Goal: Task Accomplishment & Management: Use online tool/utility

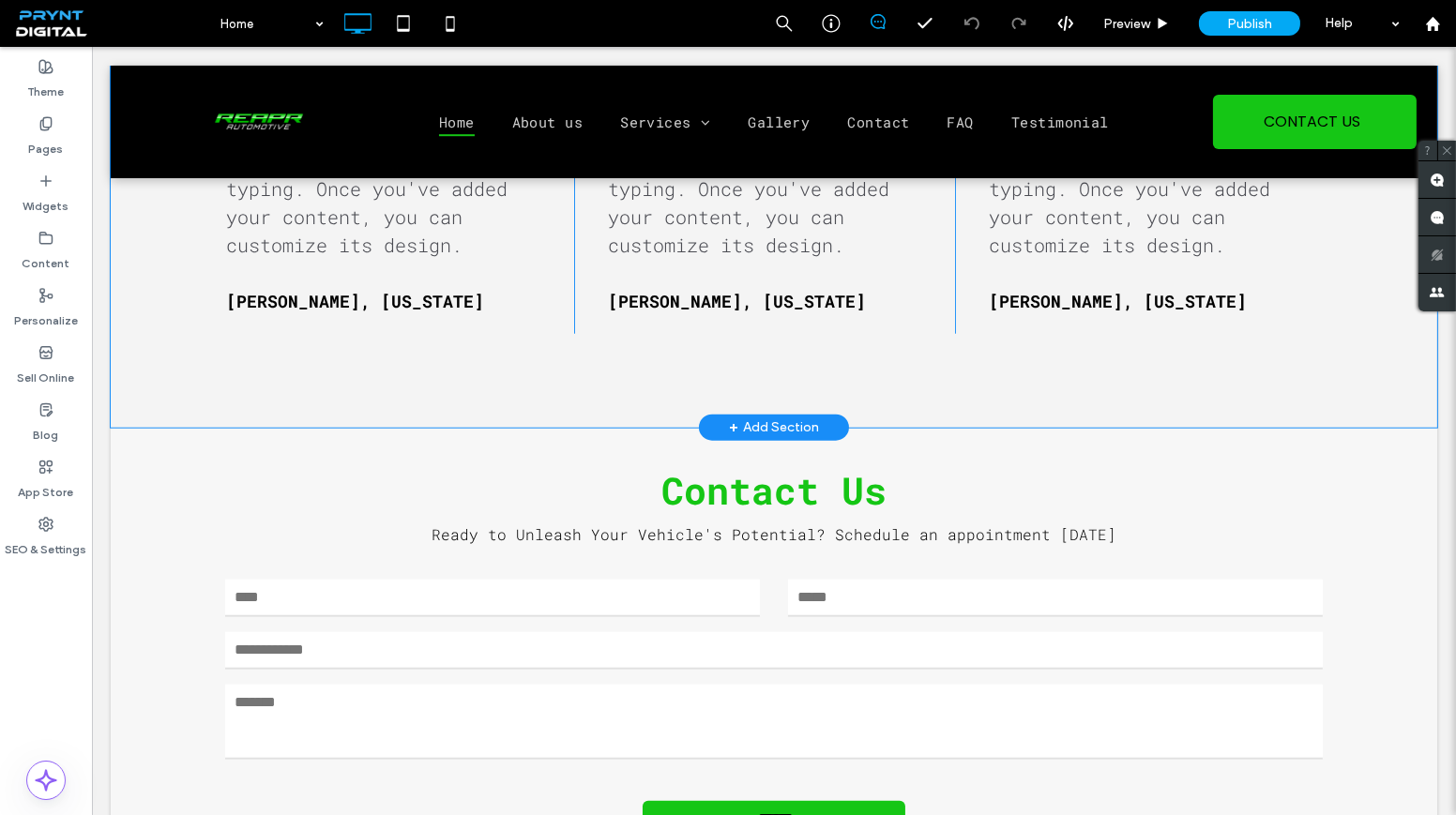
scroll to position [3428, 0]
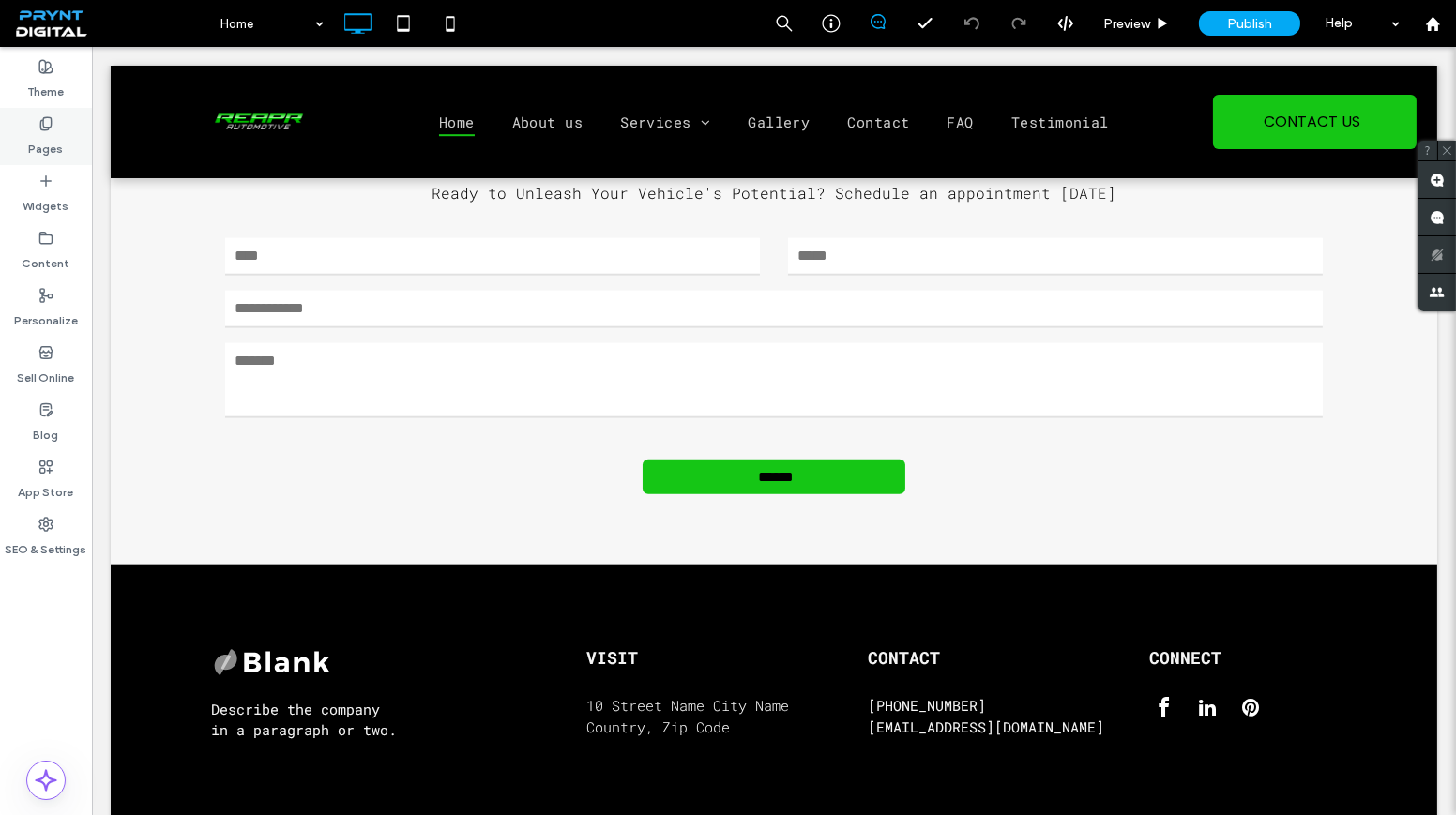
click at [41, 140] on label "Pages" at bounding box center [46, 144] width 35 height 26
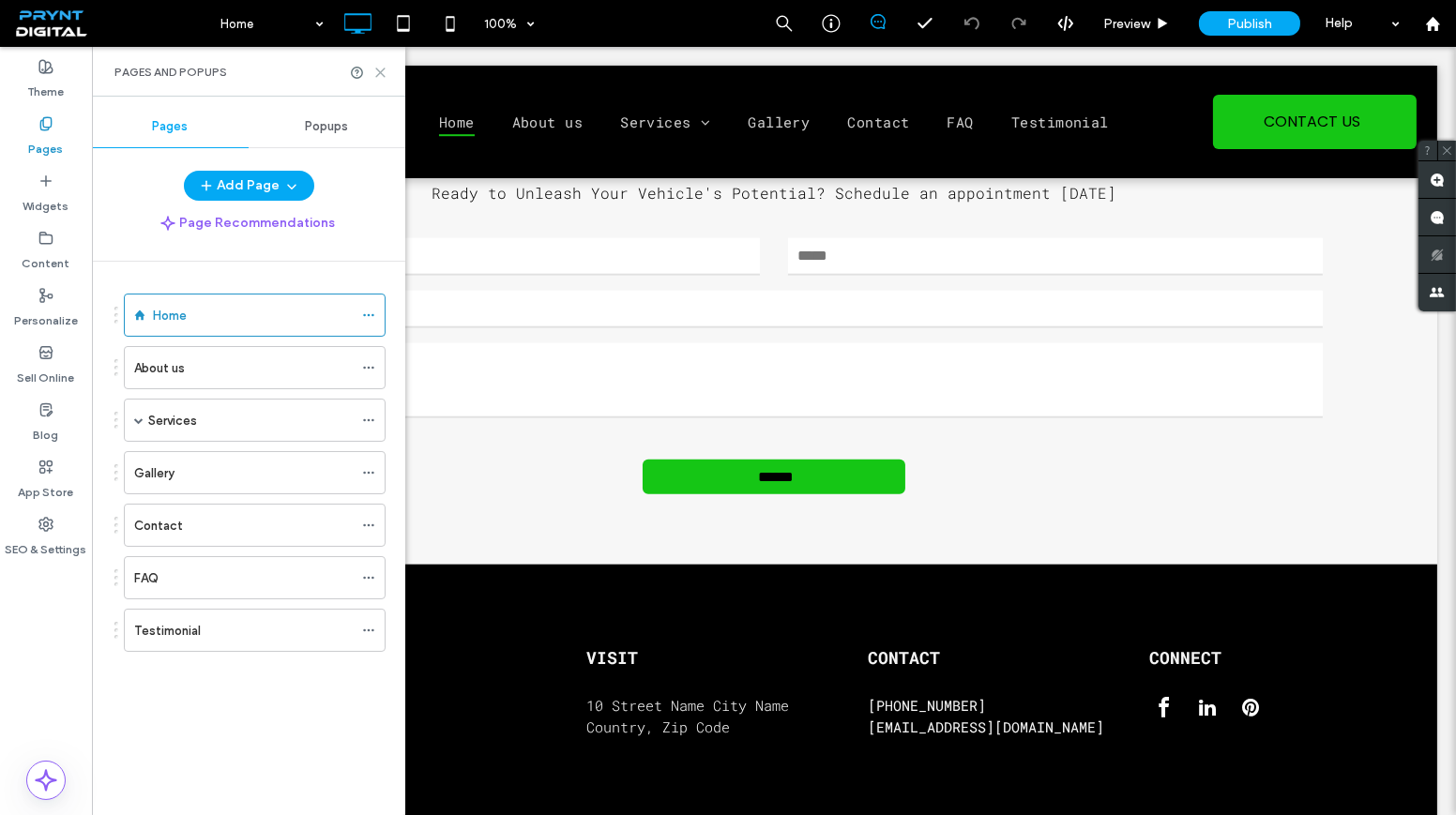
click at [374, 73] on icon at bounding box center [380, 73] width 14 height 14
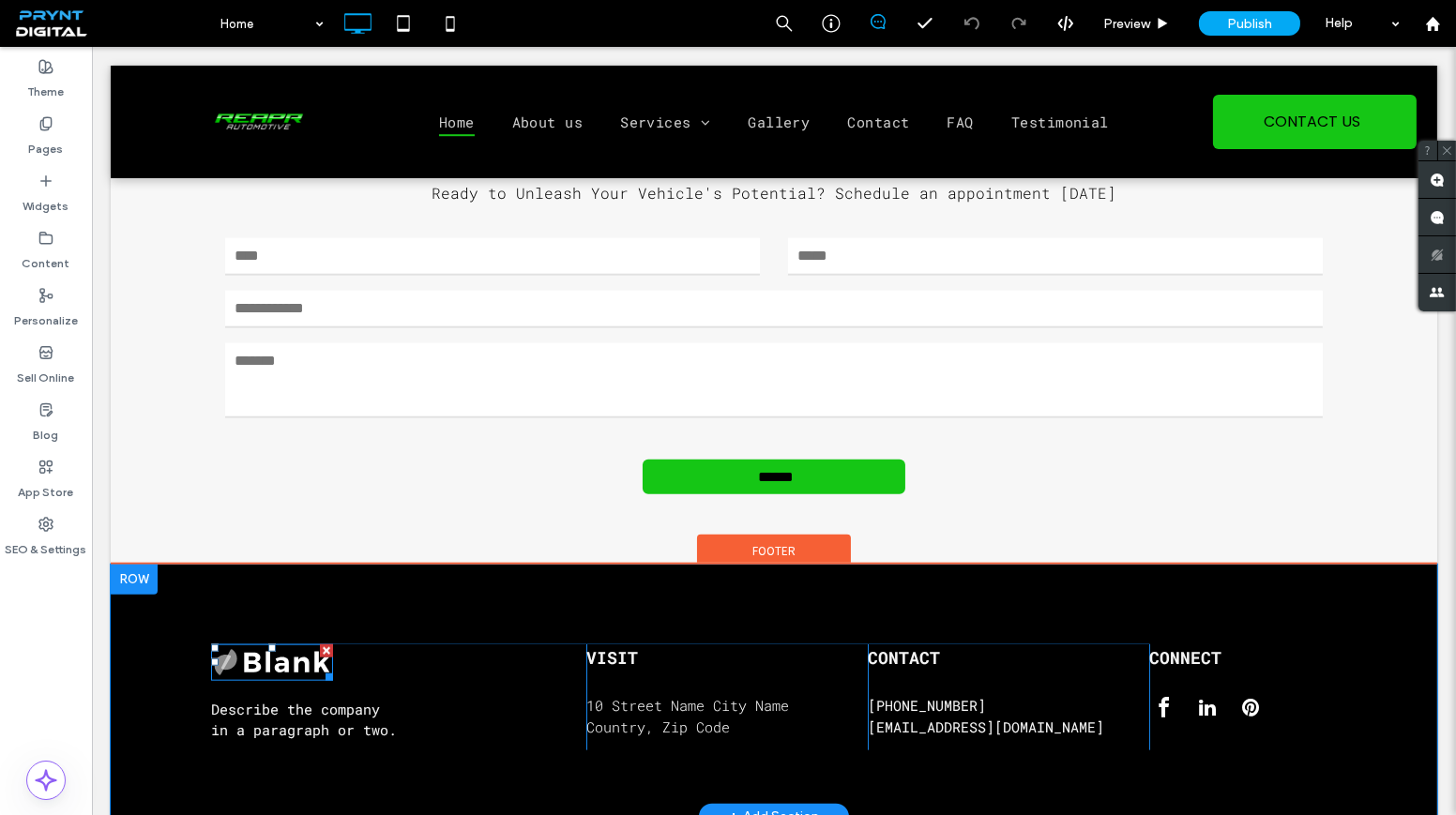
click at [276, 644] on img at bounding box center [272, 662] width 122 height 37
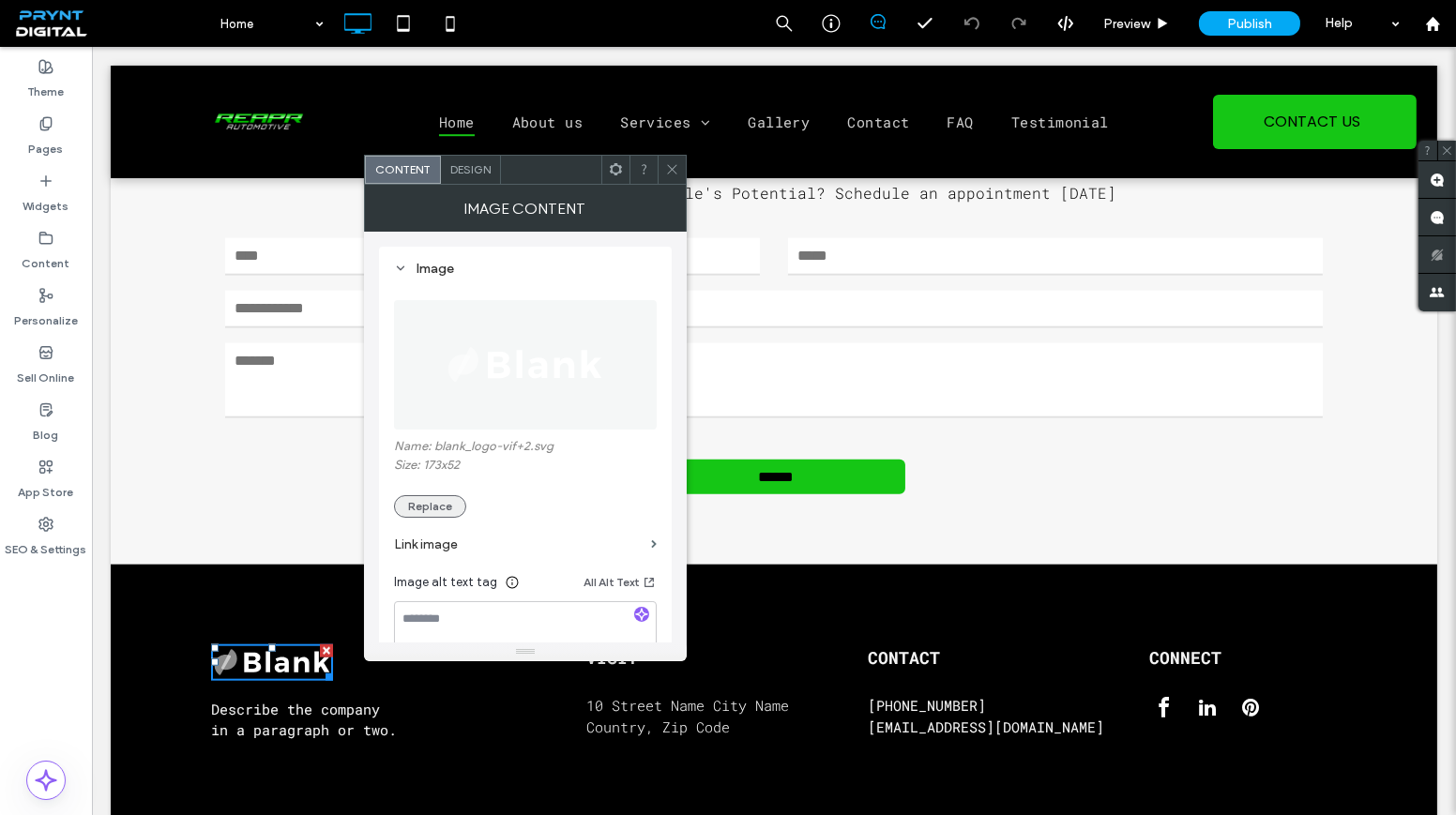
click at [433, 507] on button "Replace" at bounding box center [430, 507] width 73 height 23
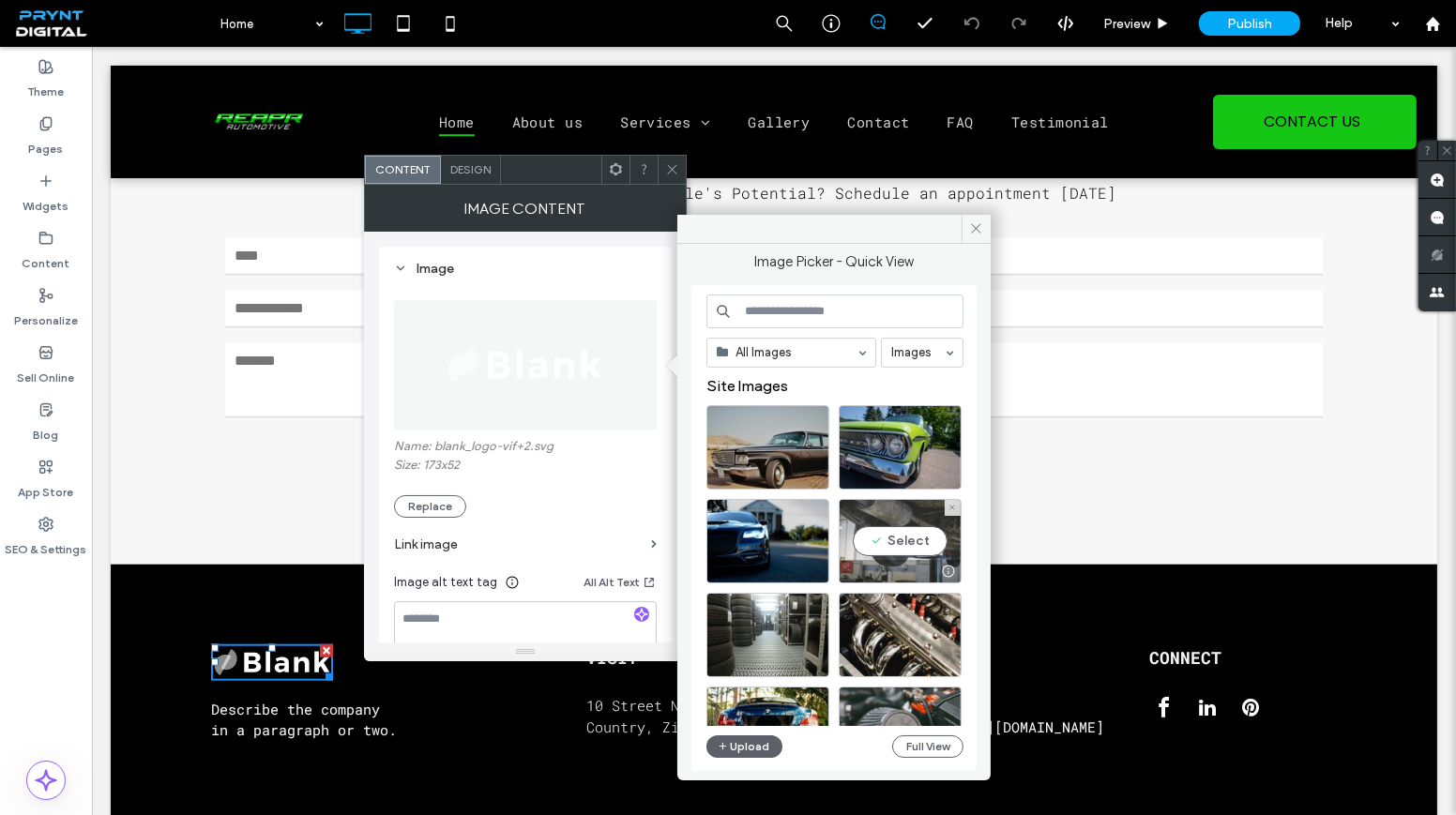
scroll to position [341, 0]
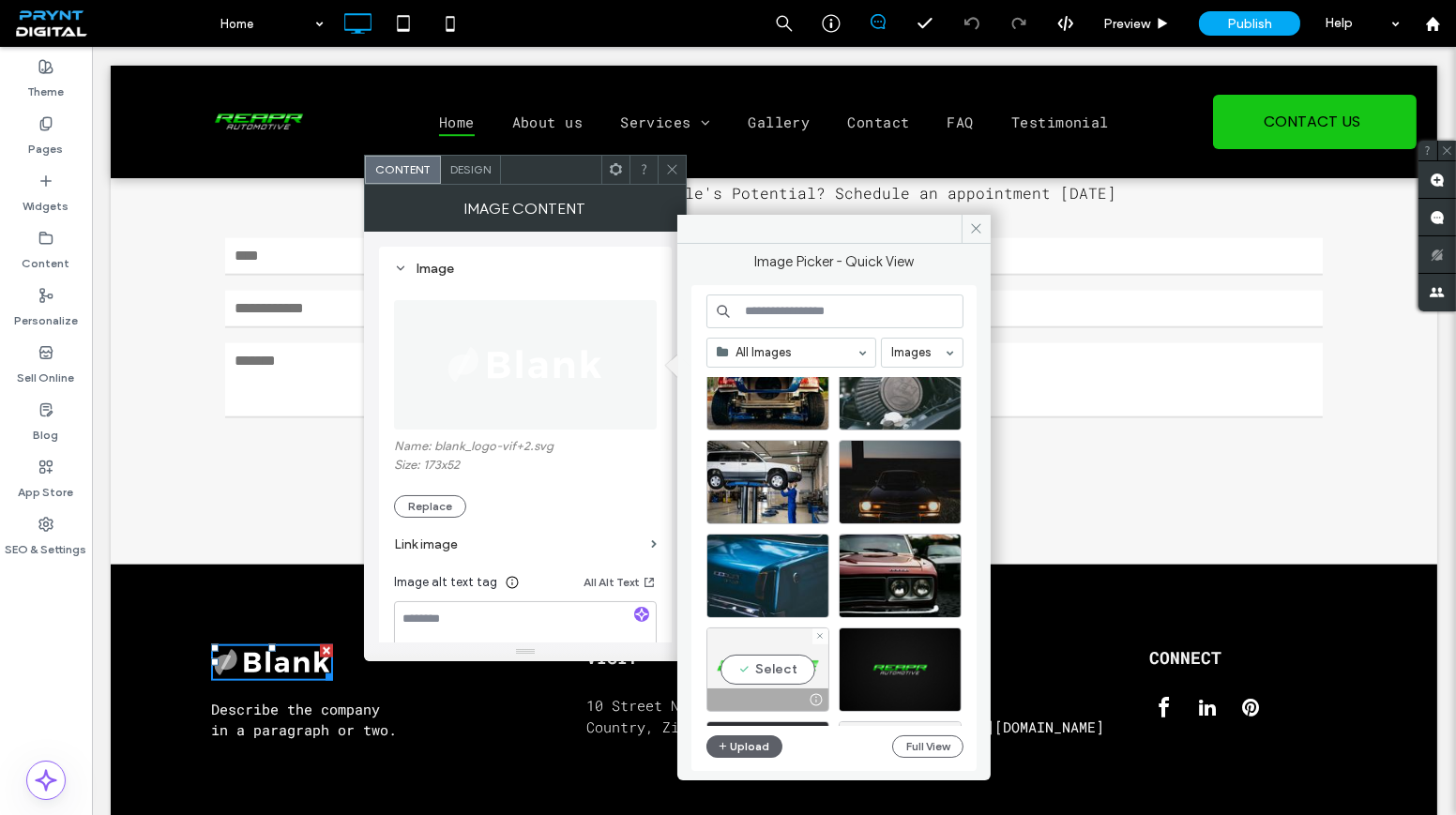
click at [768, 670] on div "Select" at bounding box center [768, 669] width 123 height 84
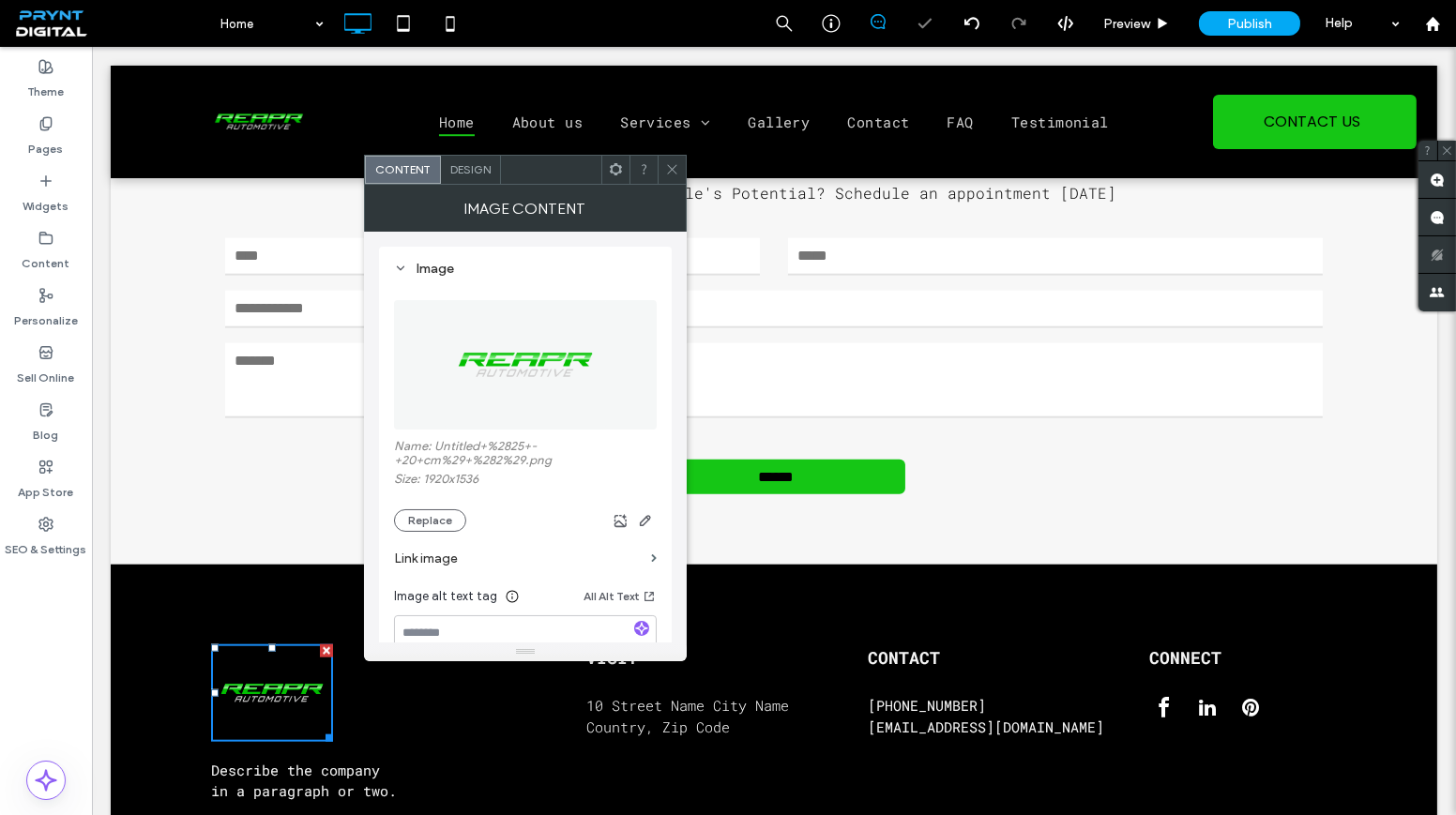
click at [669, 162] on icon at bounding box center [672, 169] width 14 height 14
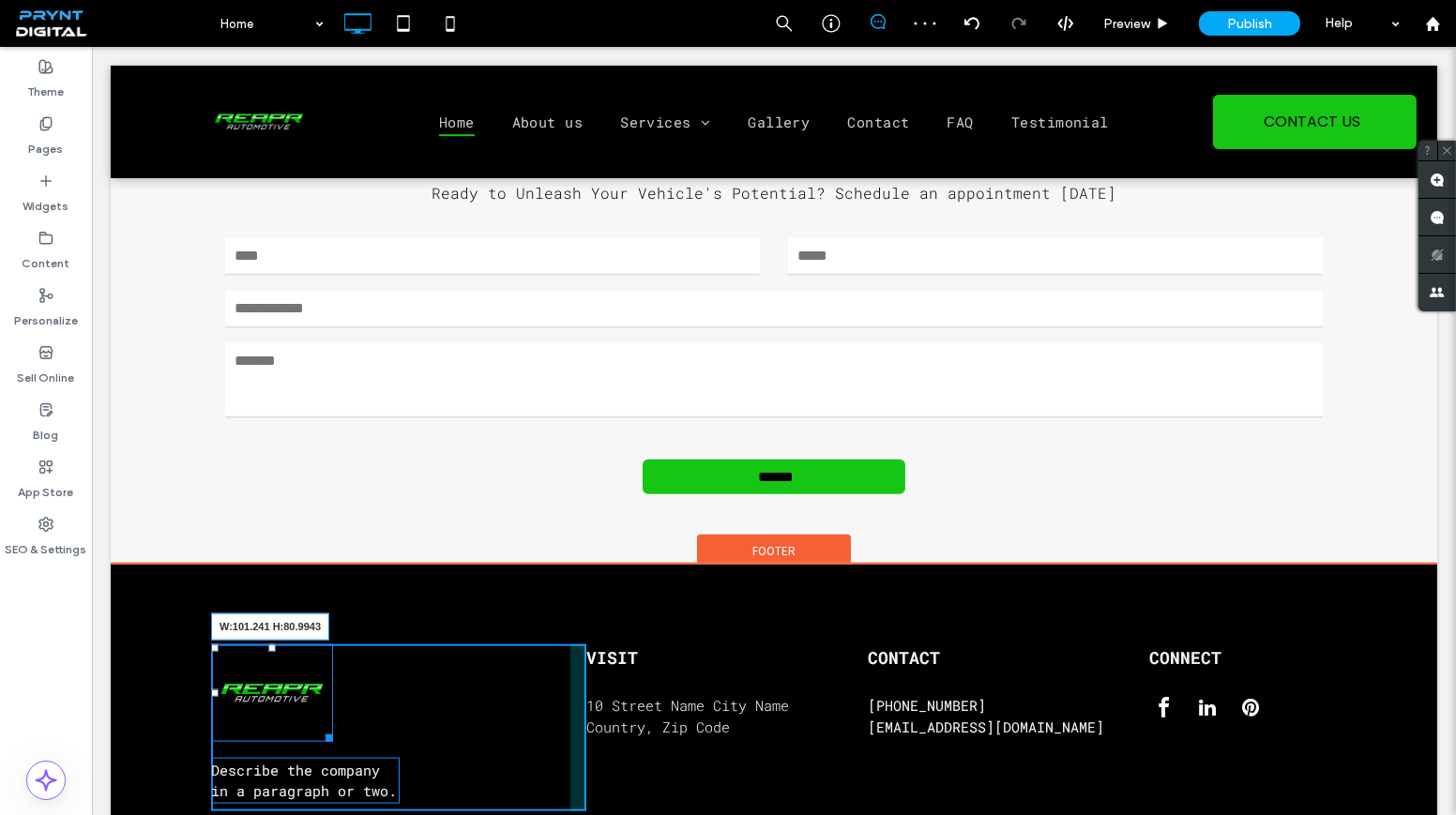
drag, startPoint x: 314, startPoint y: 700, endPoint x: 460, endPoint y: 730, distance: 149.1
click at [366, 679] on div "W:101.241 H:80.9943 Describe the company in a paragraph or two. Click To Paste" at bounding box center [399, 727] width 376 height 167
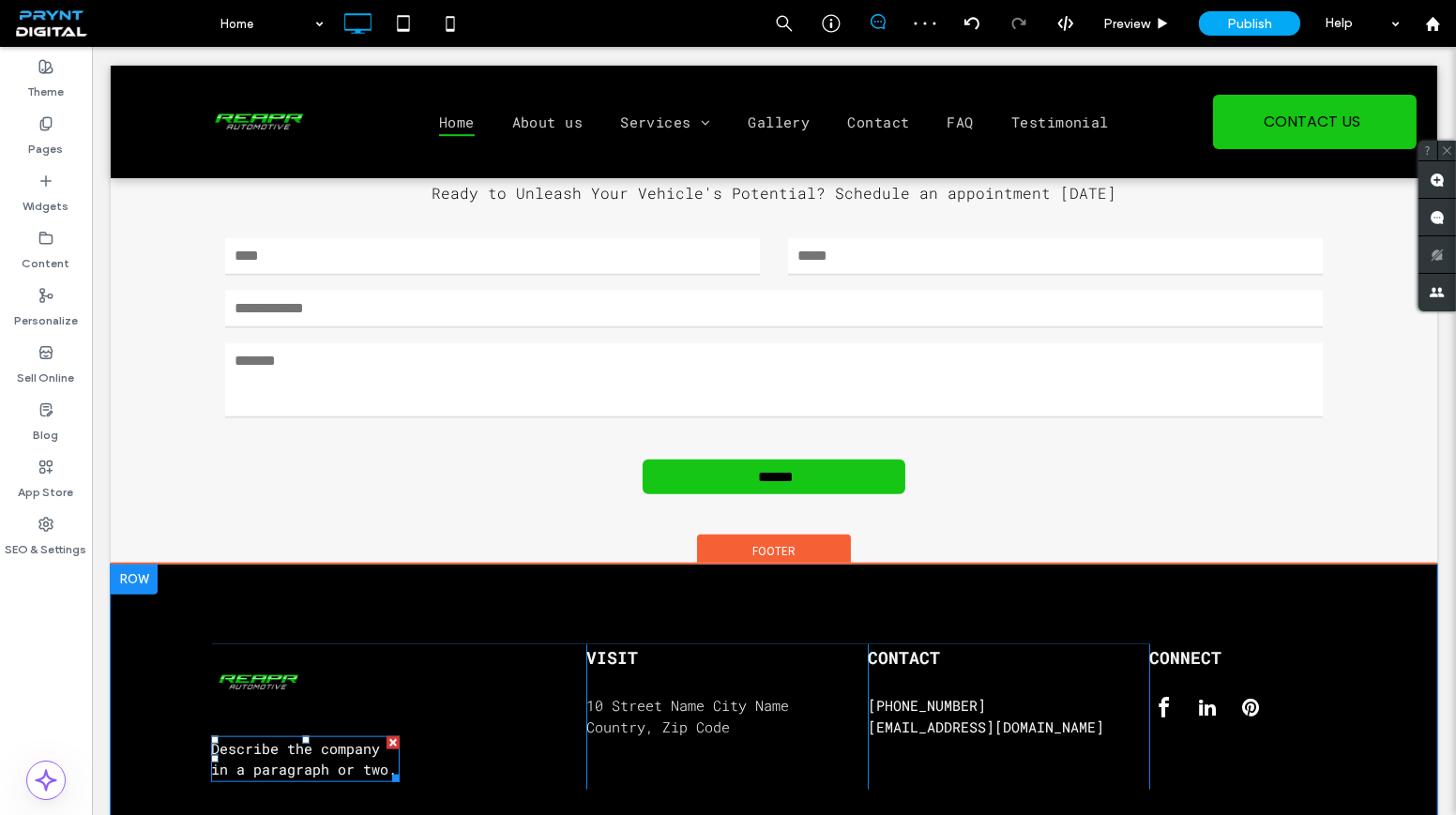
click at [387, 737] on div at bounding box center [393, 743] width 13 height 13
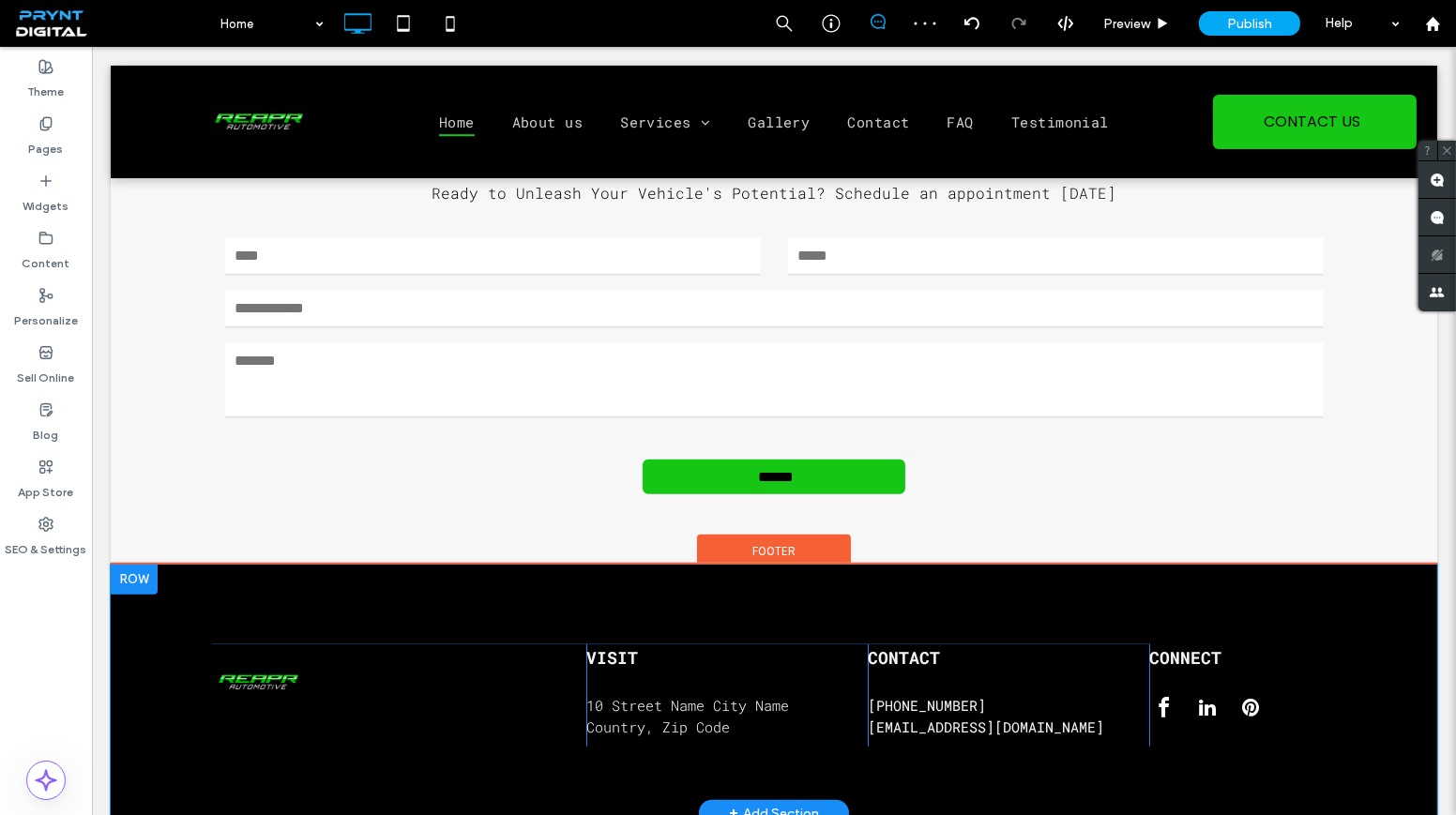
scroll to position [3423, 0]
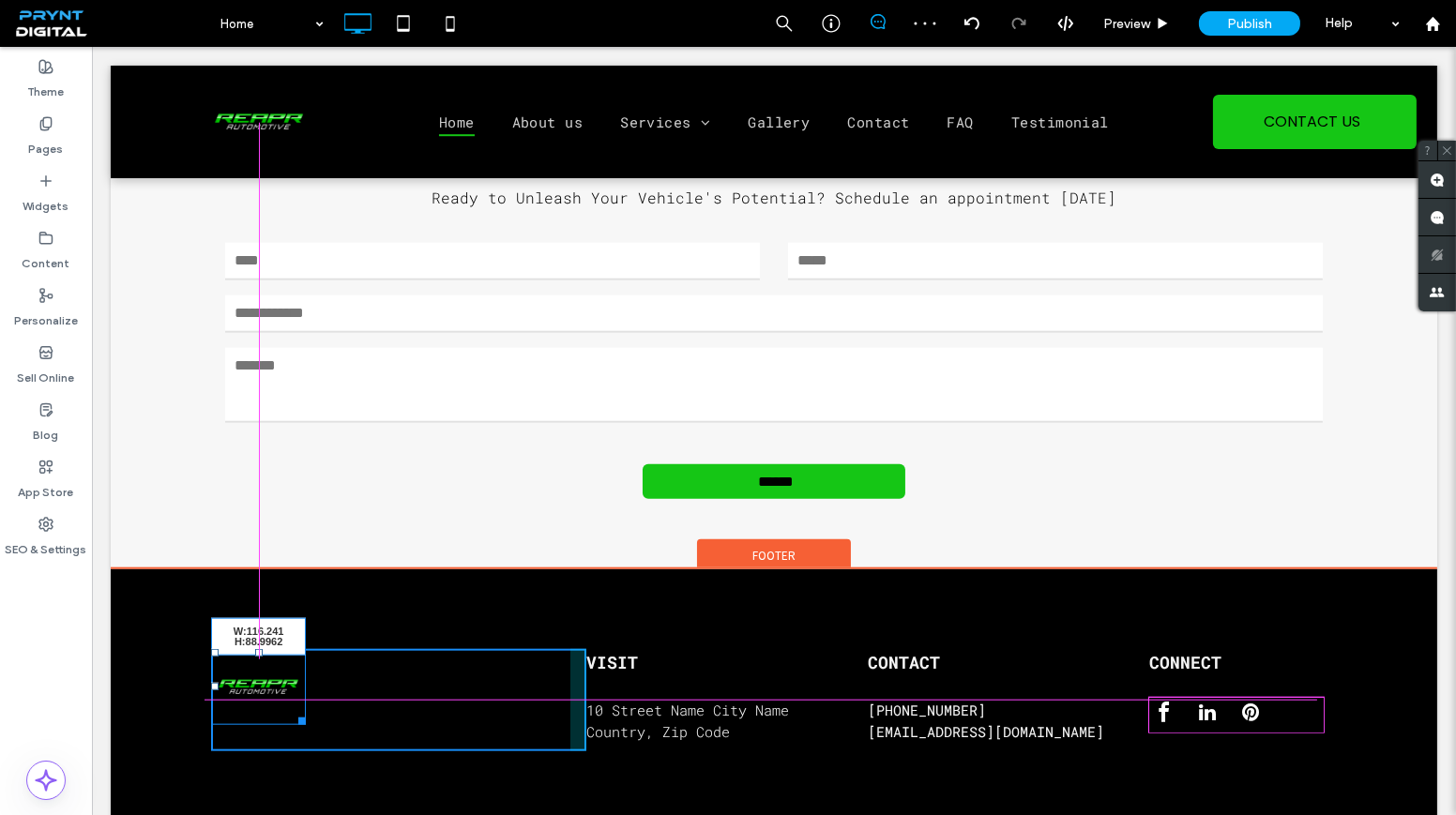
drag, startPoint x: 295, startPoint y: 683, endPoint x: 308, endPoint y: 694, distance: 17.0
click at [306, 711] on div at bounding box center [298, 718] width 14 height 14
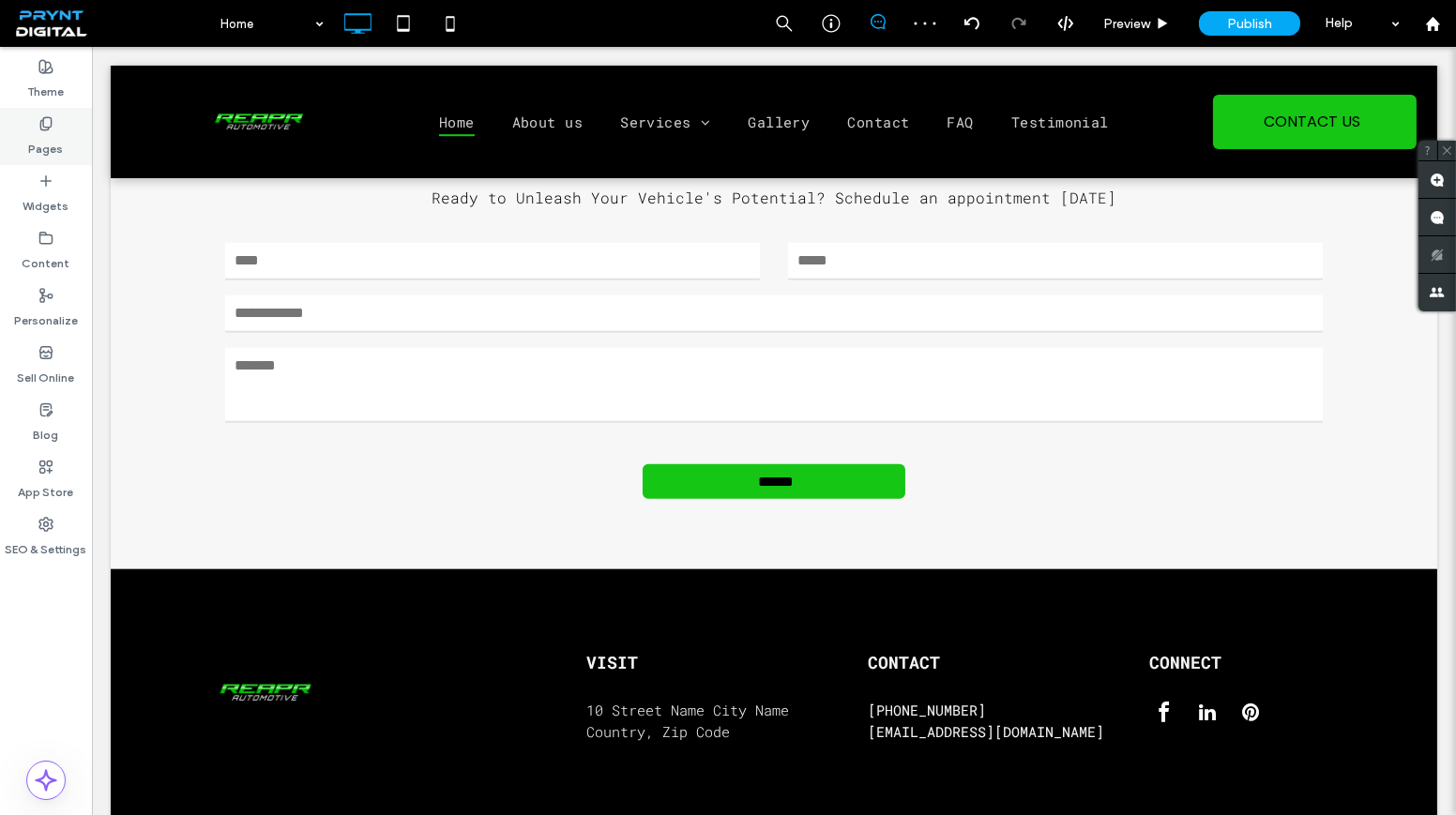
click at [22, 139] on div "Pages" at bounding box center [45, 136] width 92 height 58
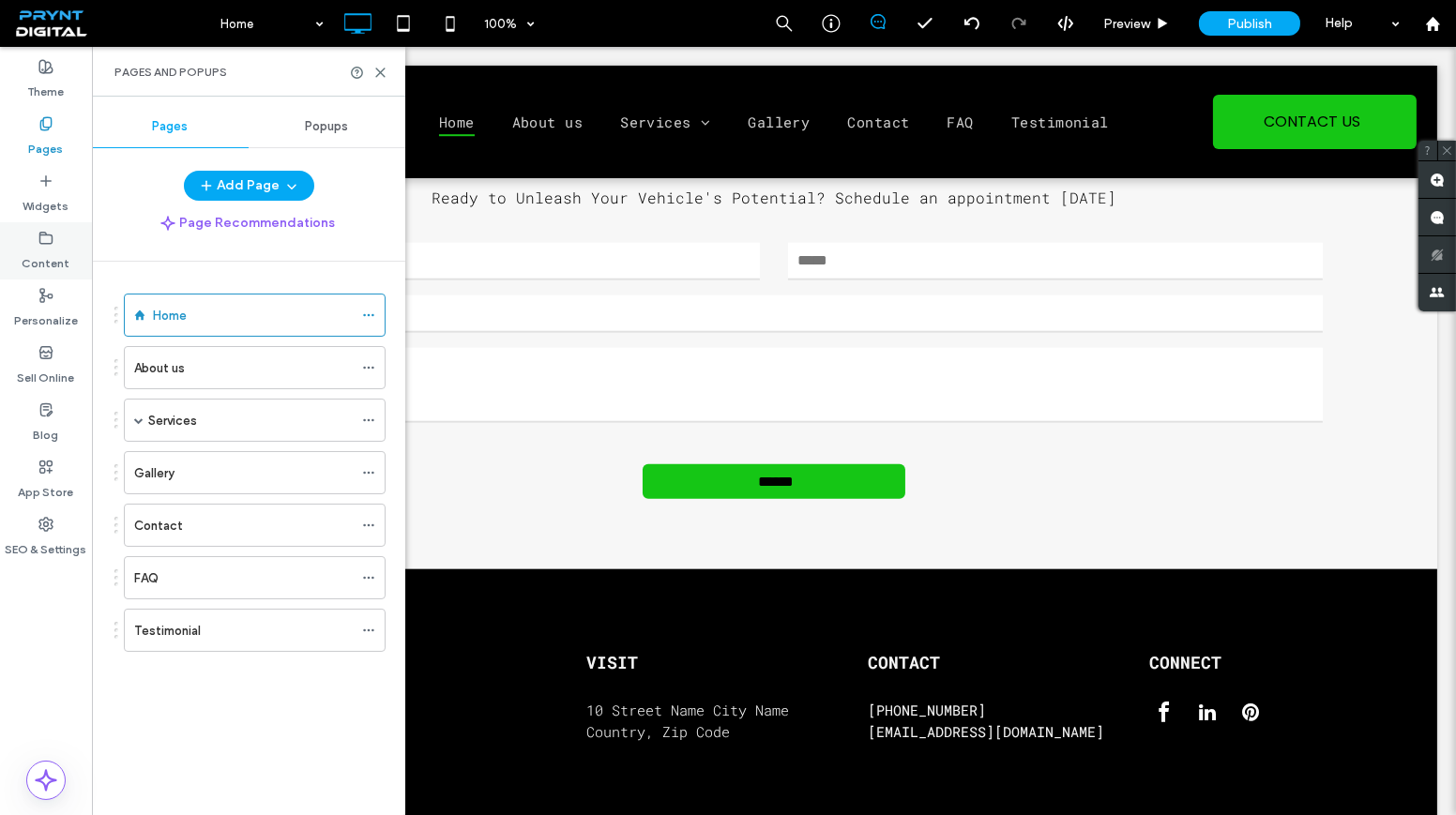
click at [55, 263] on label "Content" at bounding box center [46, 259] width 48 height 26
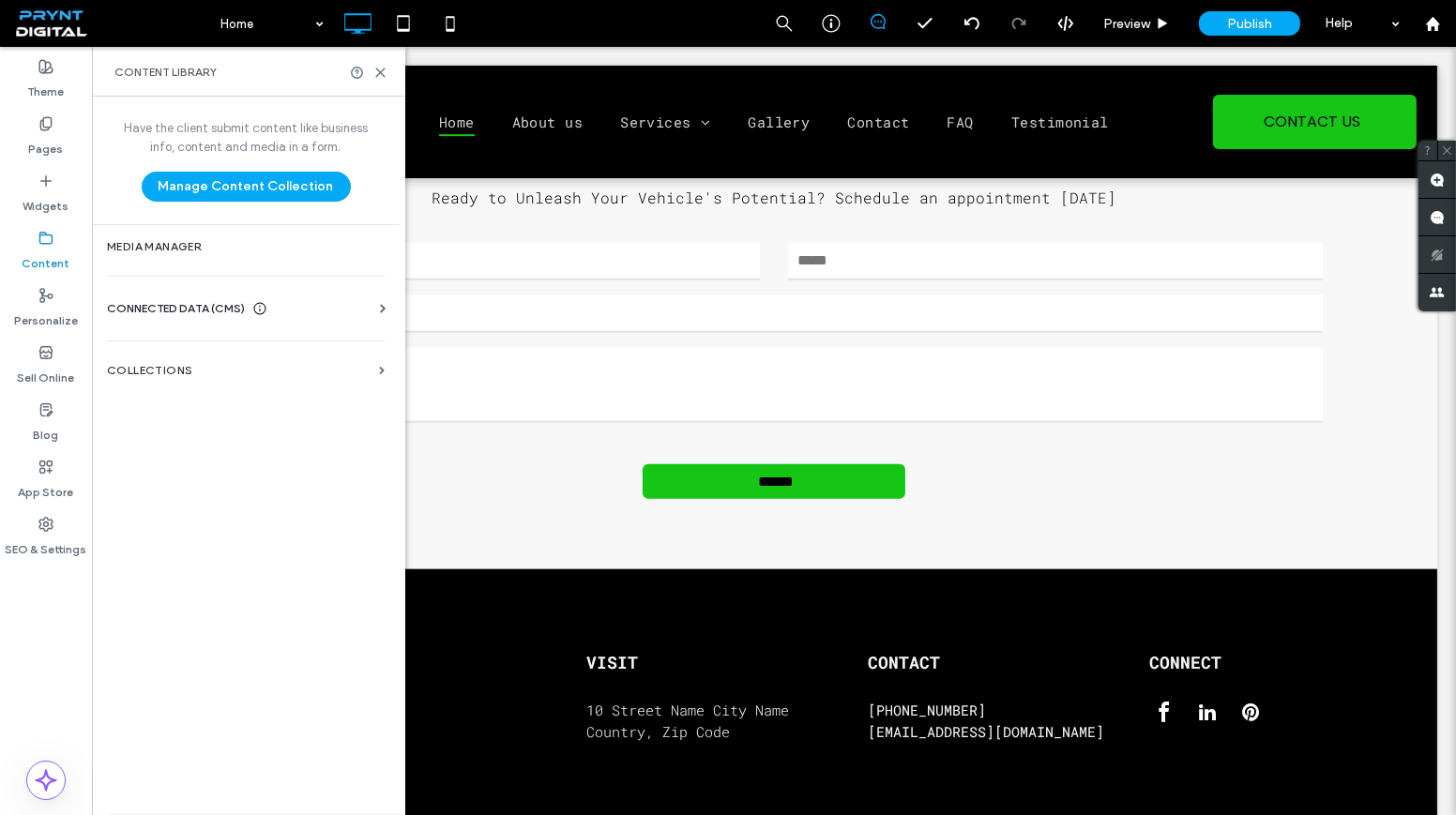
click at [195, 252] on section "Media Manager" at bounding box center [245, 247] width 308 height 43
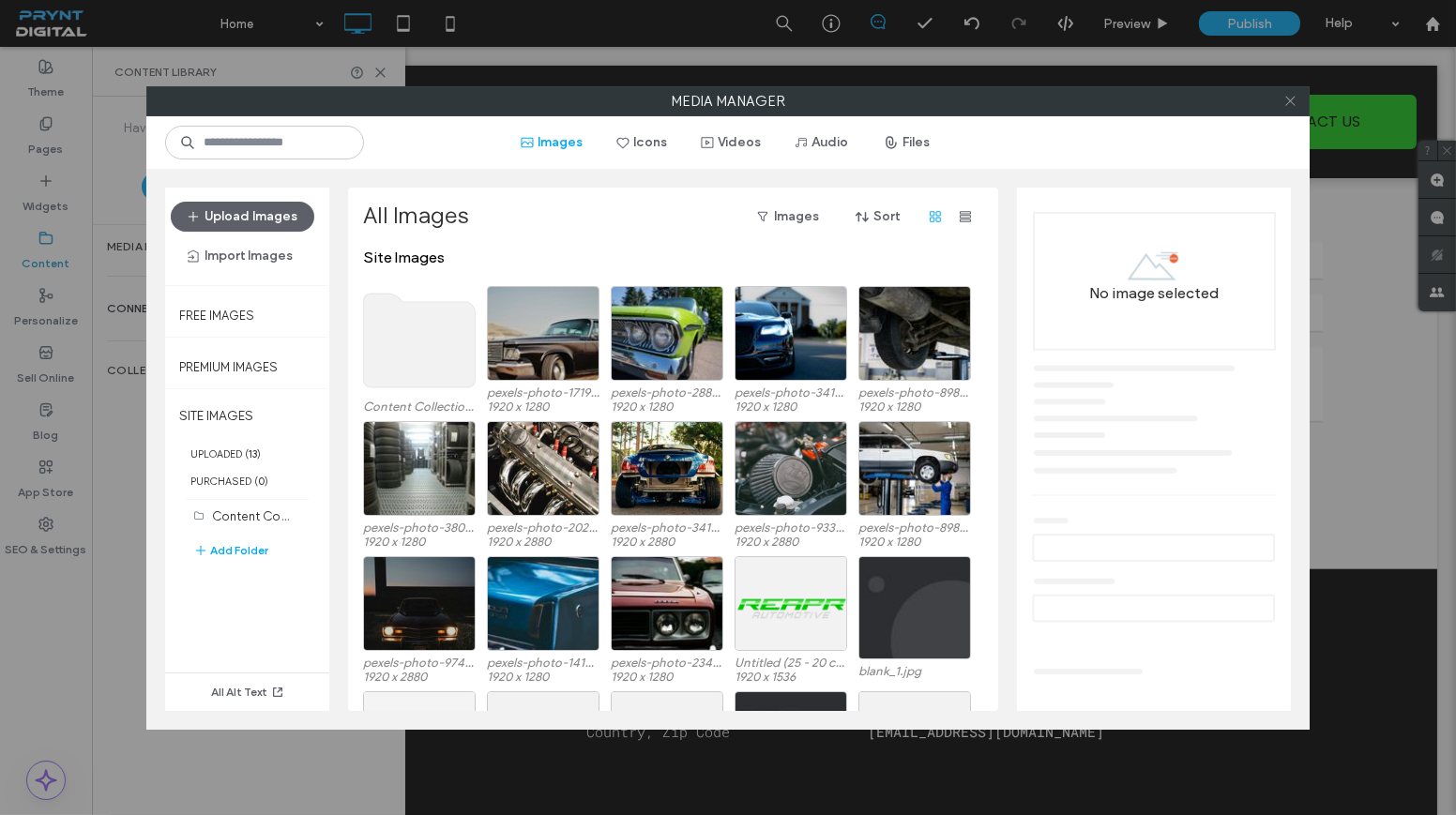
click at [1283, 93] on div at bounding box center [1290, 101] width 28 height 28
click at [1295, 101] on icon at bounding box center [1290, 100] width 14 height 14
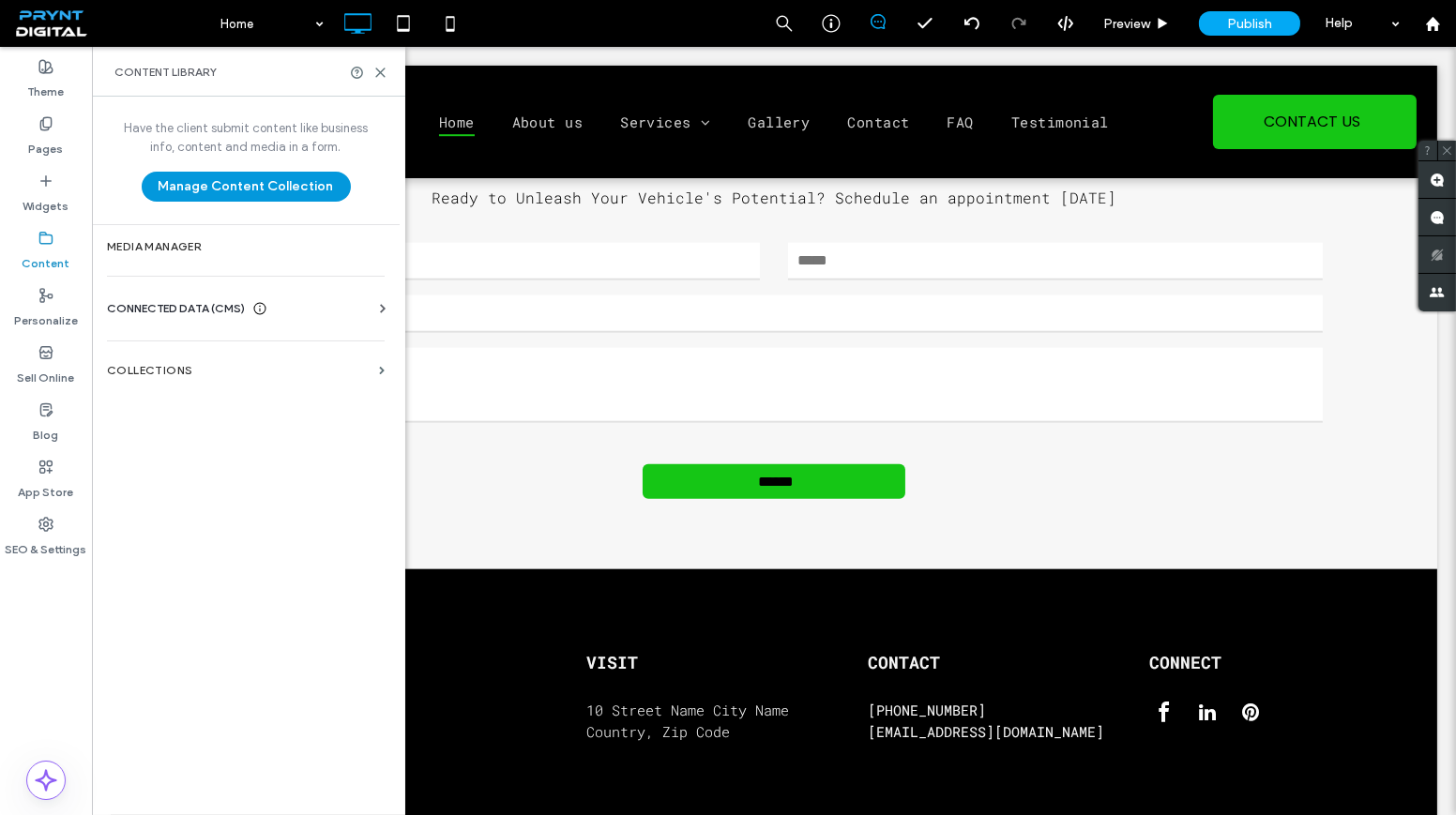
click at [317, 181] on button "Manage Content Collection" at bounding box center [246, 187] width 209 height 30
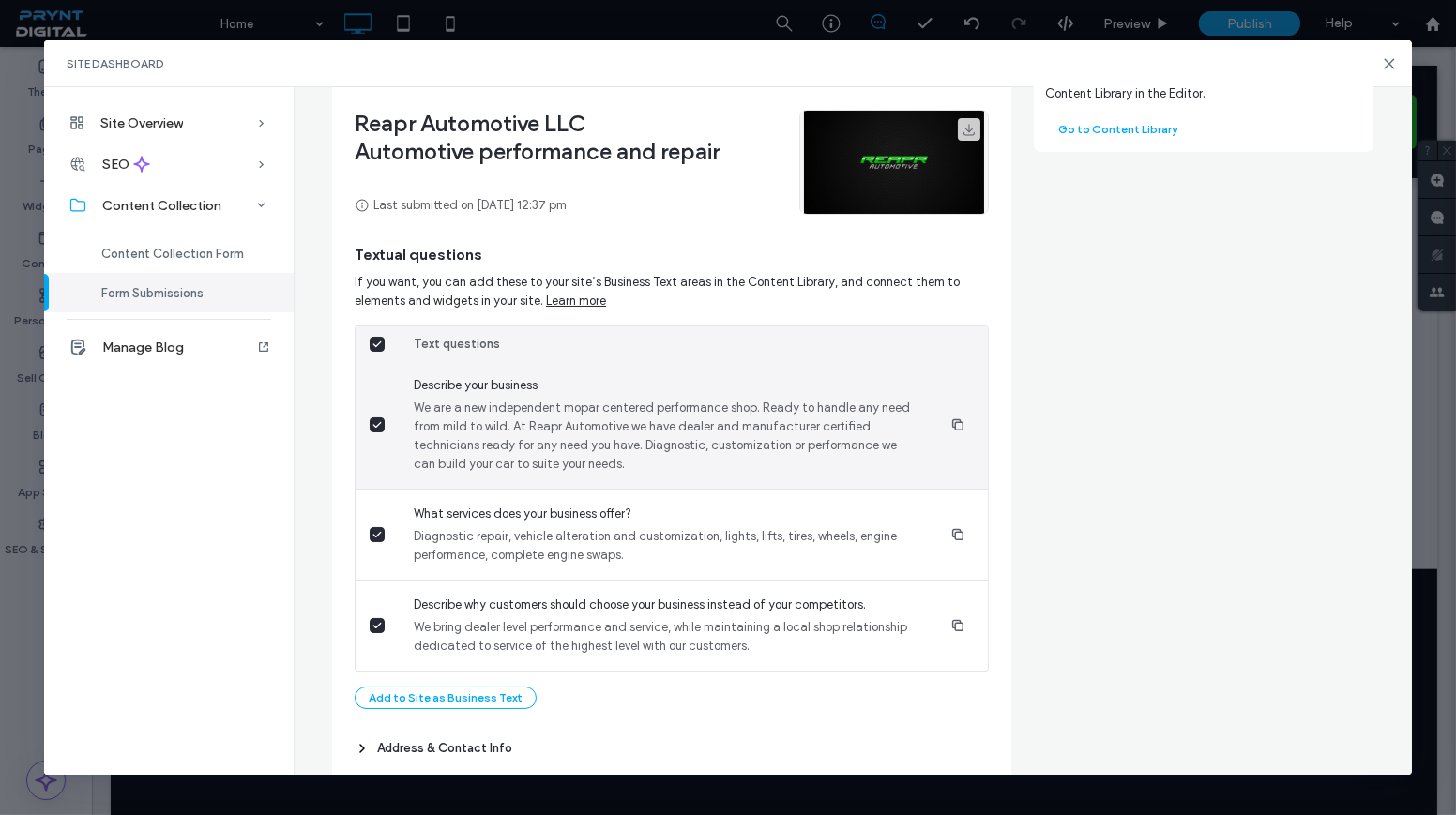
scroll to position [242, 0]
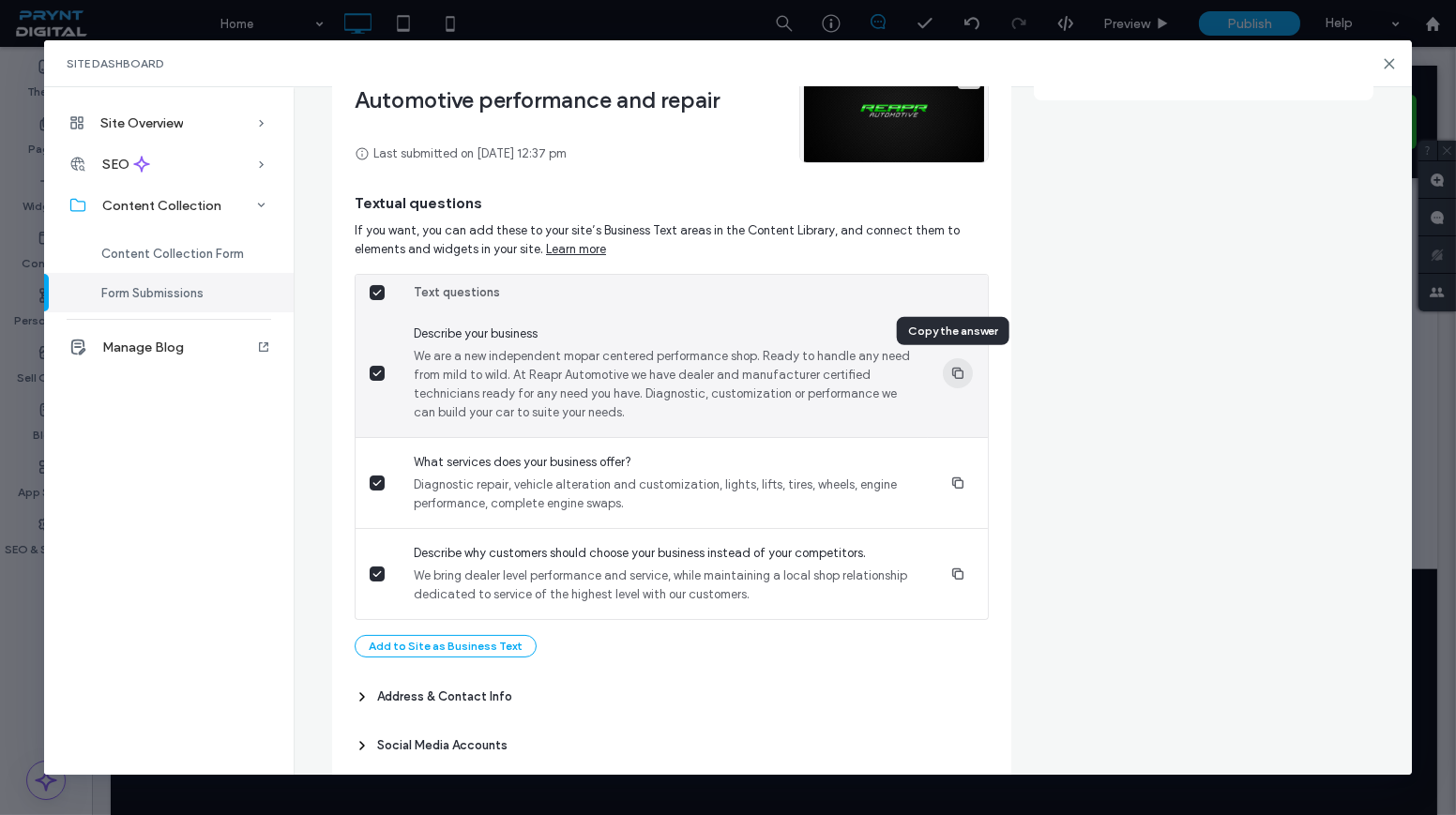
click at [952, 373] on icon "button" at bounding box center [958, 374] width 15 height 15
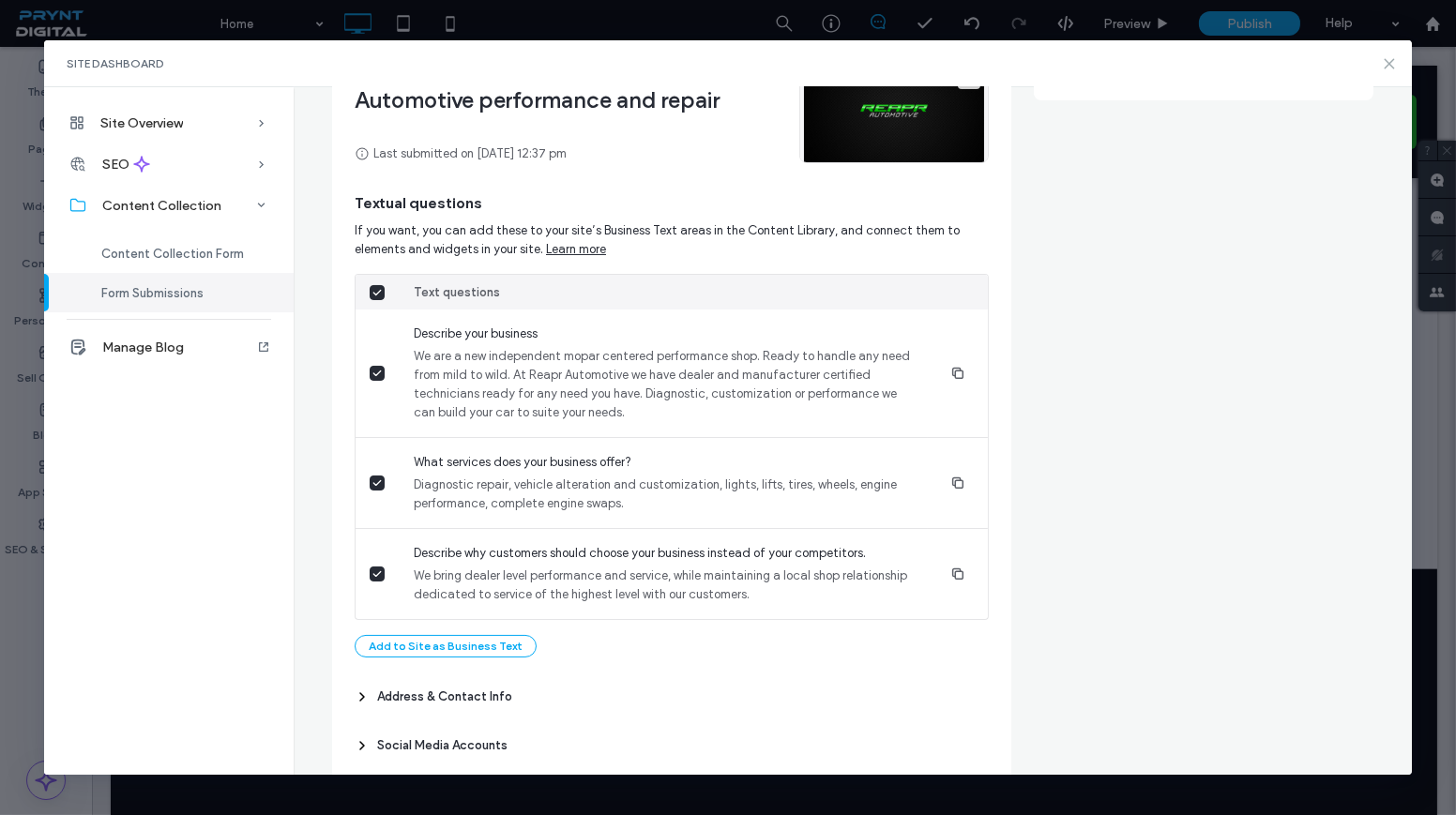
click at [1385, 58] on icon at bounding box center [1390, 64] width 15 height 15
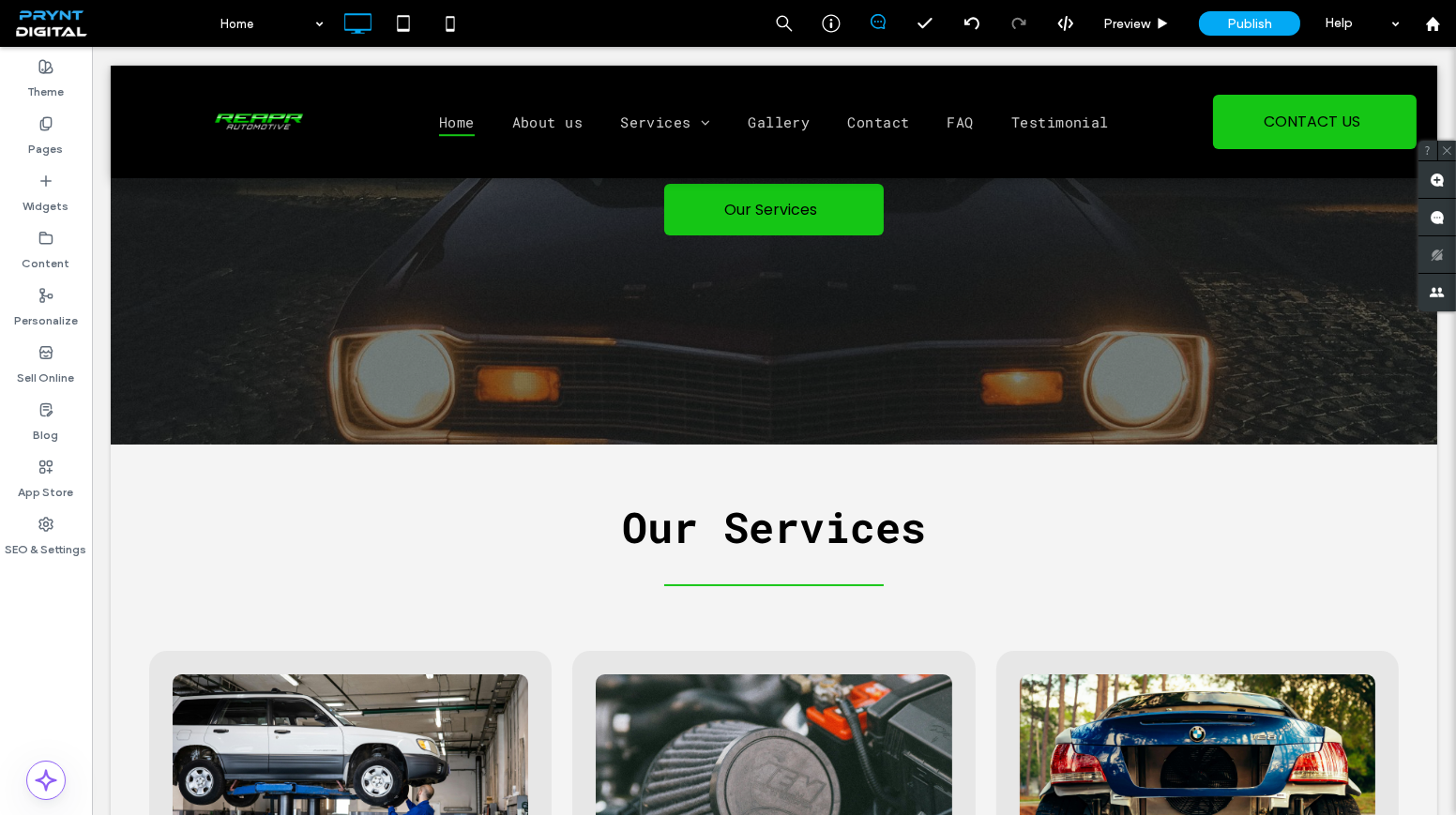
scroll to position [184, 0]
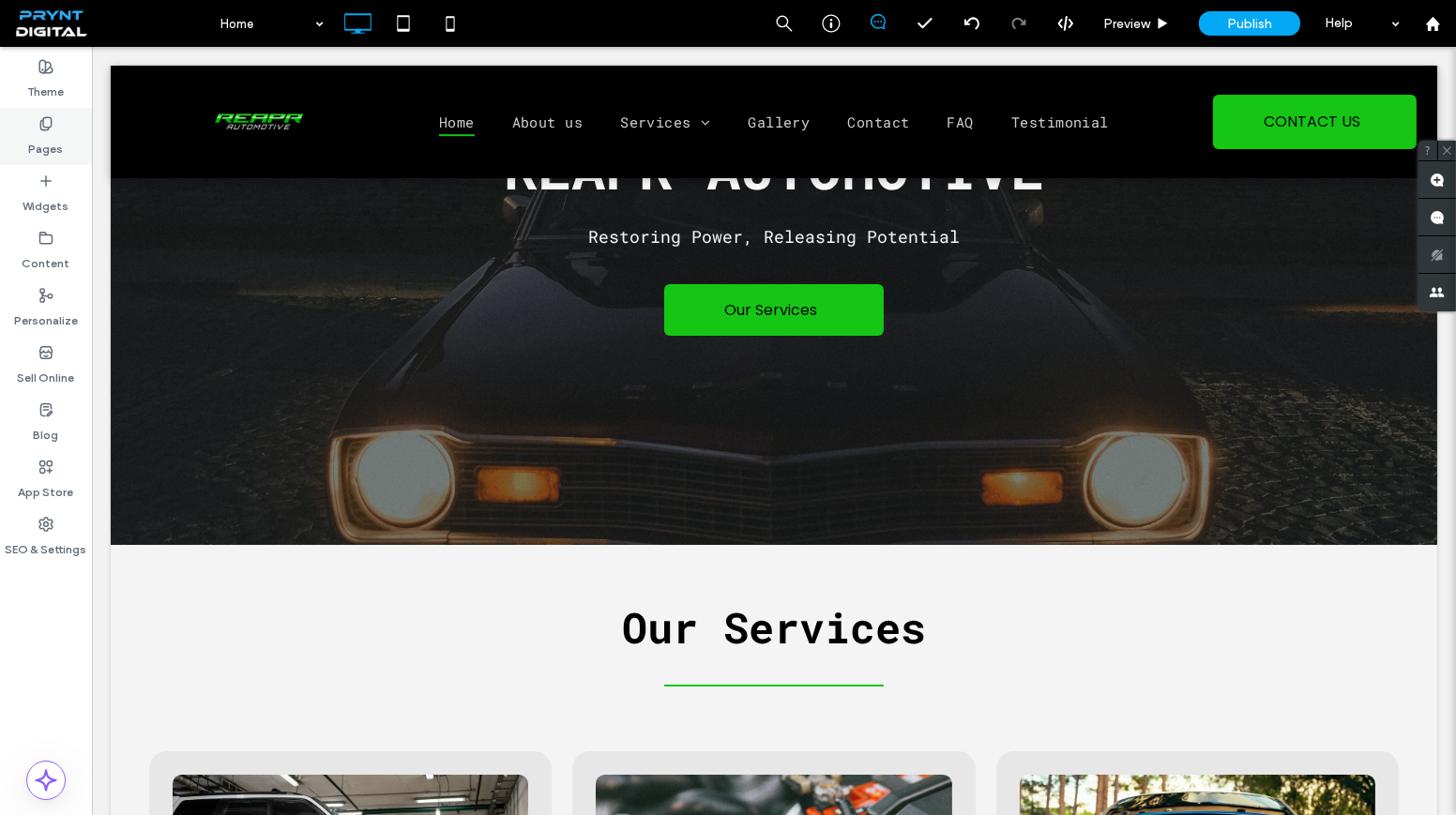
click at [52, 131] on label "Pages" at bounding box center [46, 144] width 35 height 26
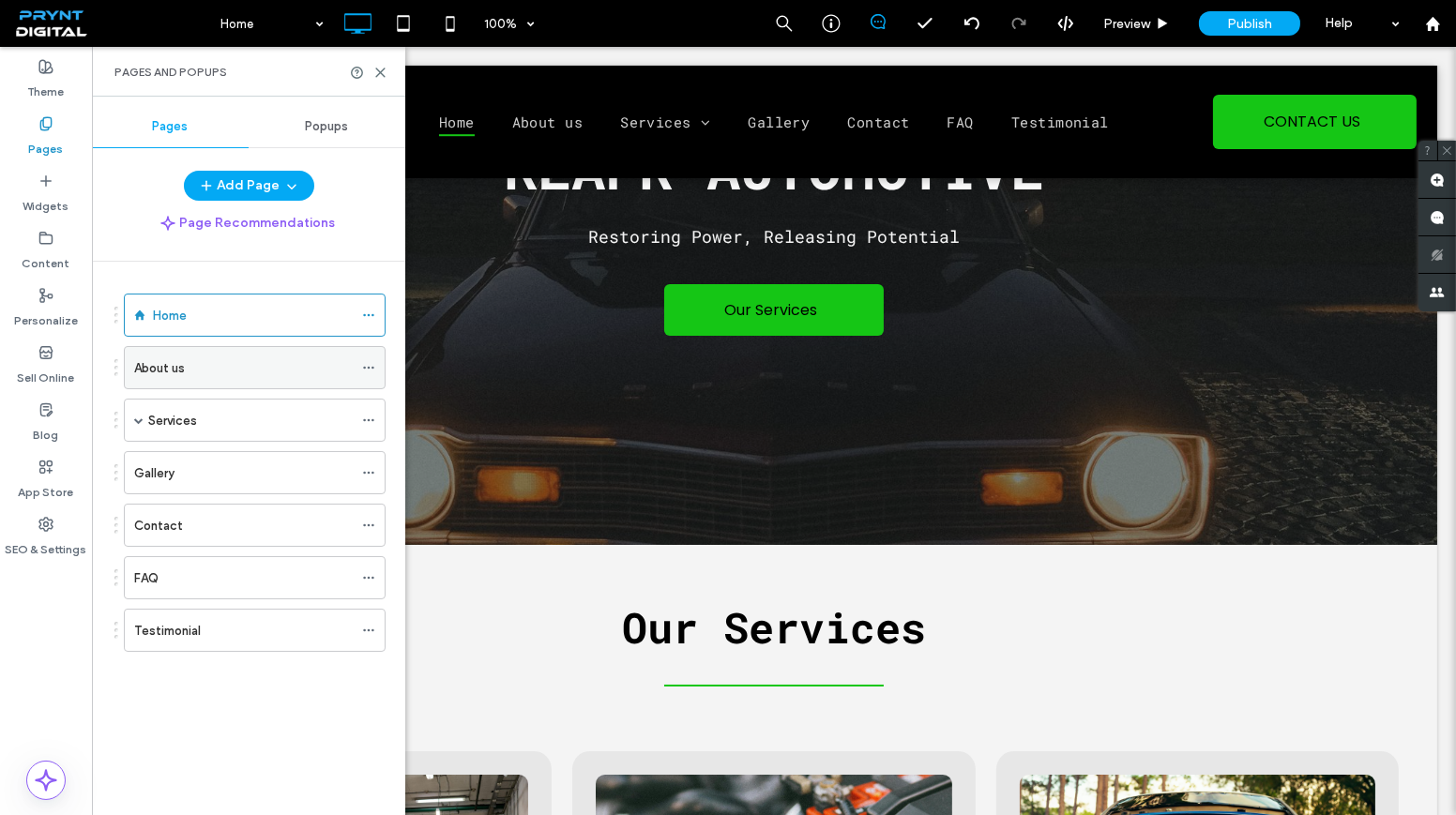
click at [240, 380] on div "About us" at bounding box center [243, 368] width 219 height 42
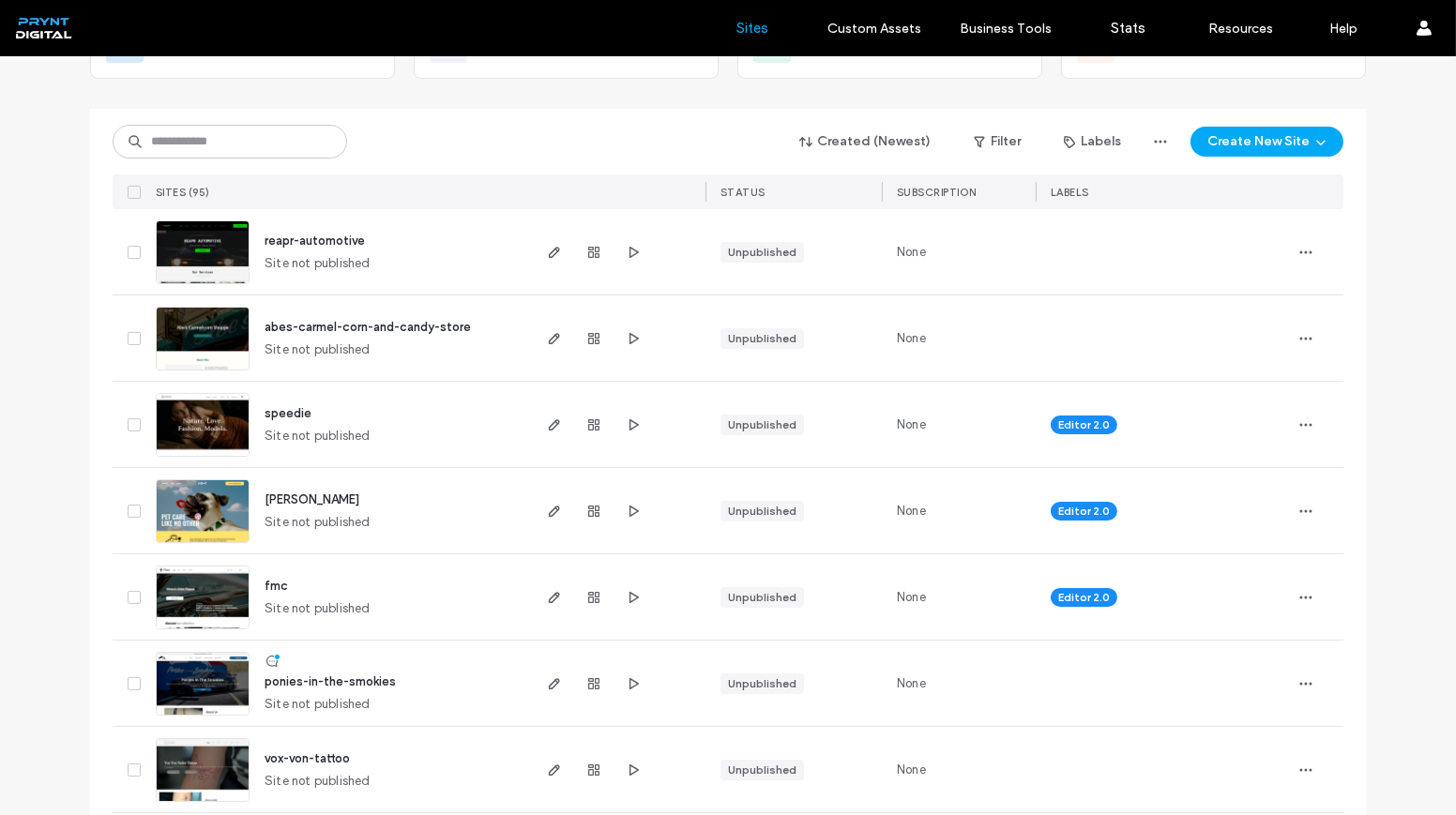
scroll to position [170, 0]
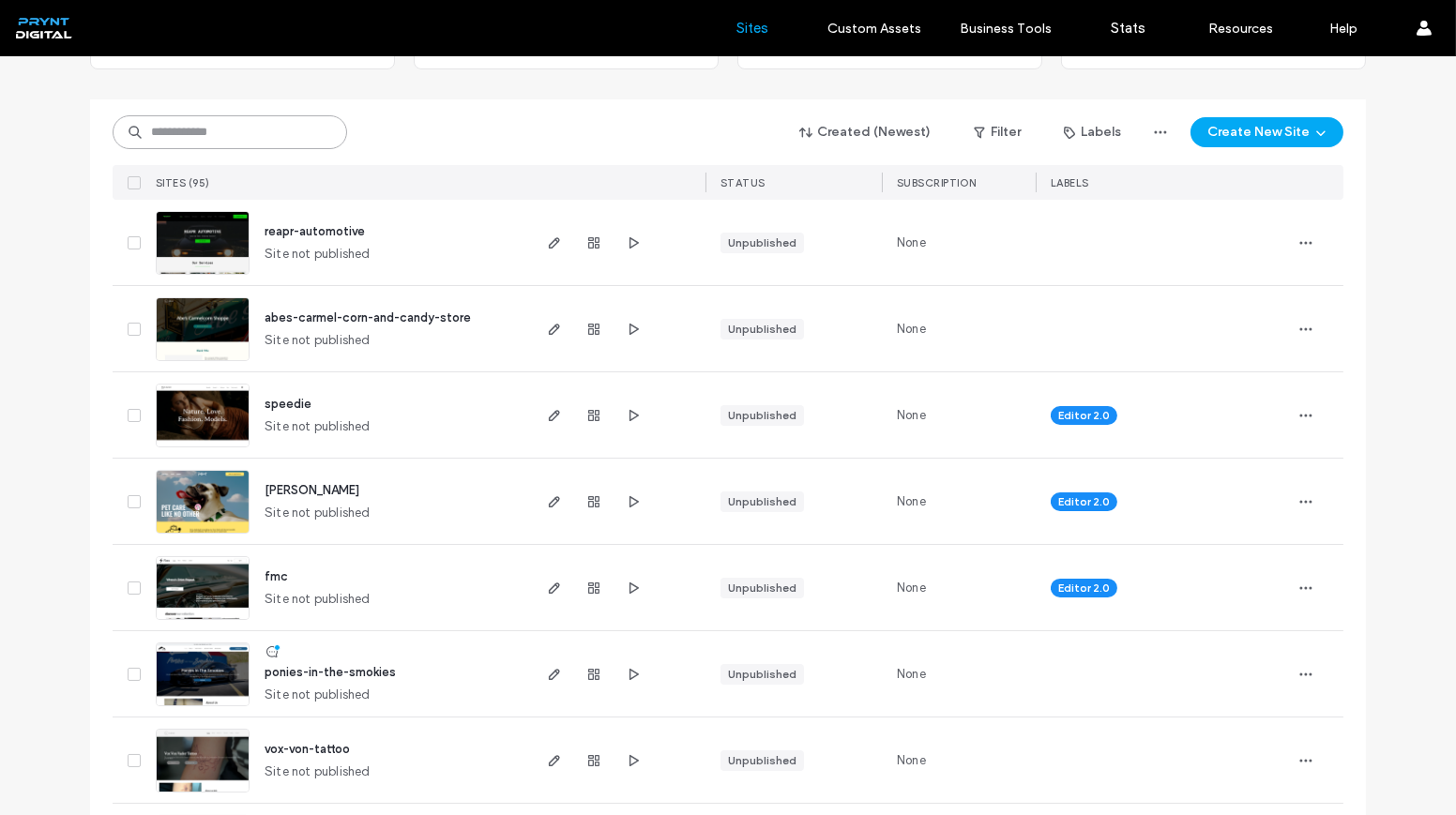
click at [262, 125] on input at bounding box center [229, 132] width 235 height 34
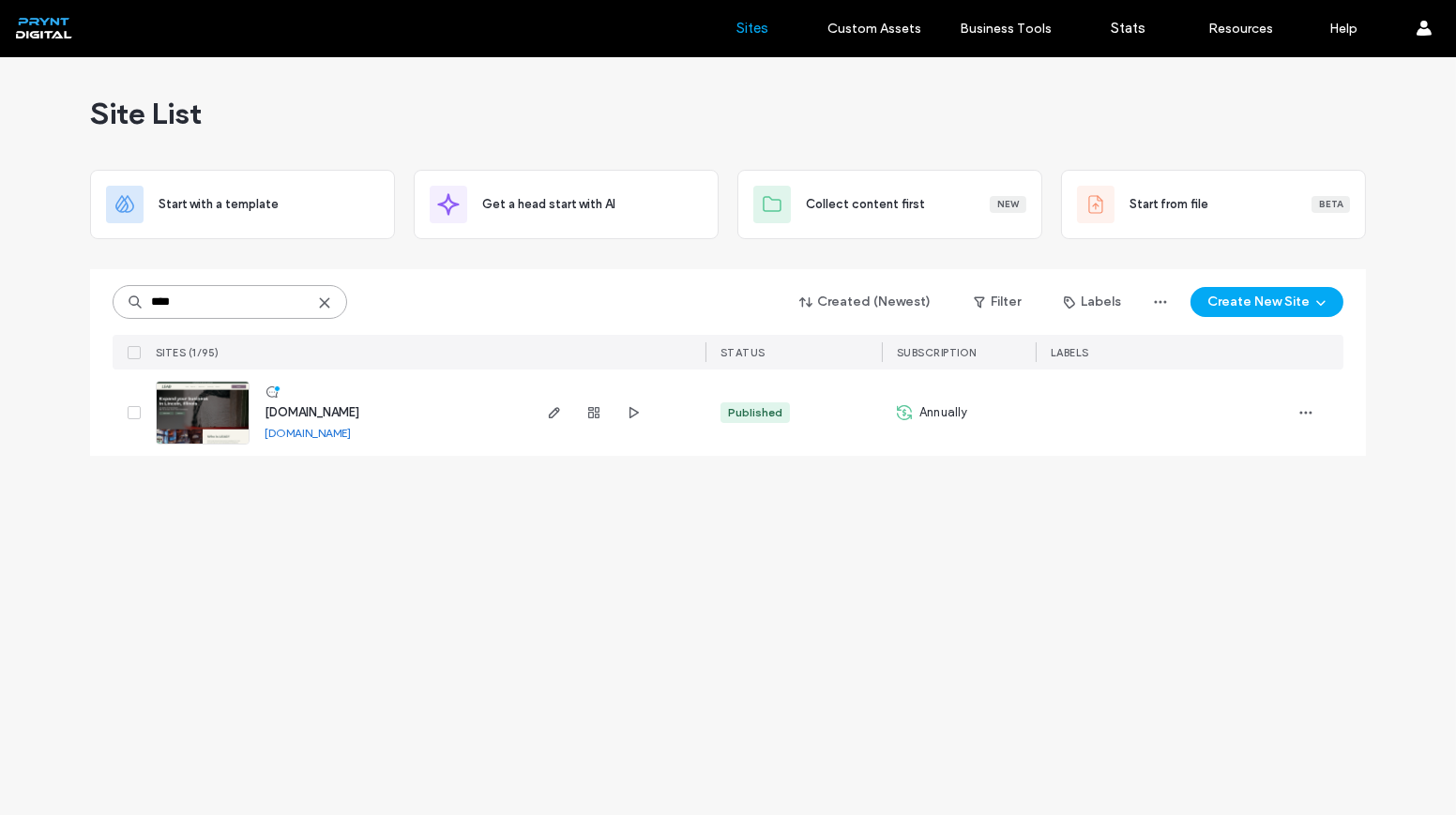
scroll to position [0, 0]
type input "****"
click at [554, 418] on icon "button" at bounding box center [555, 413] width 15 height 15
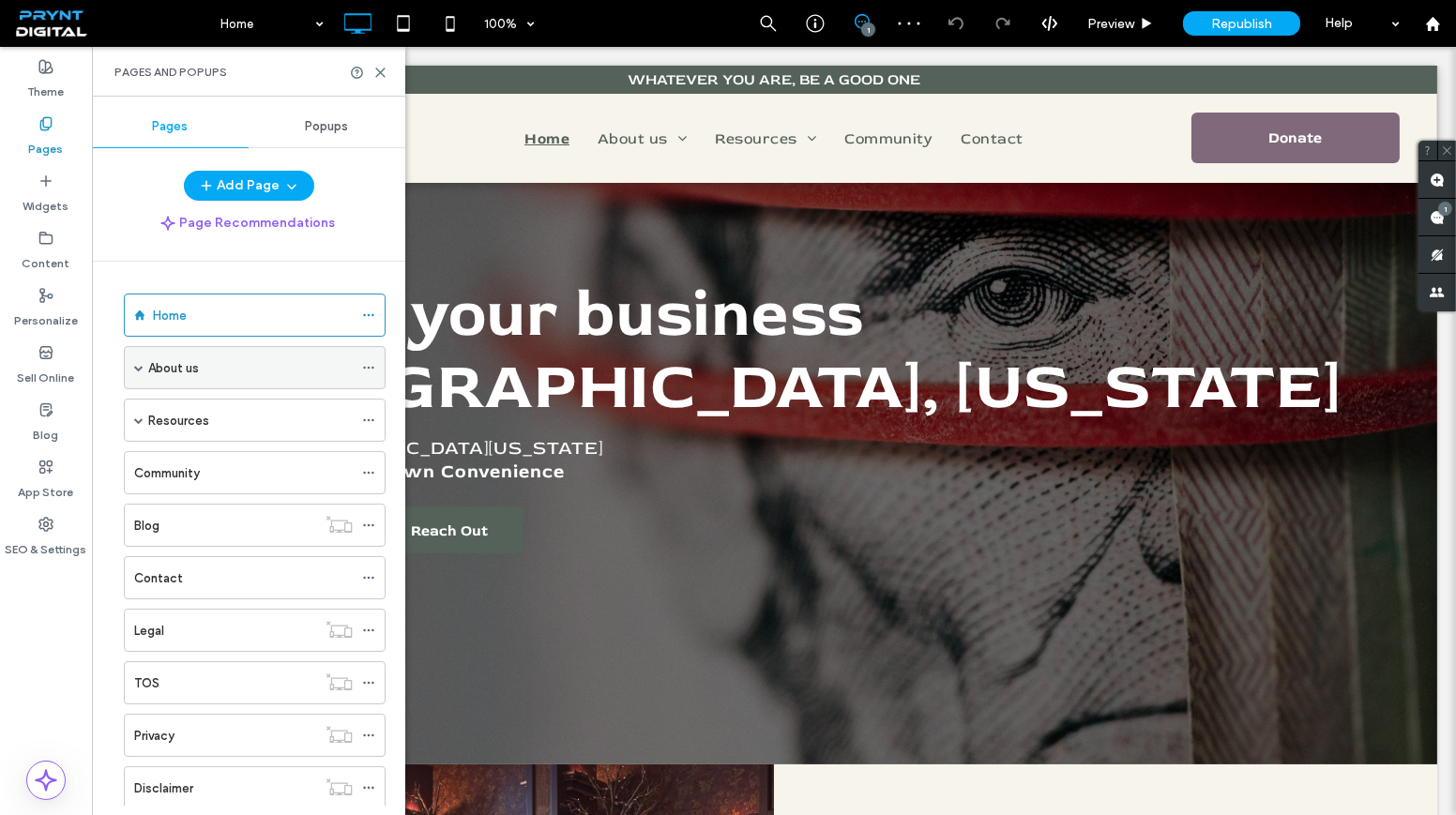
click at [255, 368] on div "About us" at bounding box center [250, 368] width 205 height 20
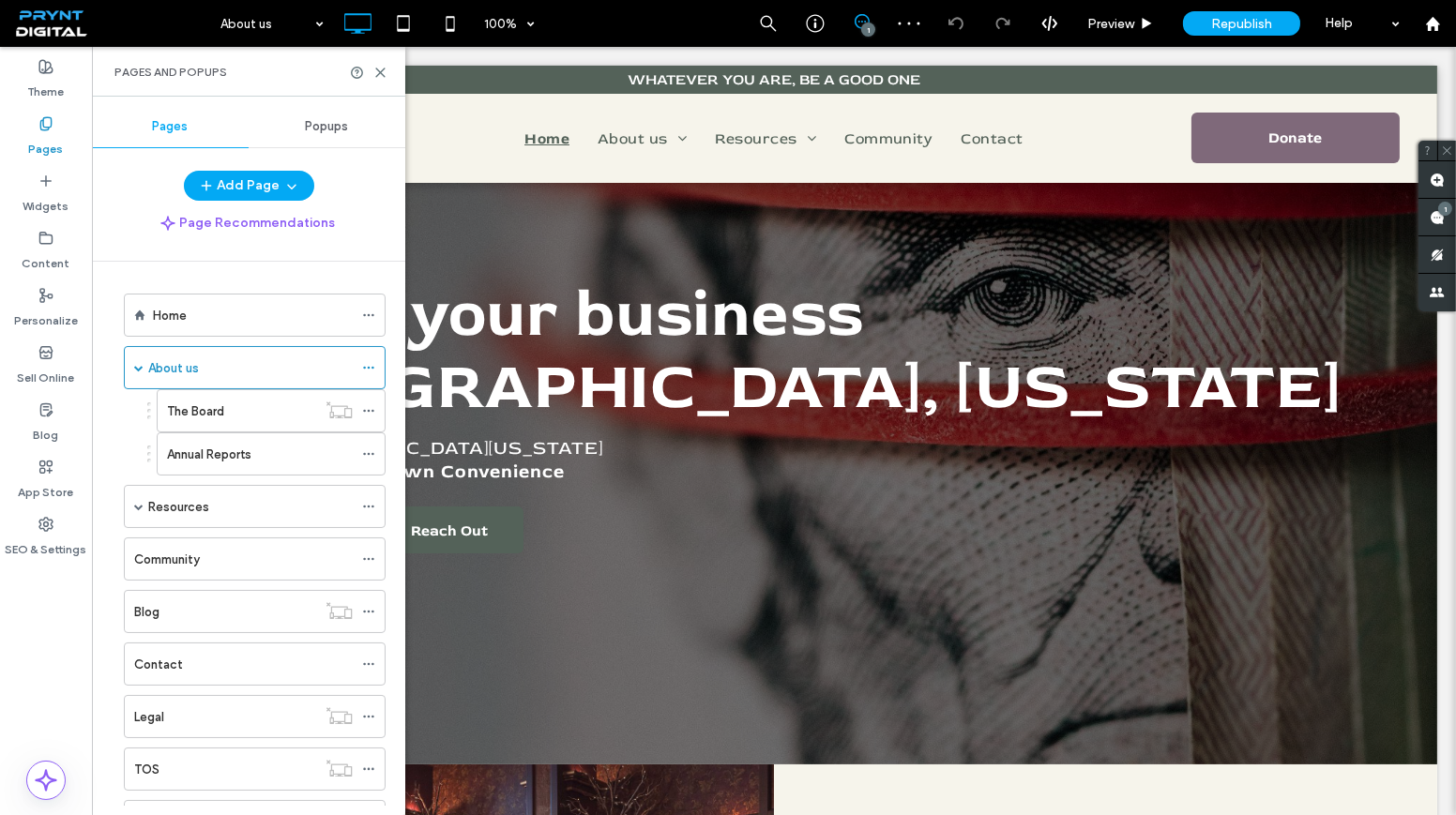
click at [236, 409] on div at bounding box center [728, 408] width 1456 height 815
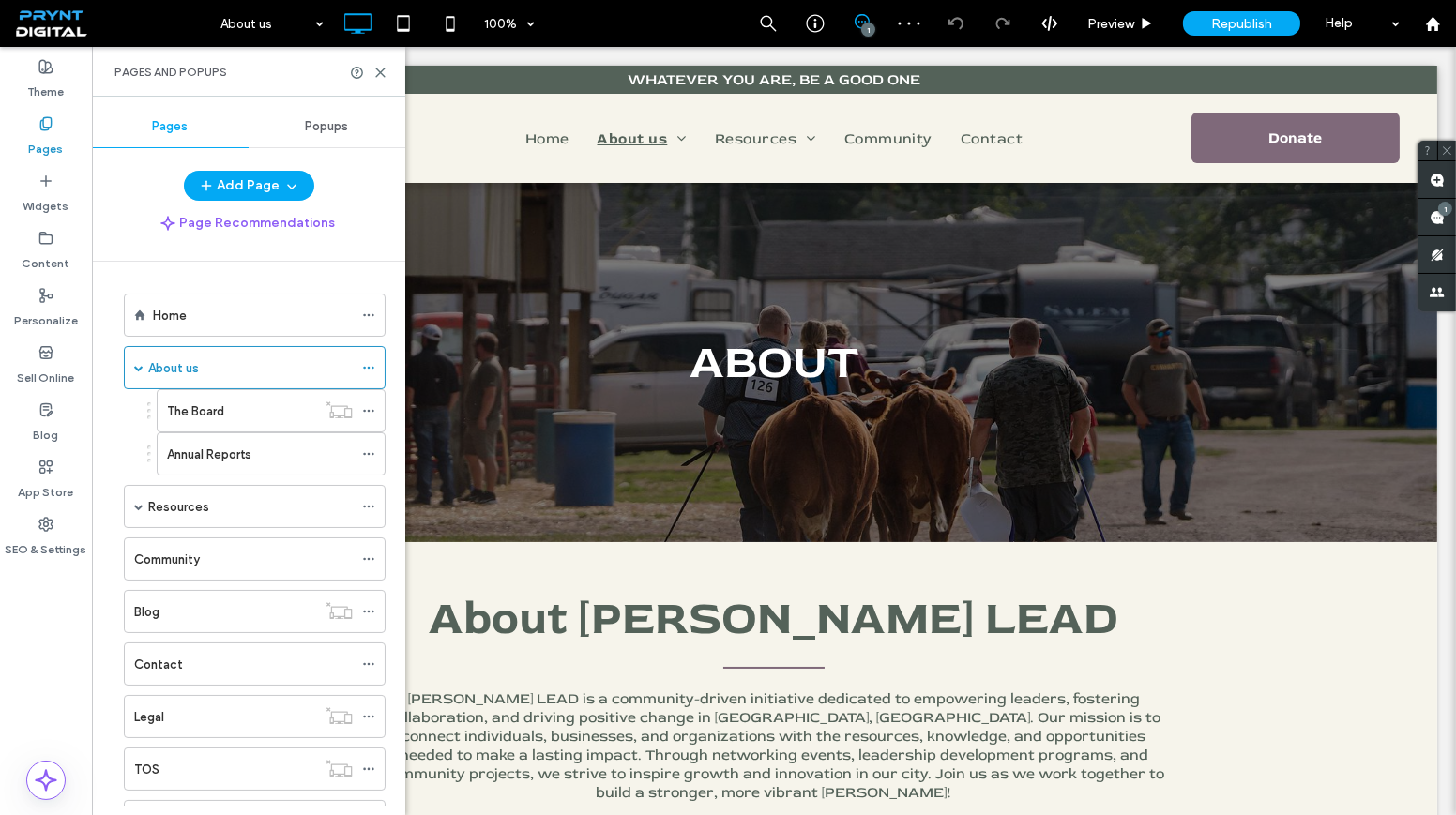
click at [236, 409] on div "The Board" at bounding box center [242, 411] width 149 height 20
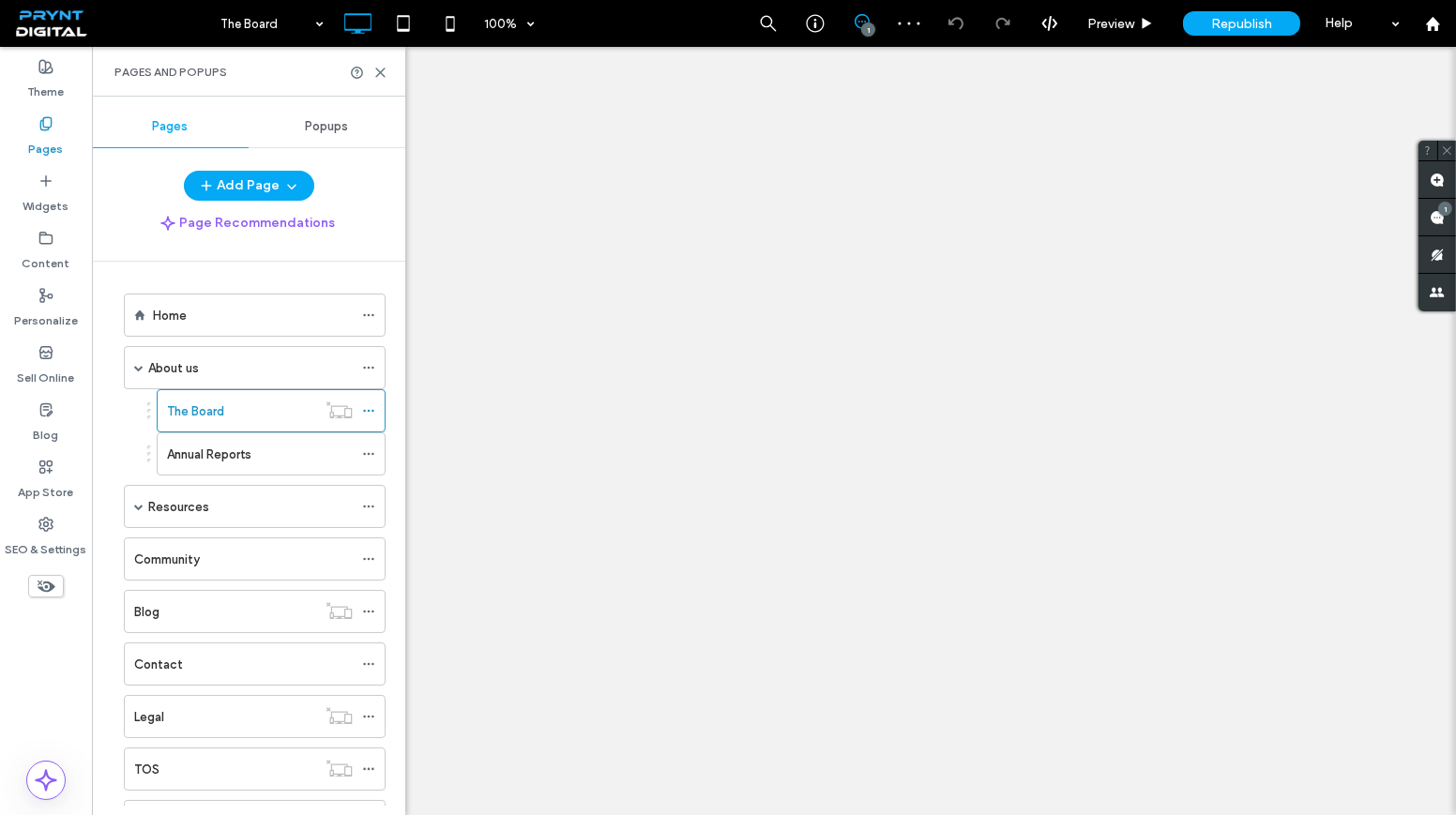
click at [388, 87] on div "Pages and Popups" at bounding box center [248, 72] width 313 height 50
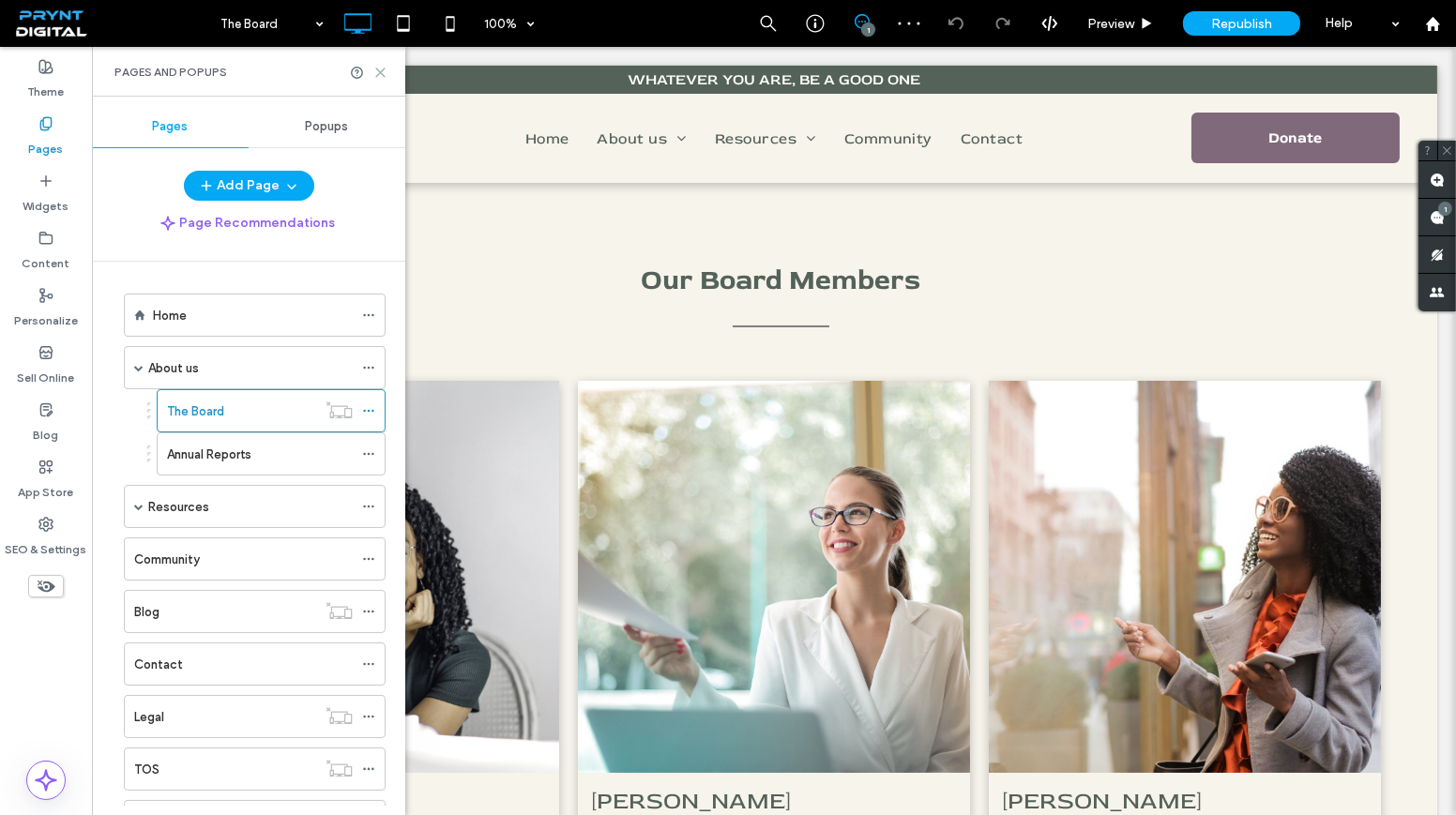
click at [387, 76] on icon at bounding box center [380, 73] width 14 height 14
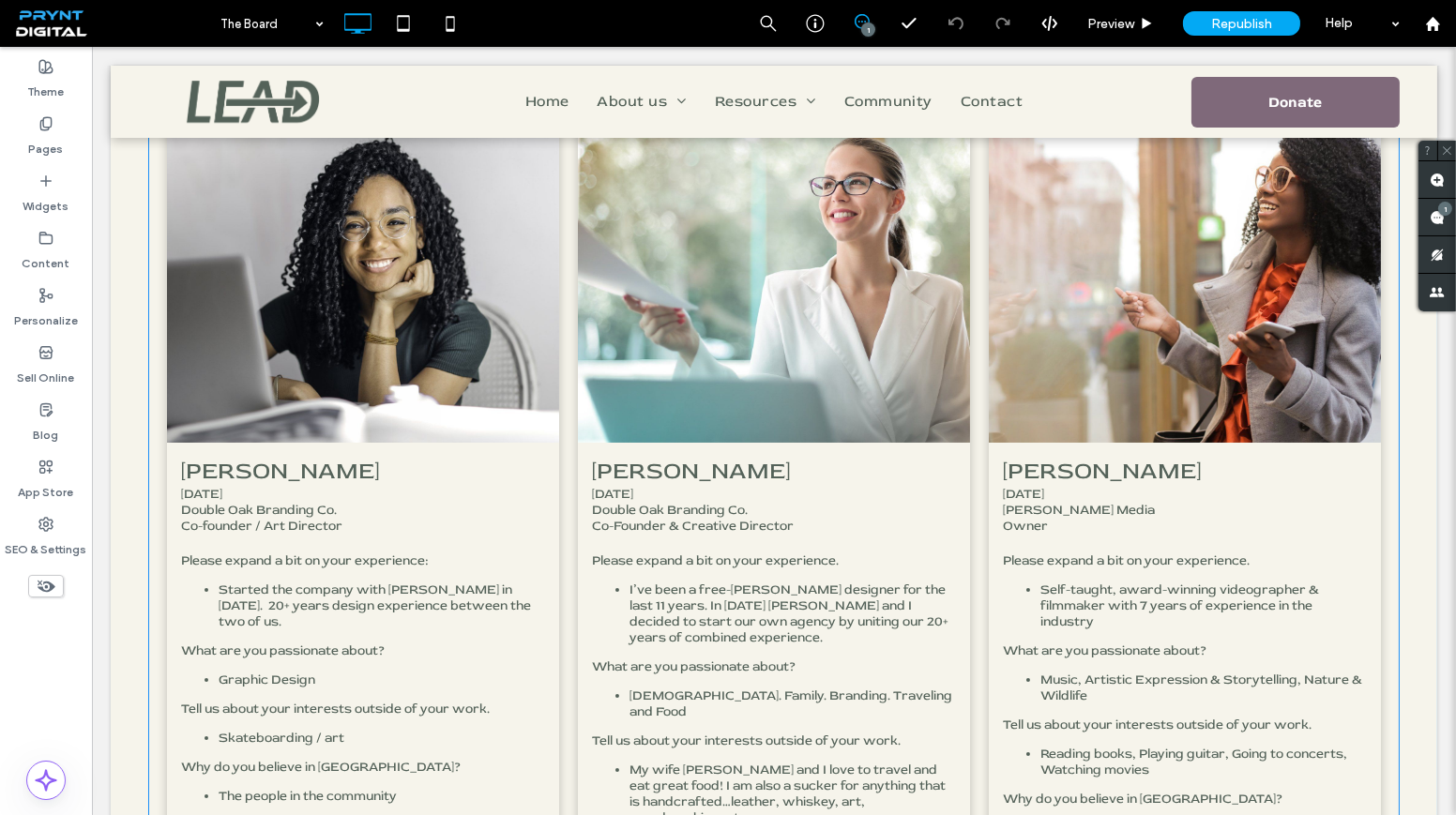
scroll to position [341, 0]
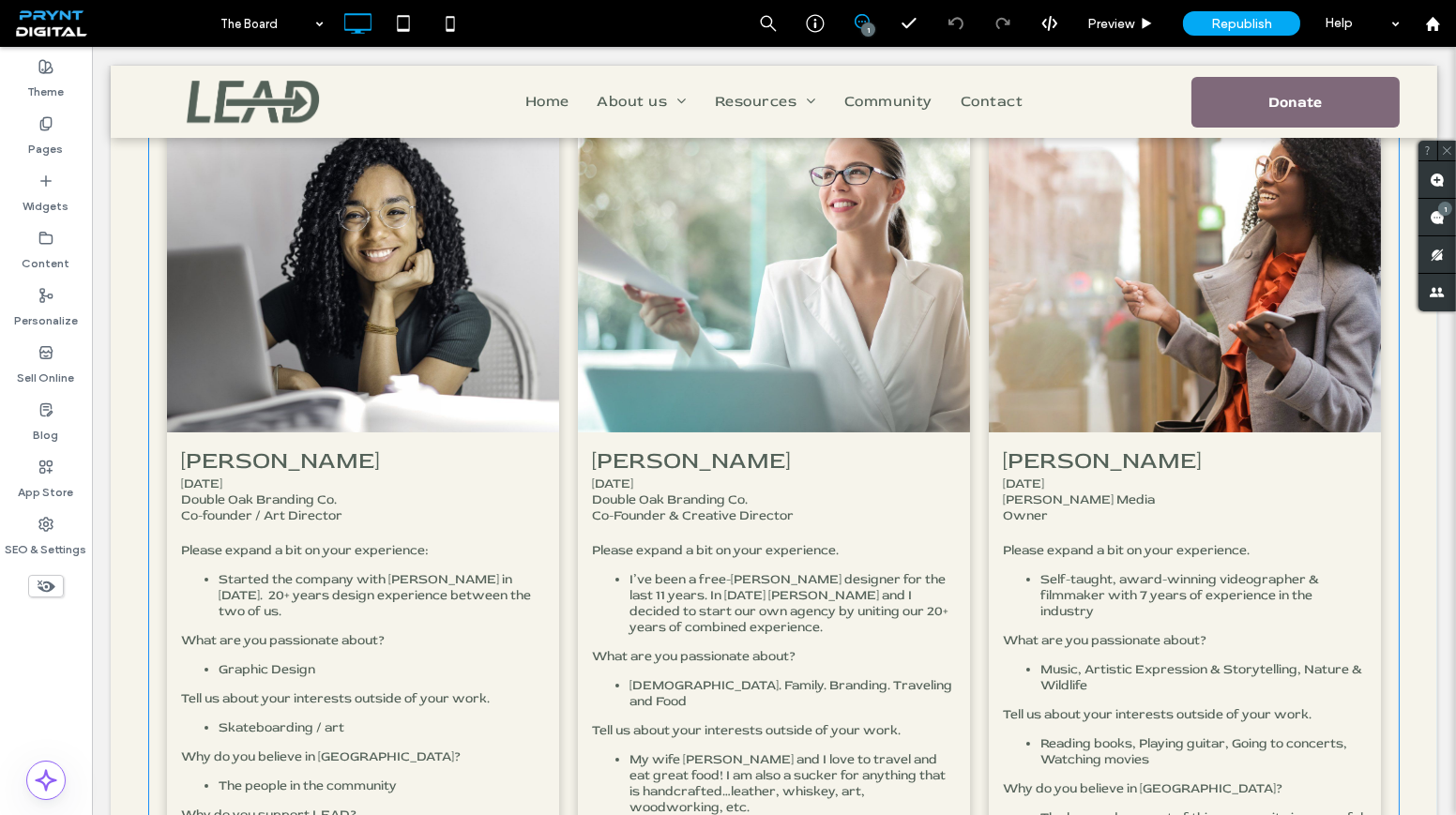
click at [412, 372] on link at bounding box center [363, 237] width 393 height 392
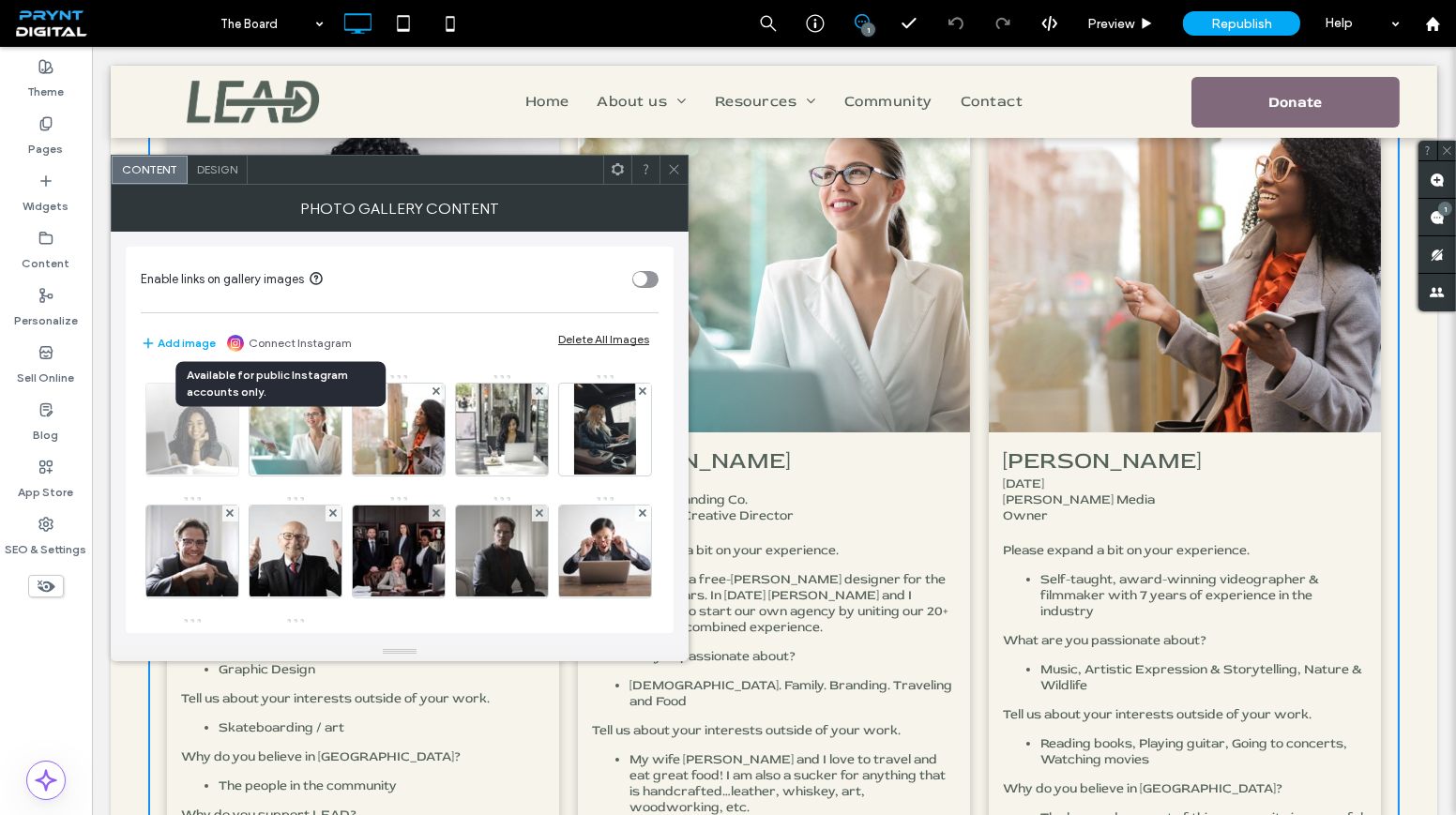
click at [210, 427] on img at bounding box center [192, 429] width 138 height 91
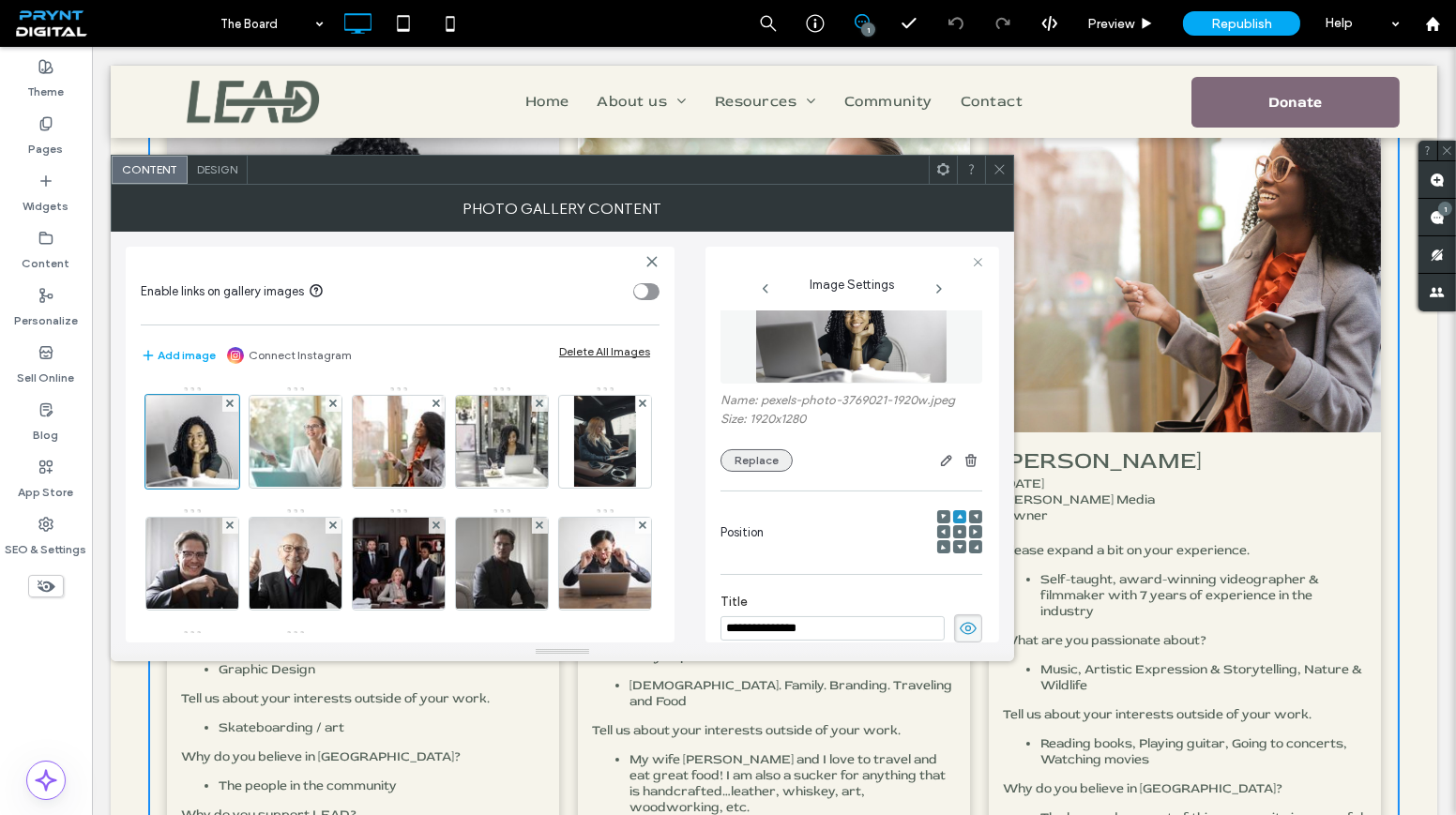
scroll to position [47, 0]
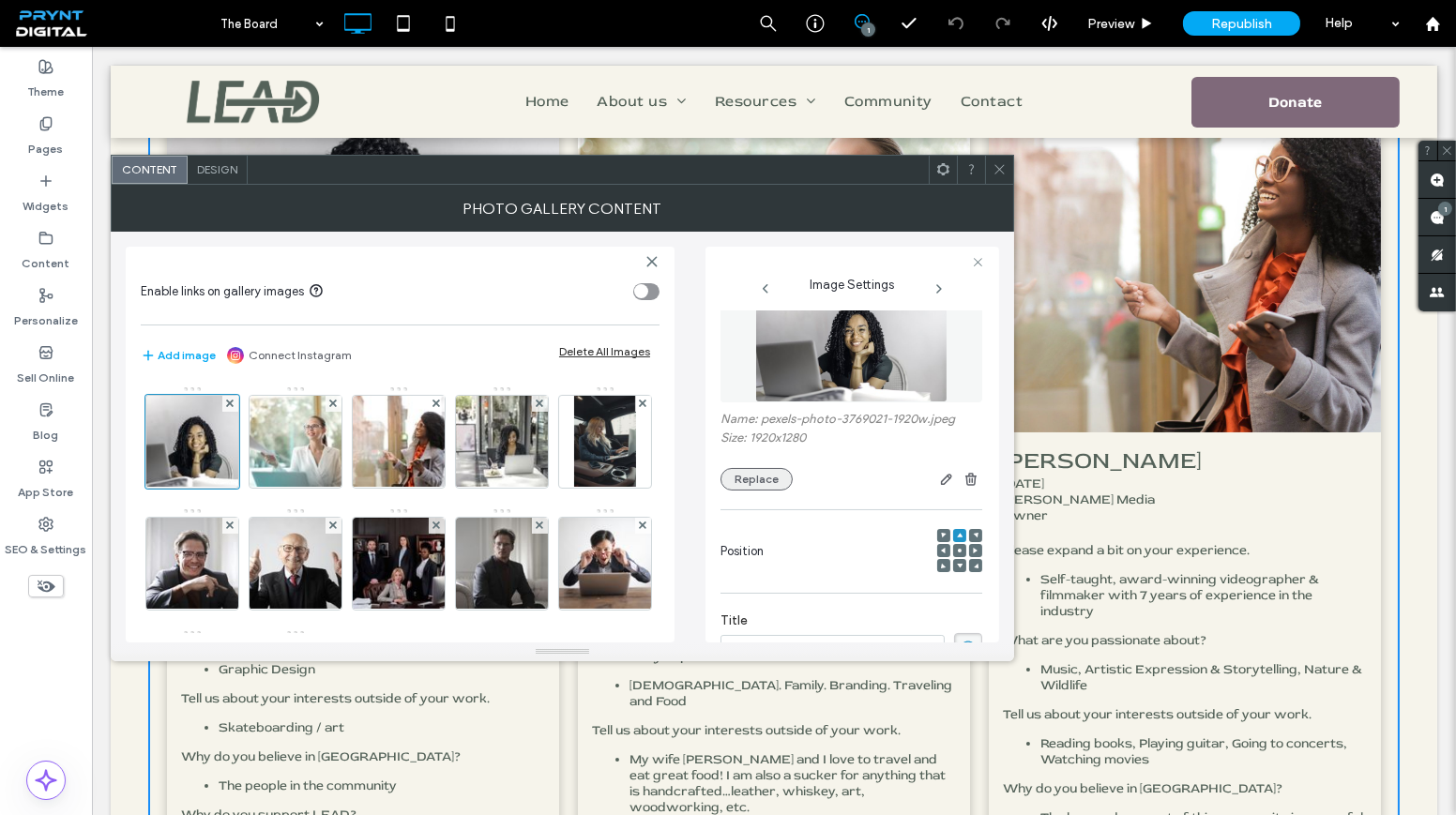
click at [749, 478] on button "Replace" at bounding box center [757, 479] width 73 height 23
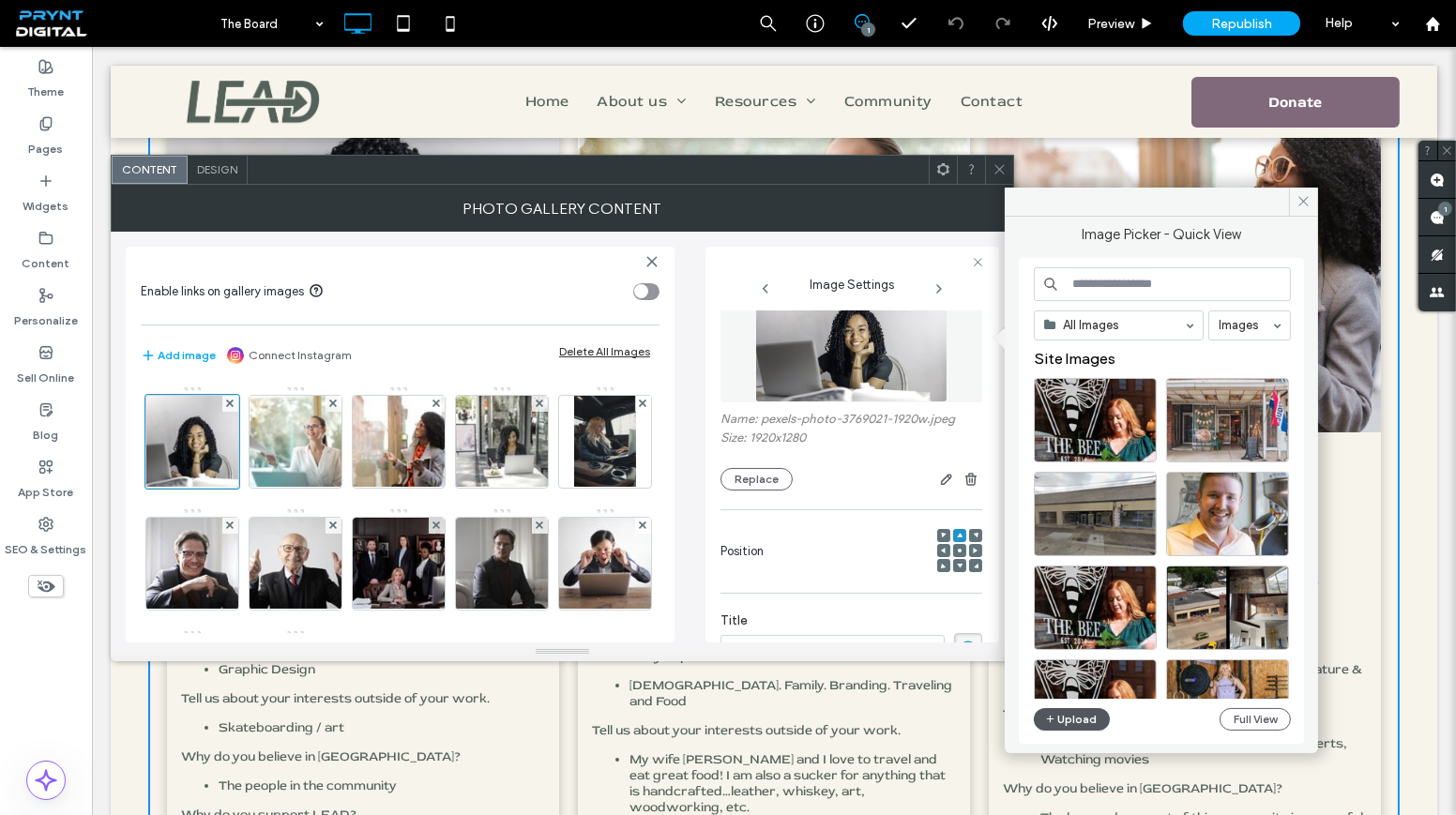
click at [1048, 708] on button "Upload" at bounding box center [1073, 720] width 77 height 23
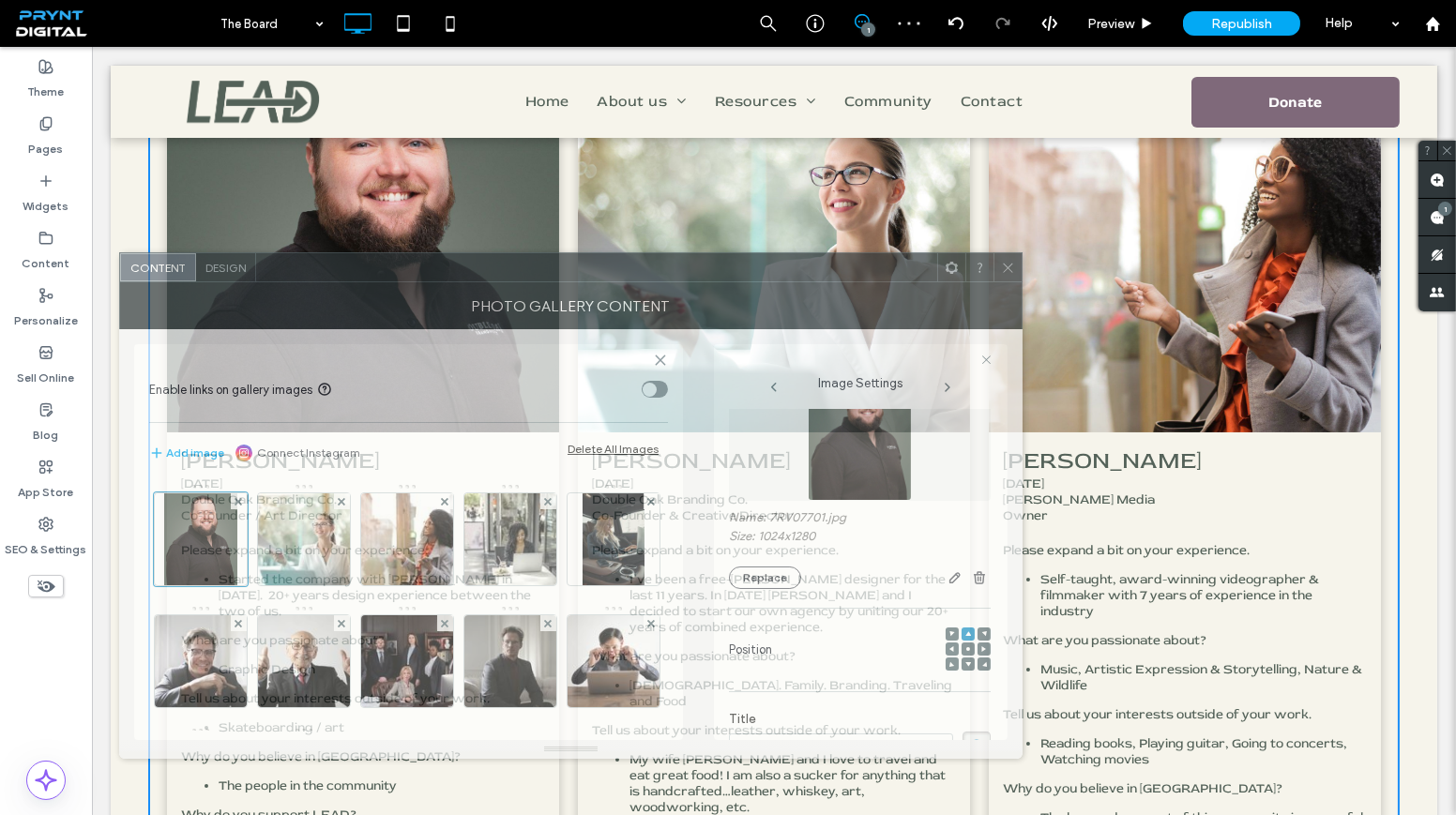
drag, startPoint x: 686, startPoint y: 182, endPoint x: 692, endPoint y: 280, distance: 98.2
click at [693, 280] on div at bounding box center [596, 267] width 681 height 28
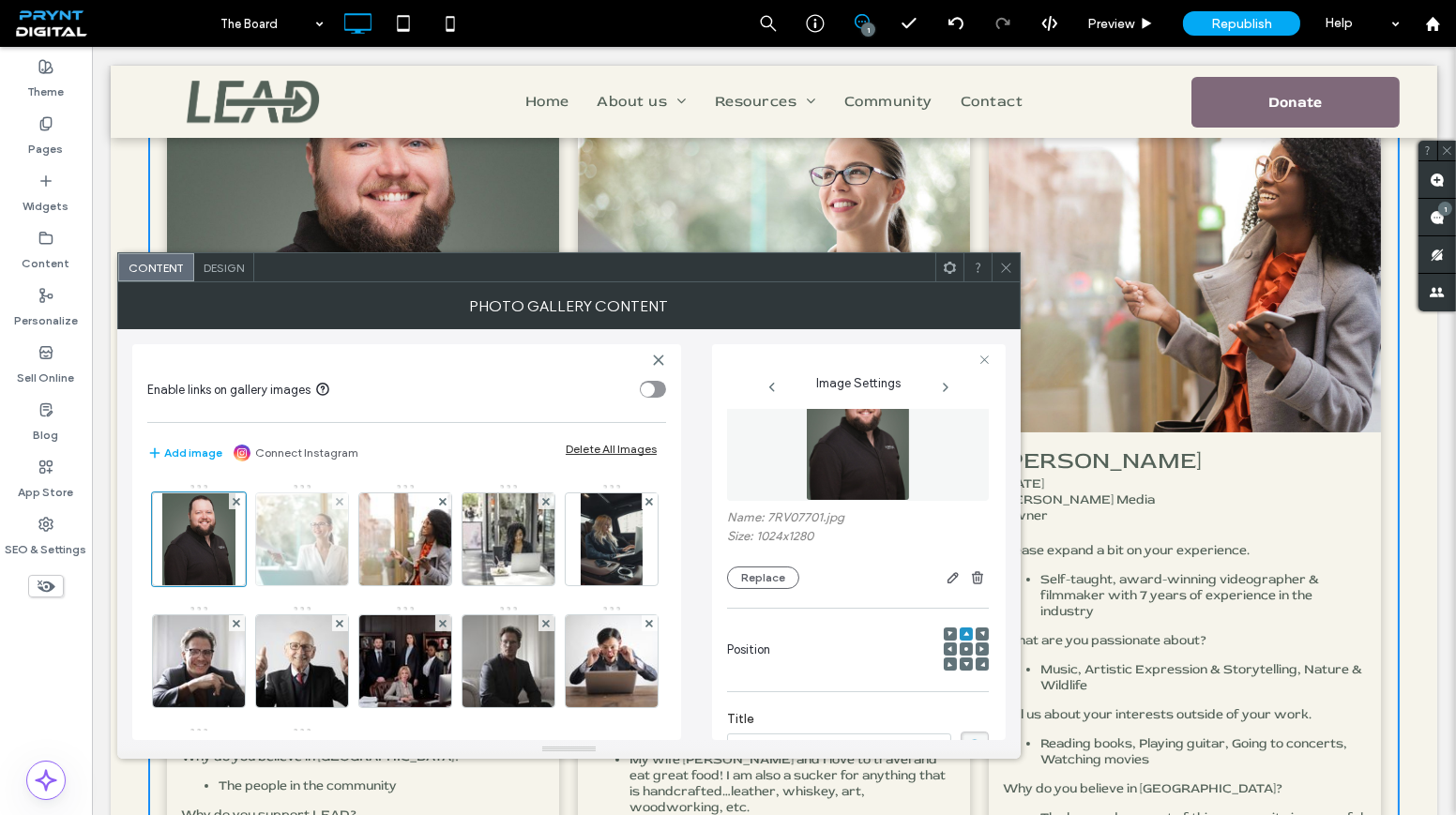
click at [293, 549] on img at bounding box center [303, 539] width 138 height 91
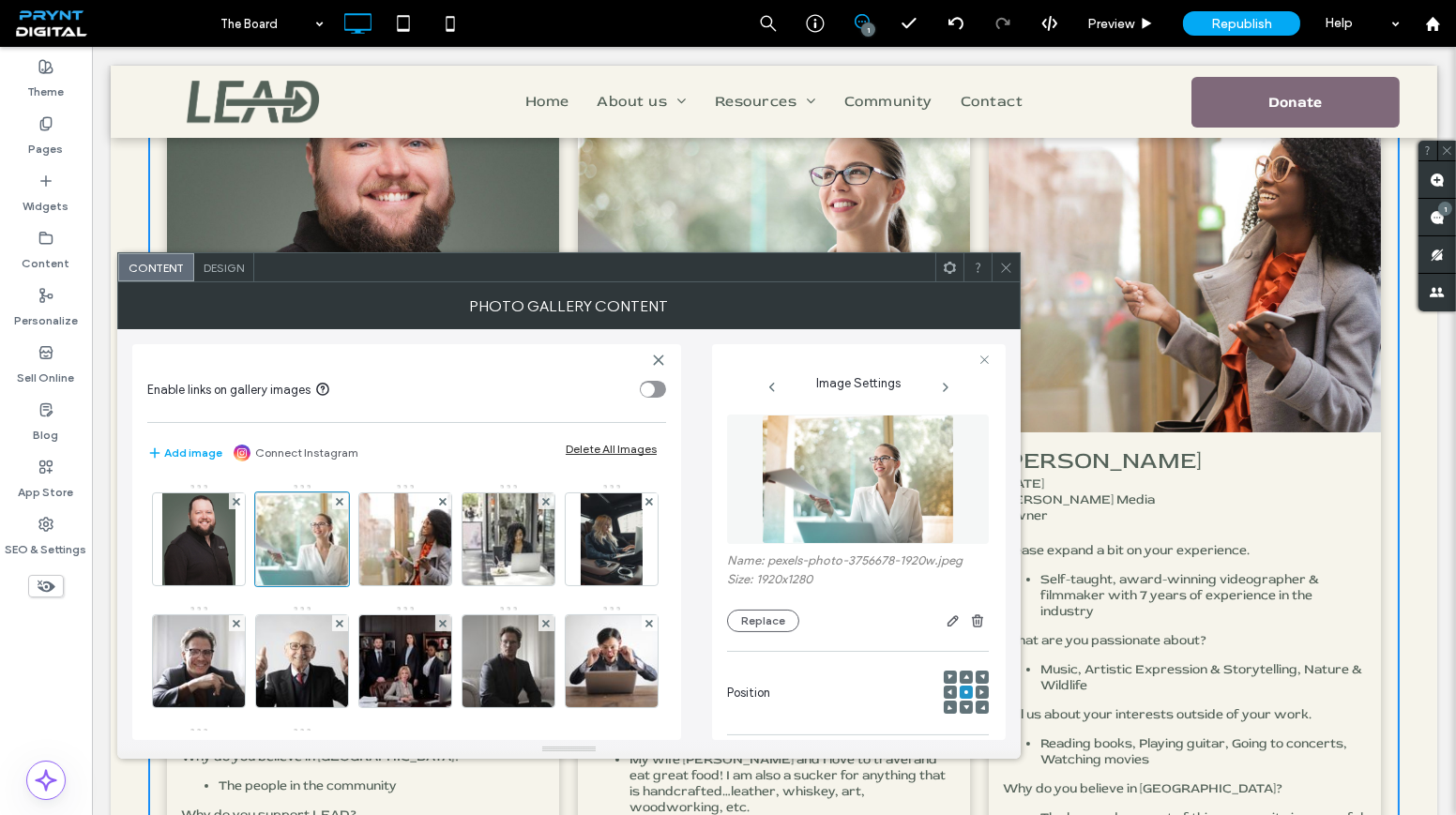
scroll to position [0, 0]
click at [757, 621] on button "Replace" at bounding box center [763, 624] width 73 height 23
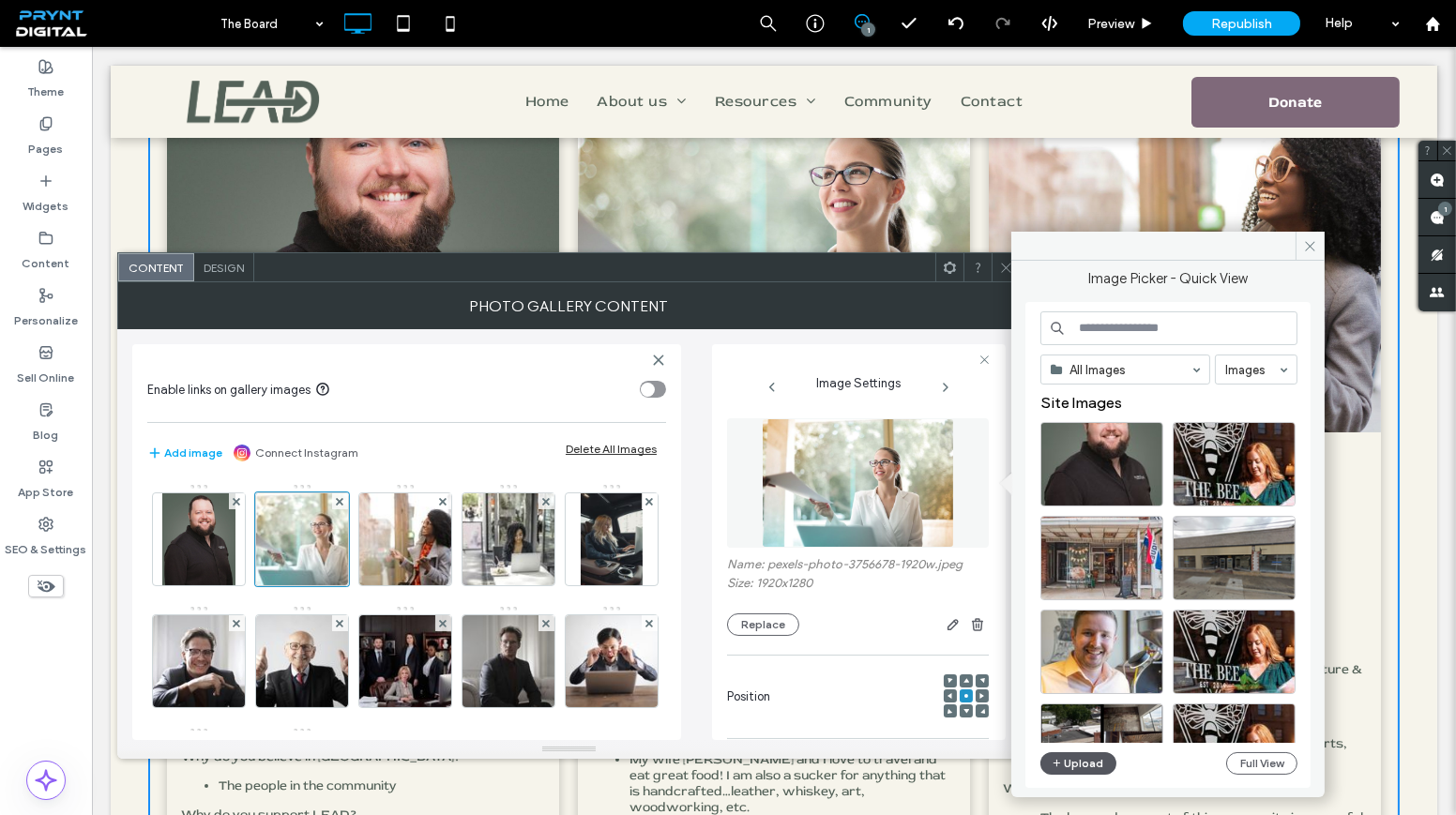
click at [1087, 758] on button "Upload" at bounding box center [1079, 763] width 77 height 23
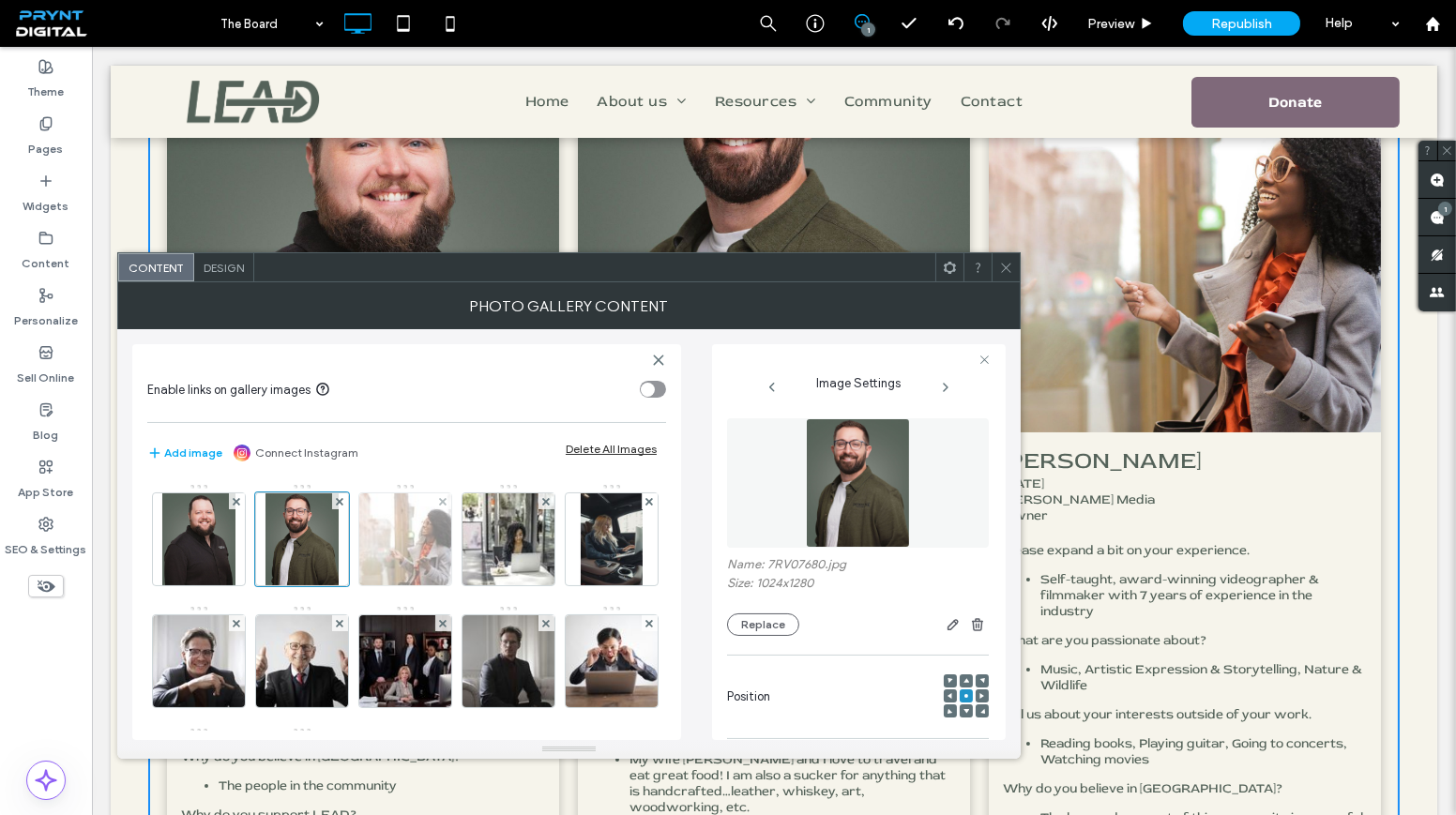
click at [409, 559] on img at bounding box center [406, 539] width 138 height 91
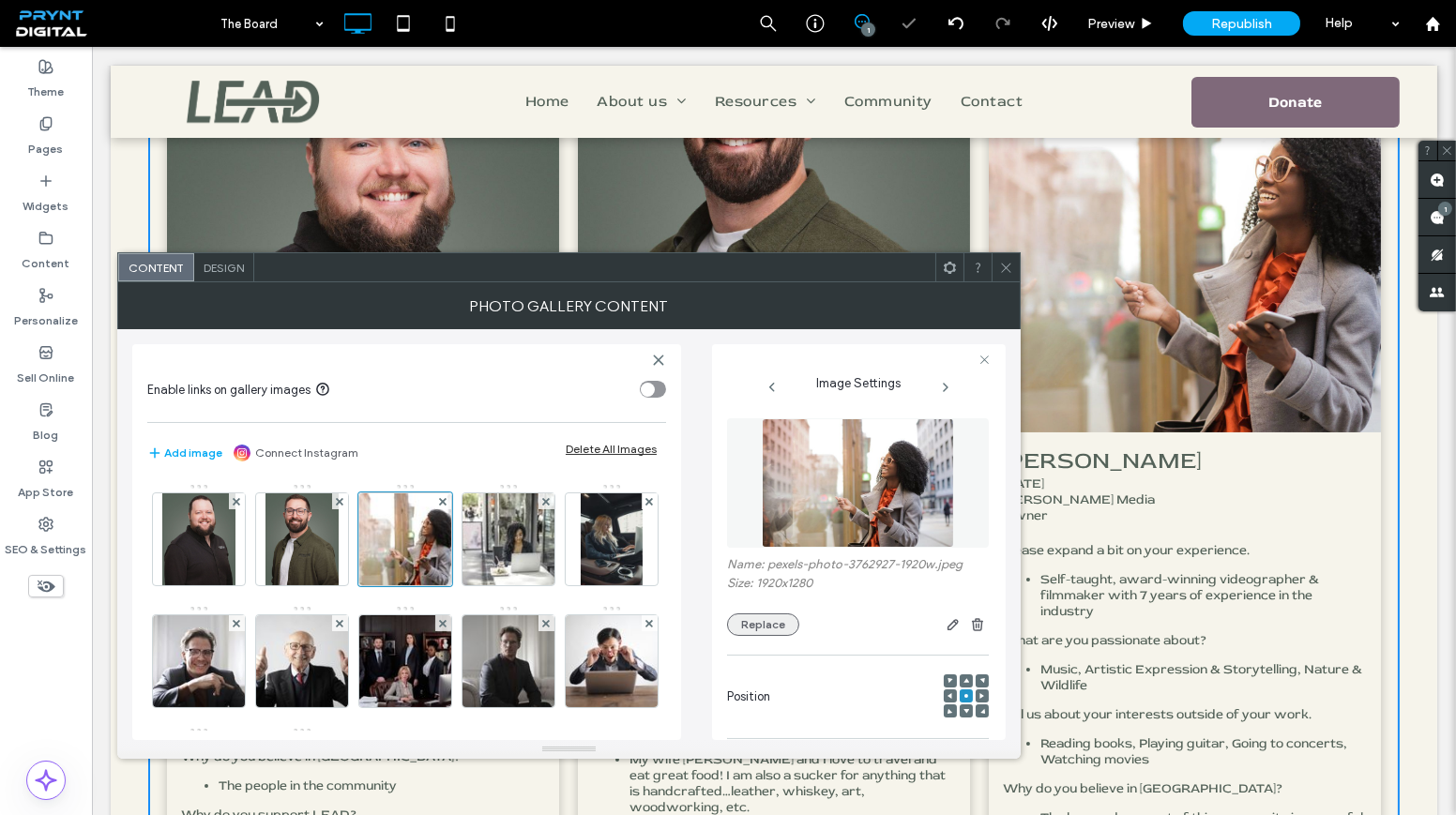
click at [774, 620] on button "Replace" at bounding box center [763, 624] width 73 height 23
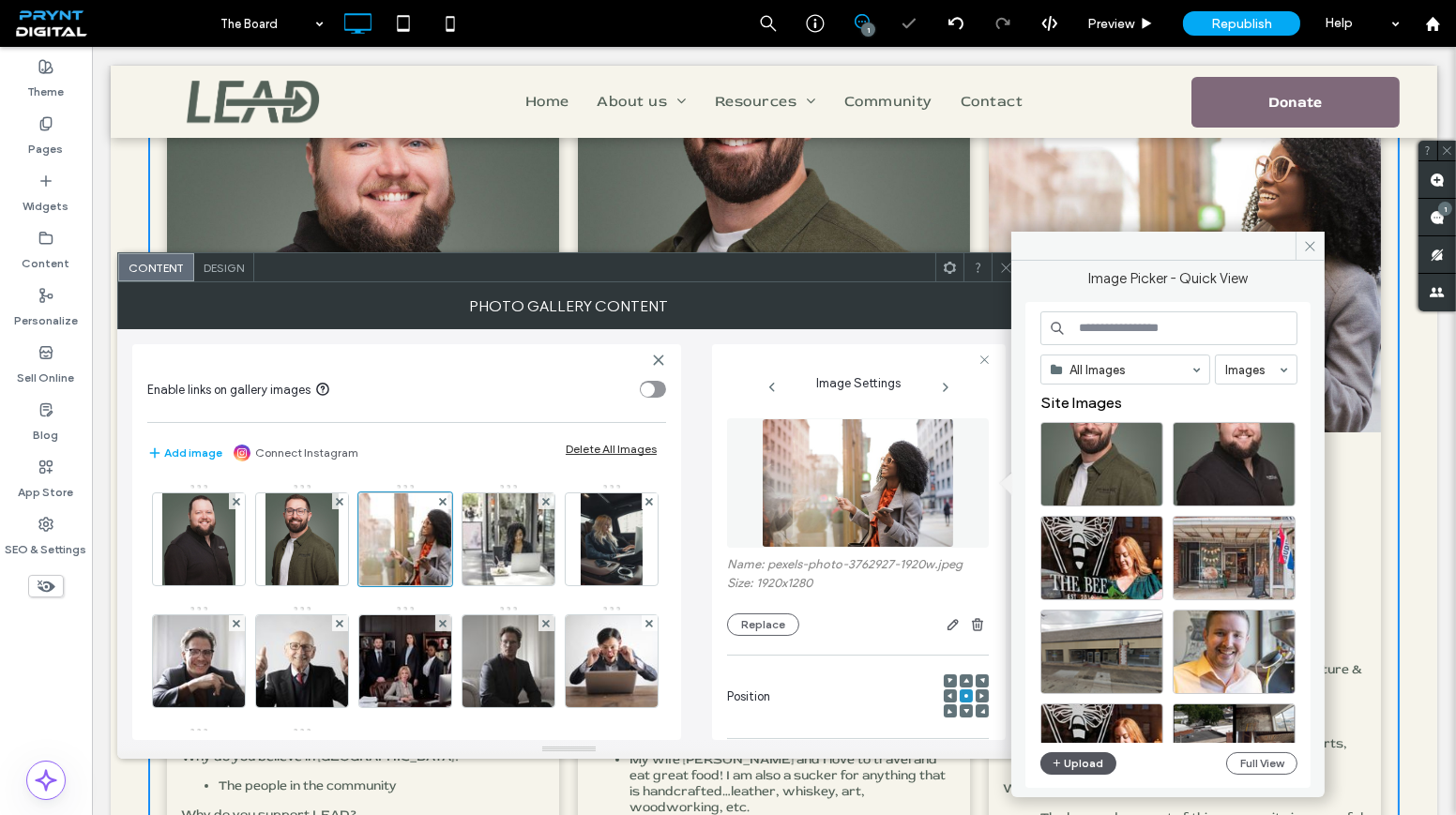
click at [1084, 767] on button "Upload" at bounding box center [1079, 763] width 77 height 23
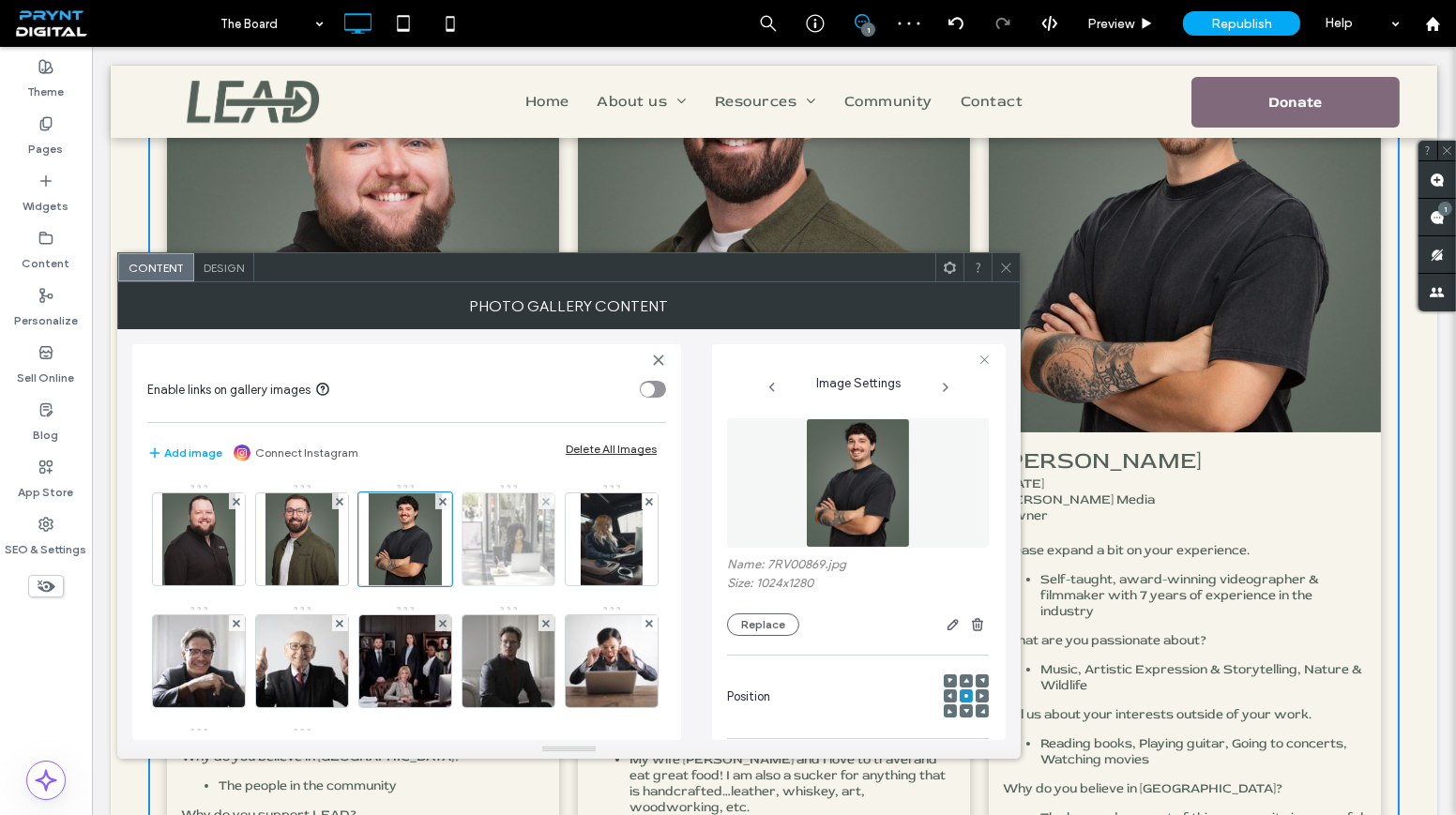
click at [485, 530] on img at bounding box center [509, 539] width 138 height 91
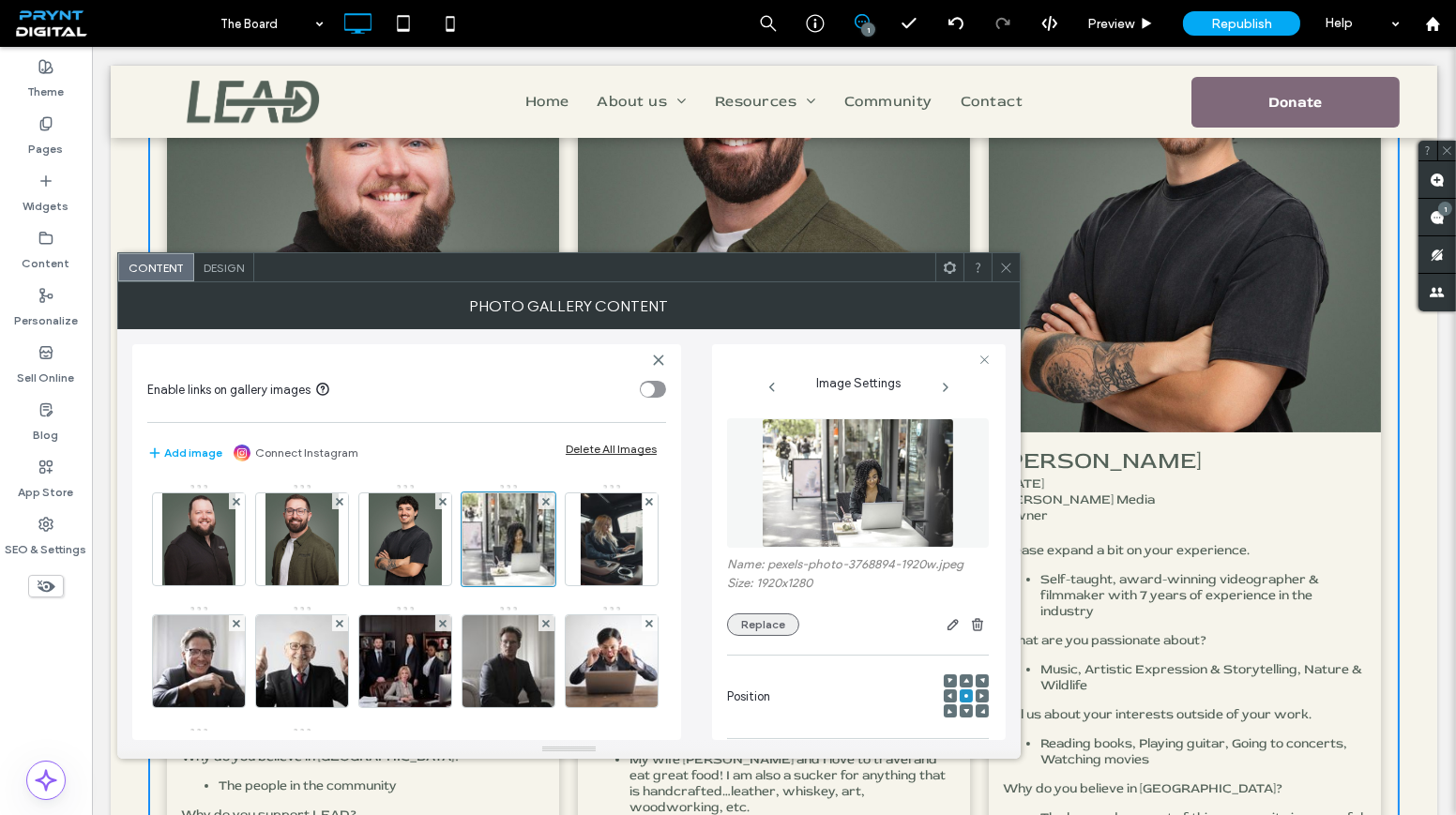
click at [749, 616] on button "Replace" at bounding box center [763, 624] width 73 height 23
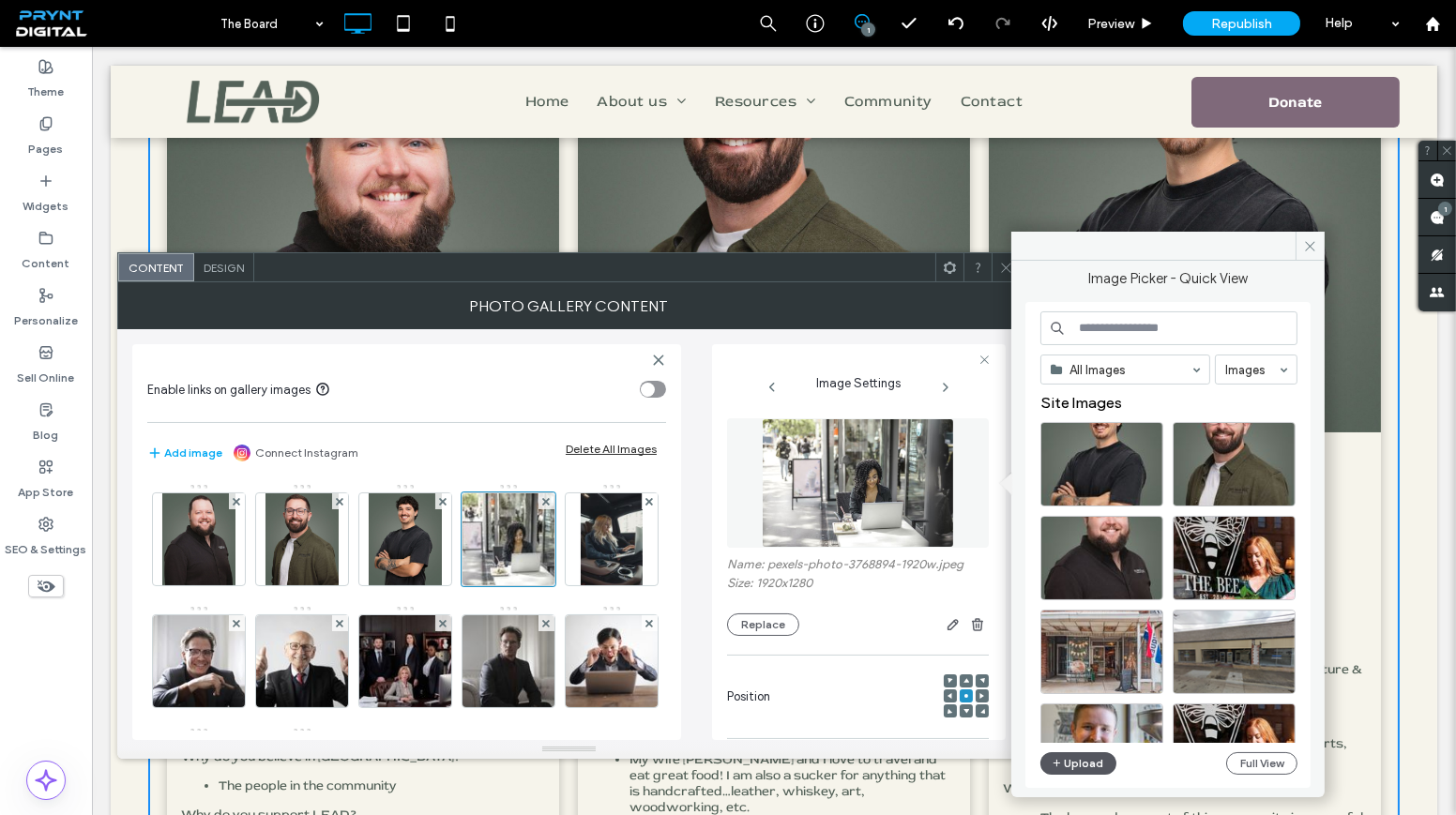
click at [1086, 756] on button "Upload" at bounding box center [1079, 763] width 77 height 23
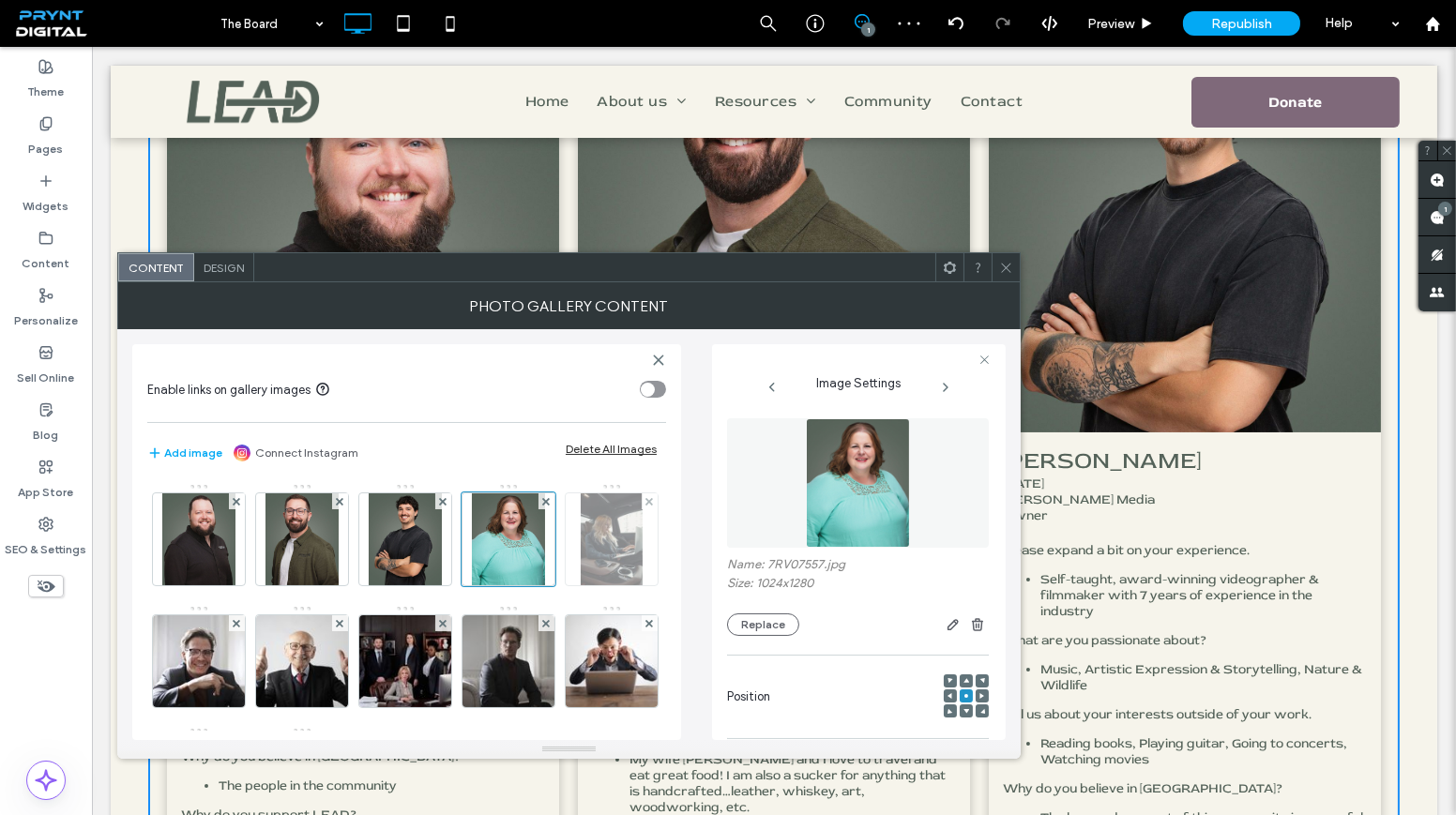
click at [566, 585] on div at bounding box center [611, 539] width 92 height 91
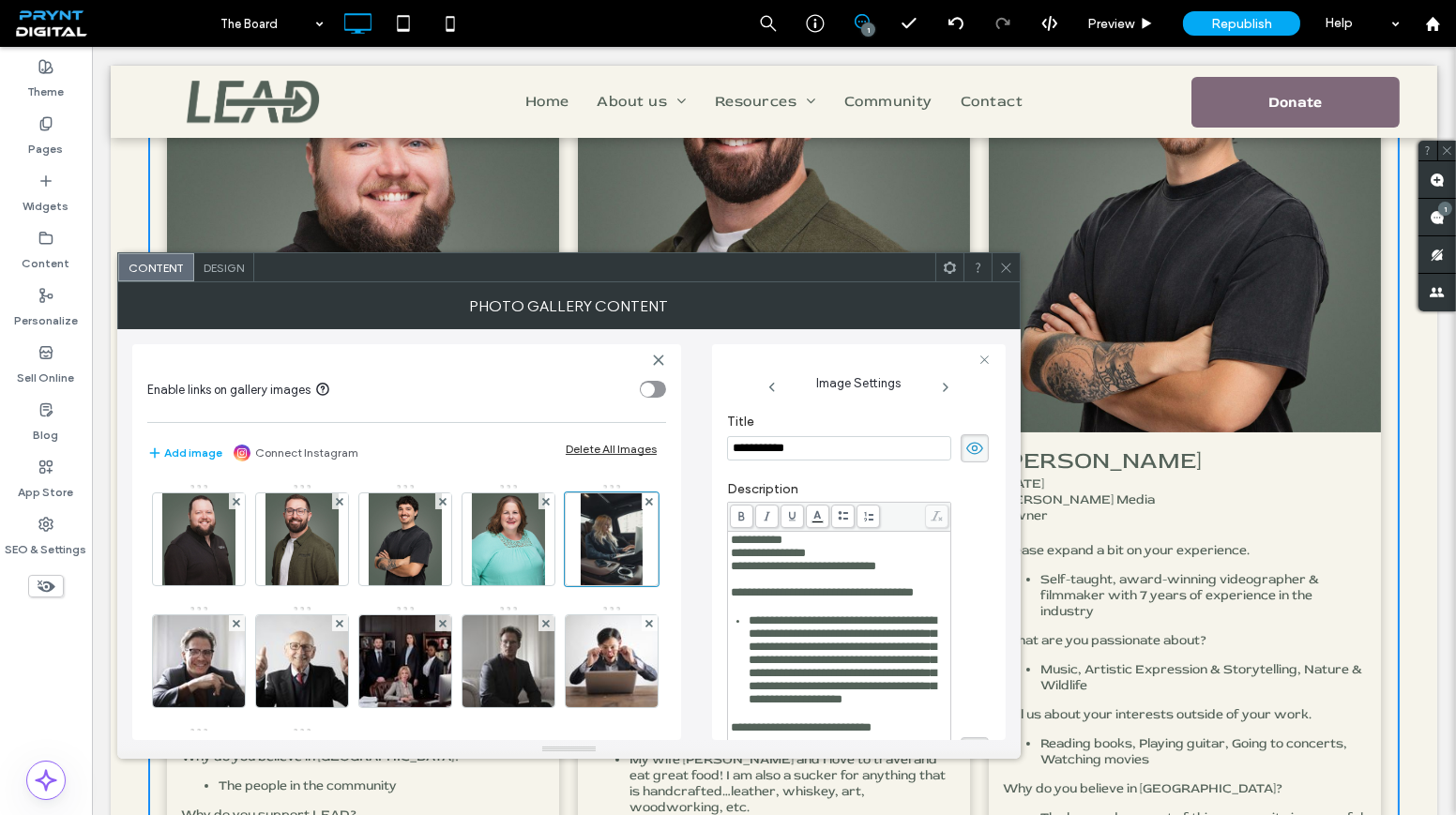
scroll to position [425, 0]
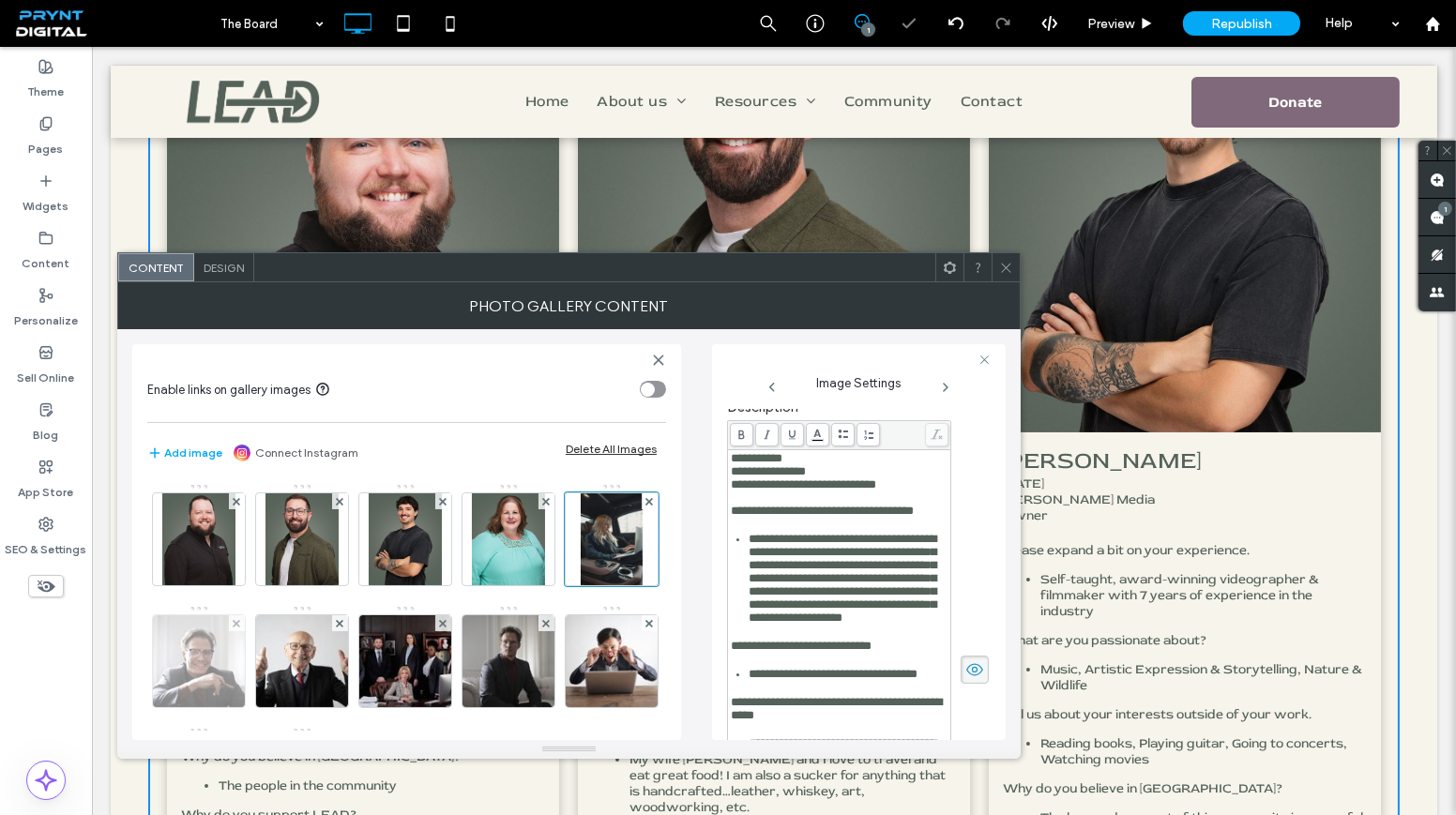
click at [260, 673] on img at bounding box center [198, 660] width 124 height 91
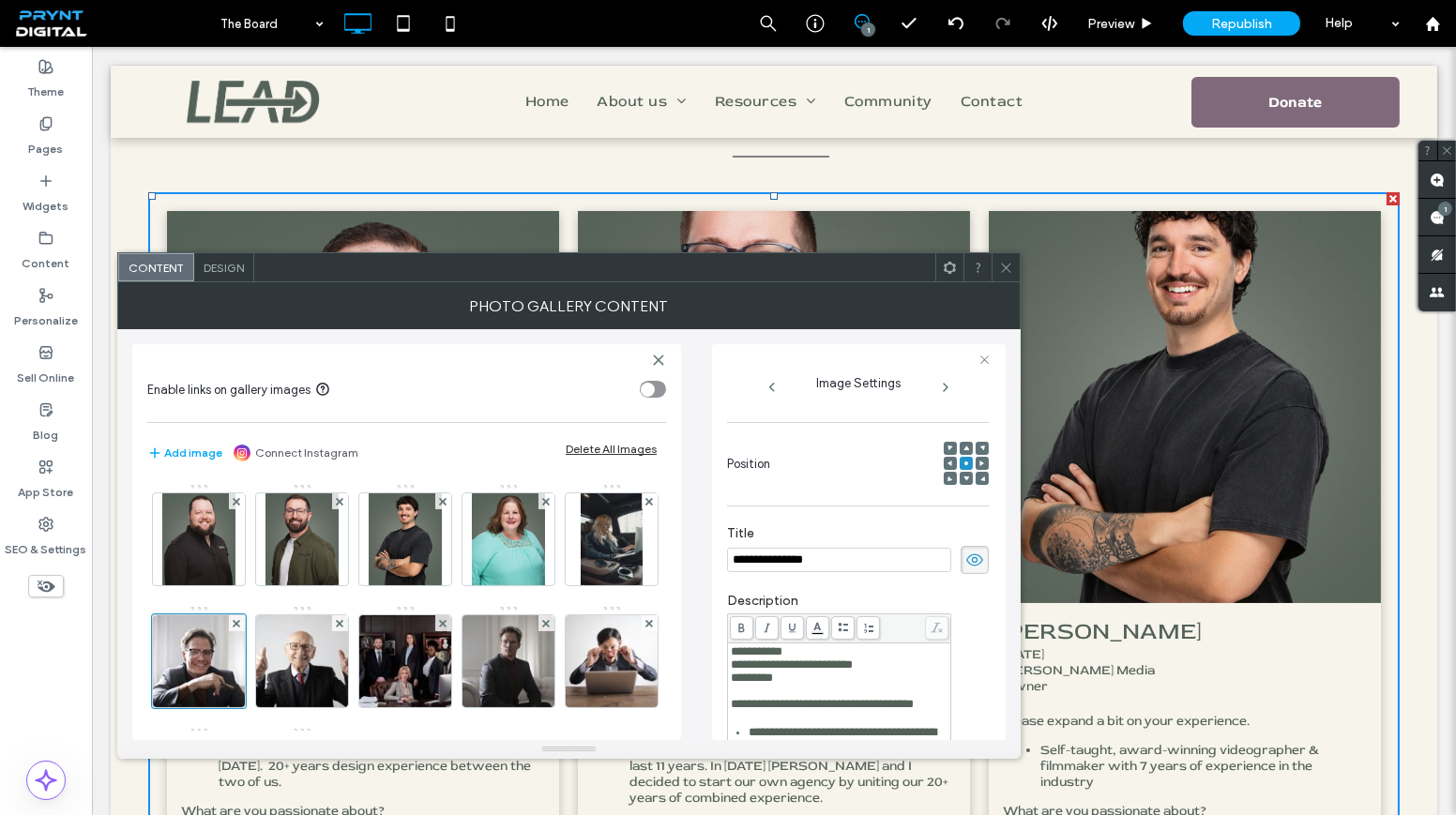
scroll to position [84, 0]
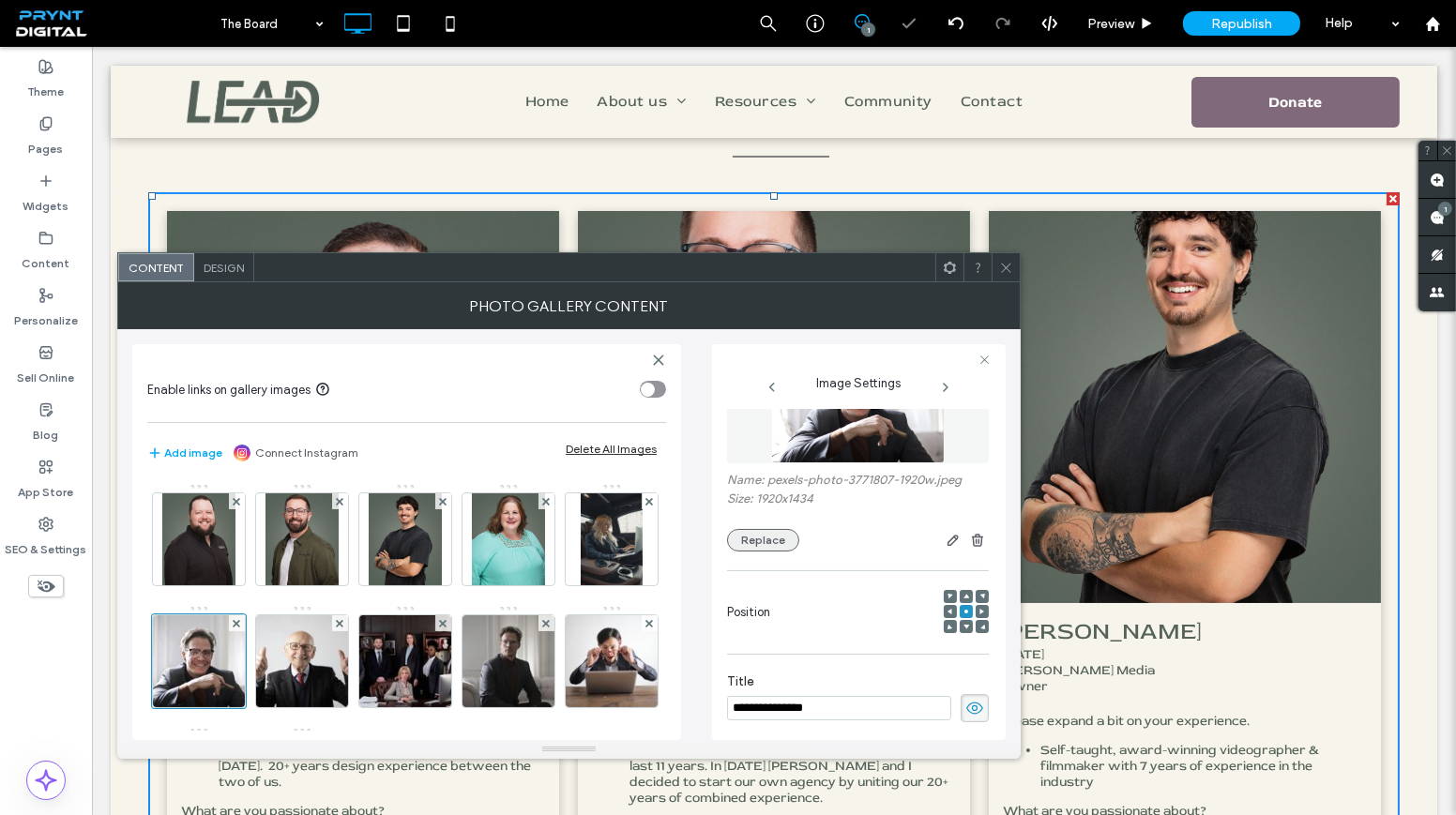
click at [760, 530] on button "Replace" at bounding box center [763, 541] width 73 height 23
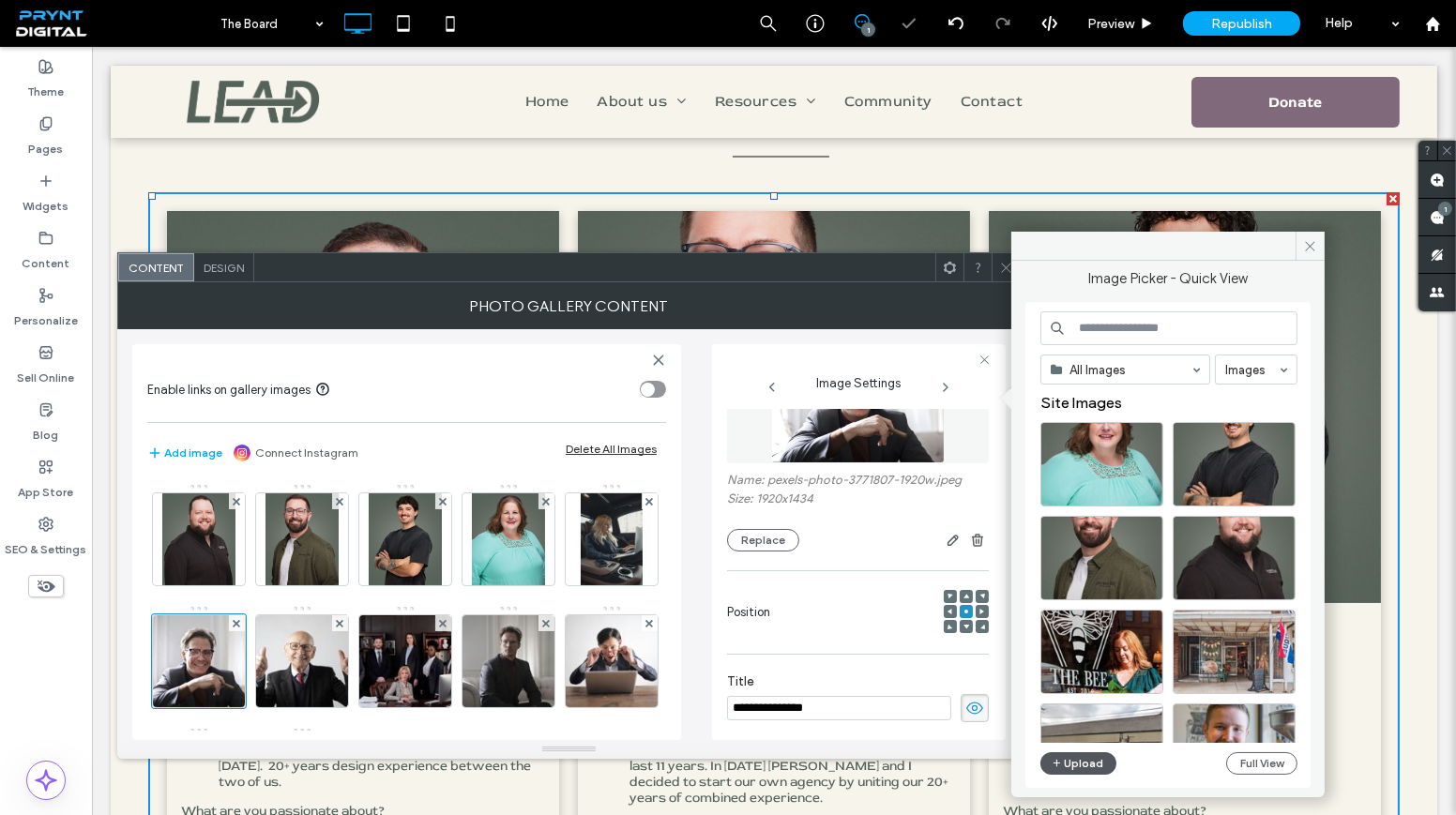
click at [1052, 757] on icon "button" at bounding box center [1058, 763] width 11 height 15
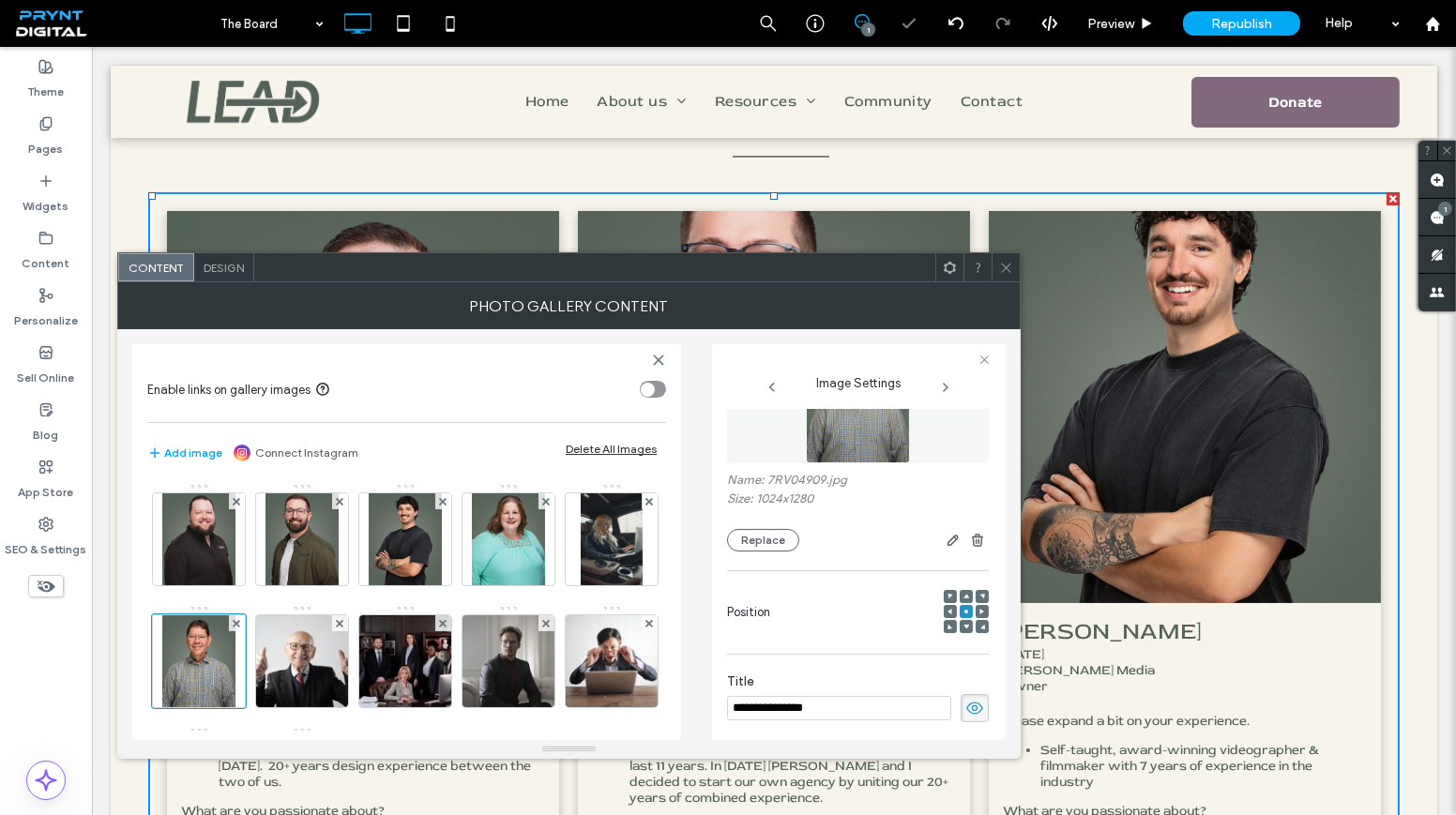
scroll to position [0, 0]
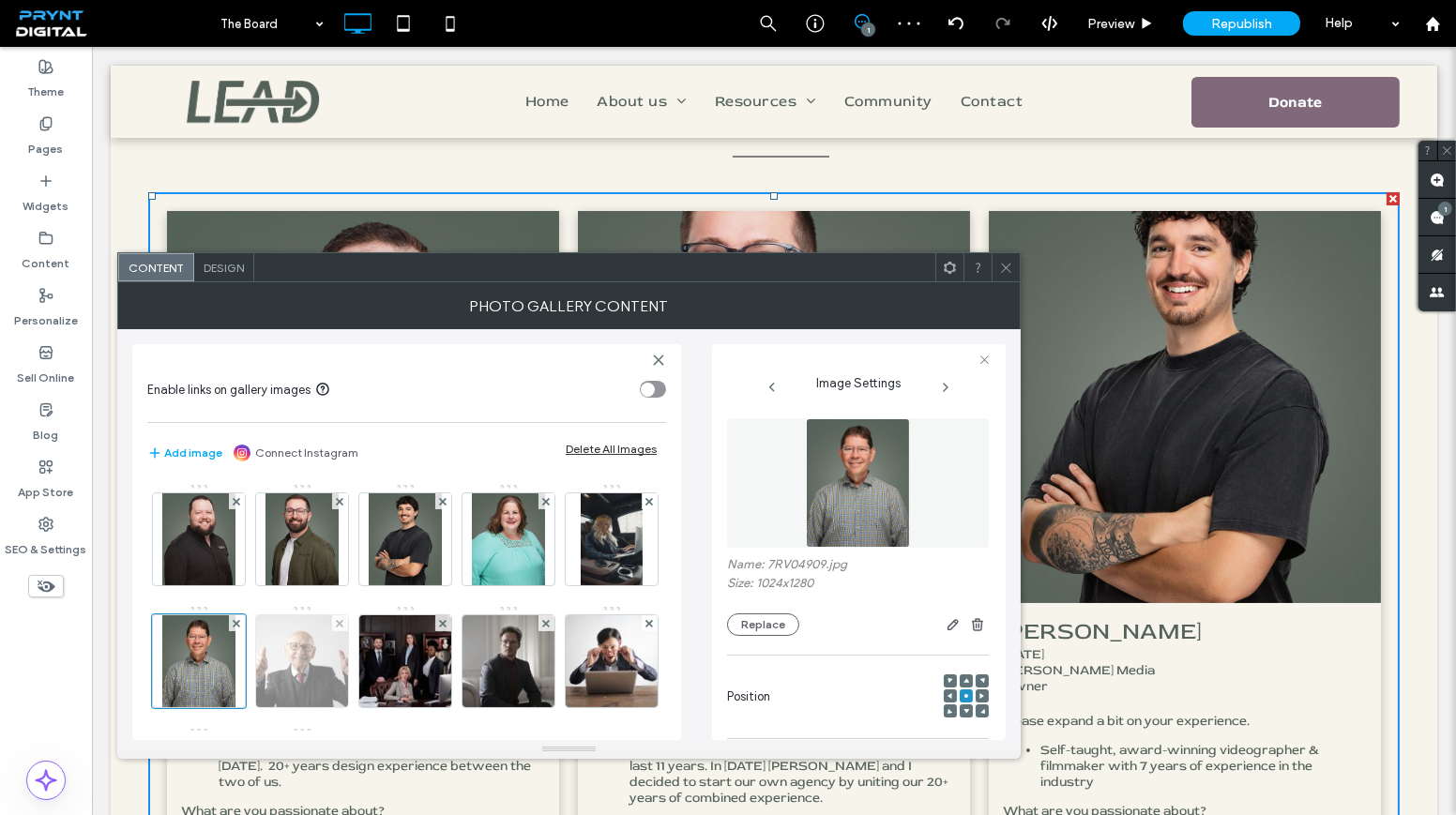
click at [368, 657] on img at bounding box center [303, 660] width 130 height 91
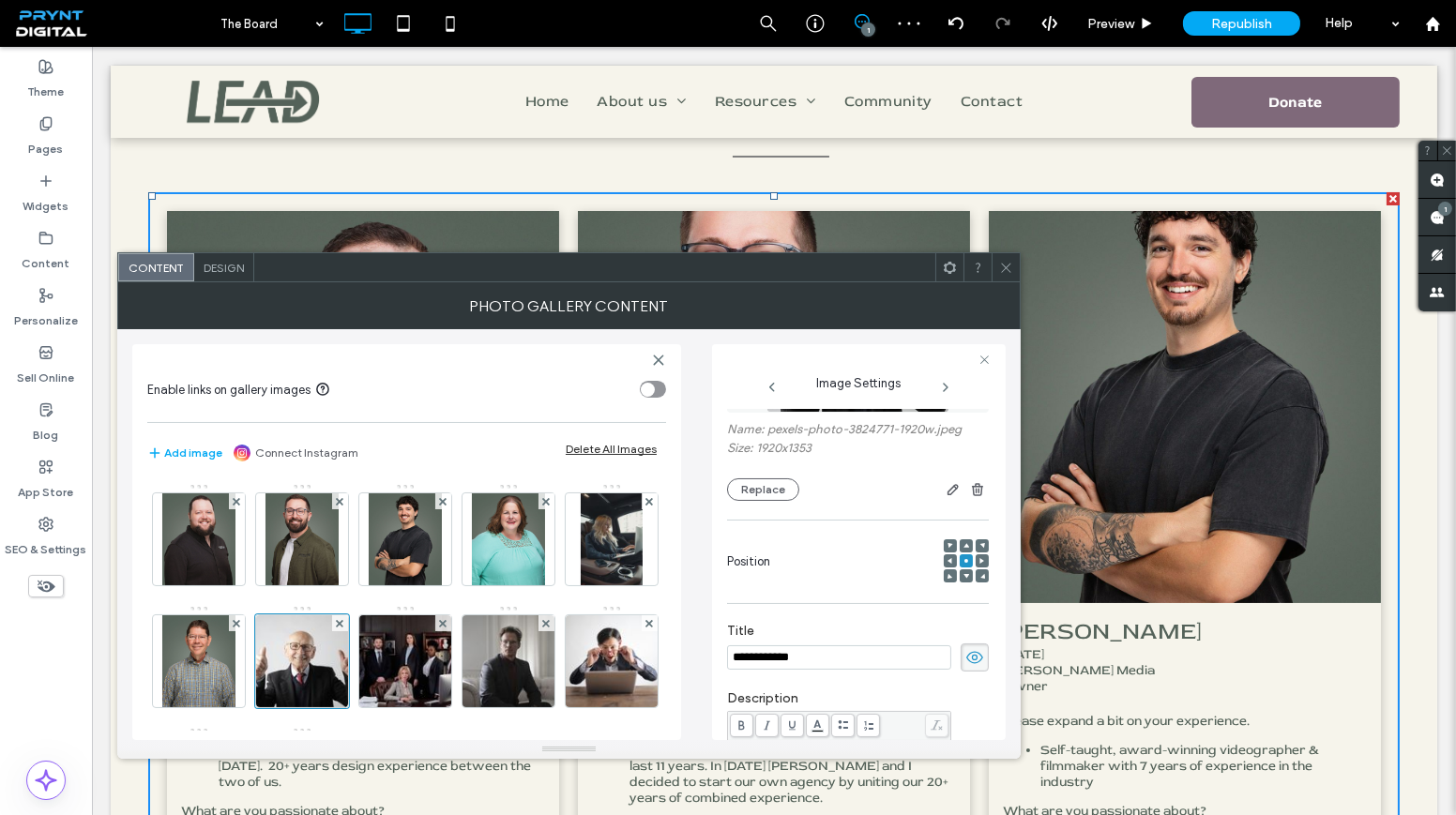
scroll to position [132, 0]
click at [766, 498] on button "Replace" at bounding box center [763, 492] width 73 height 23
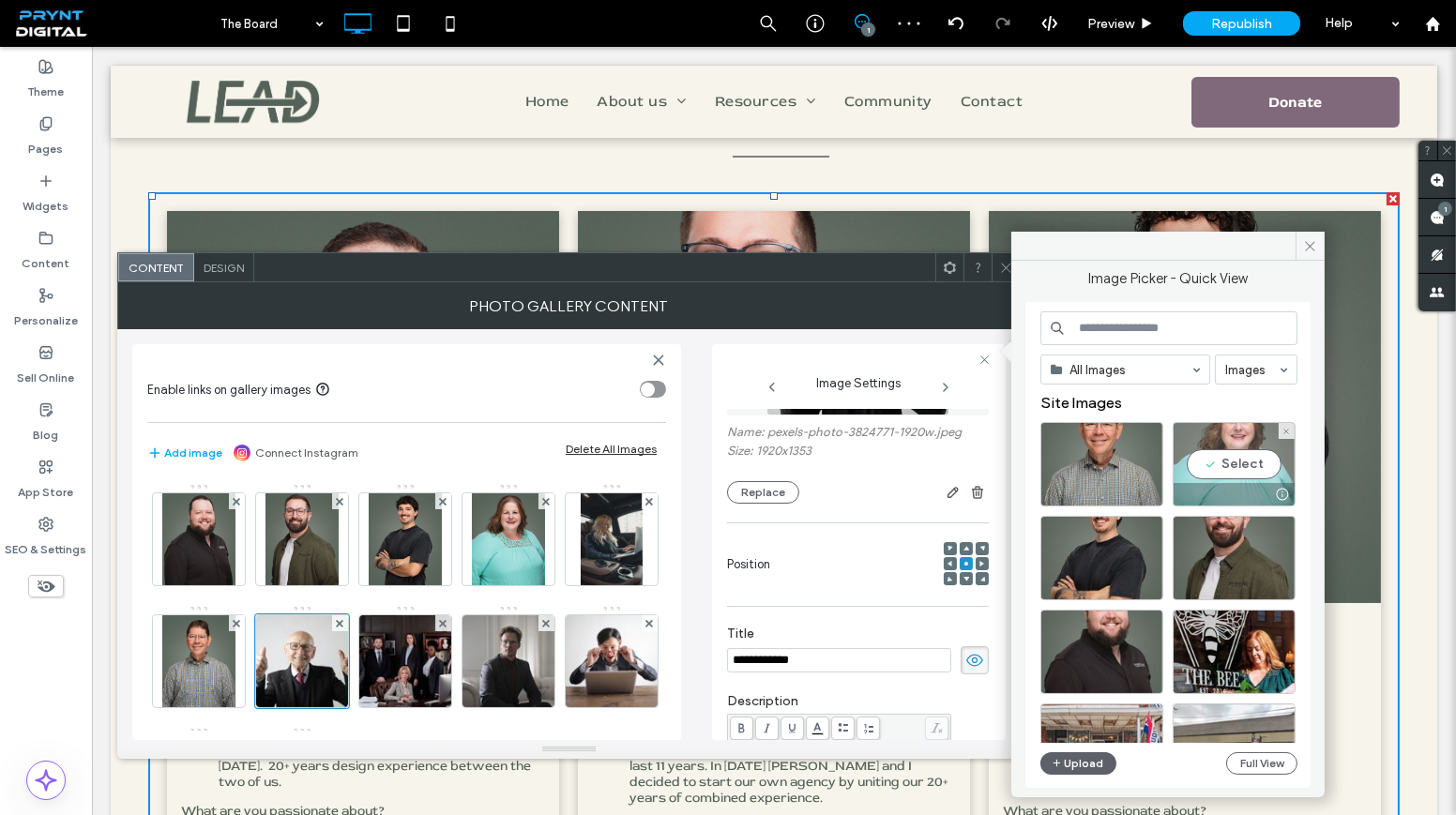
scroll to position [170, 0]
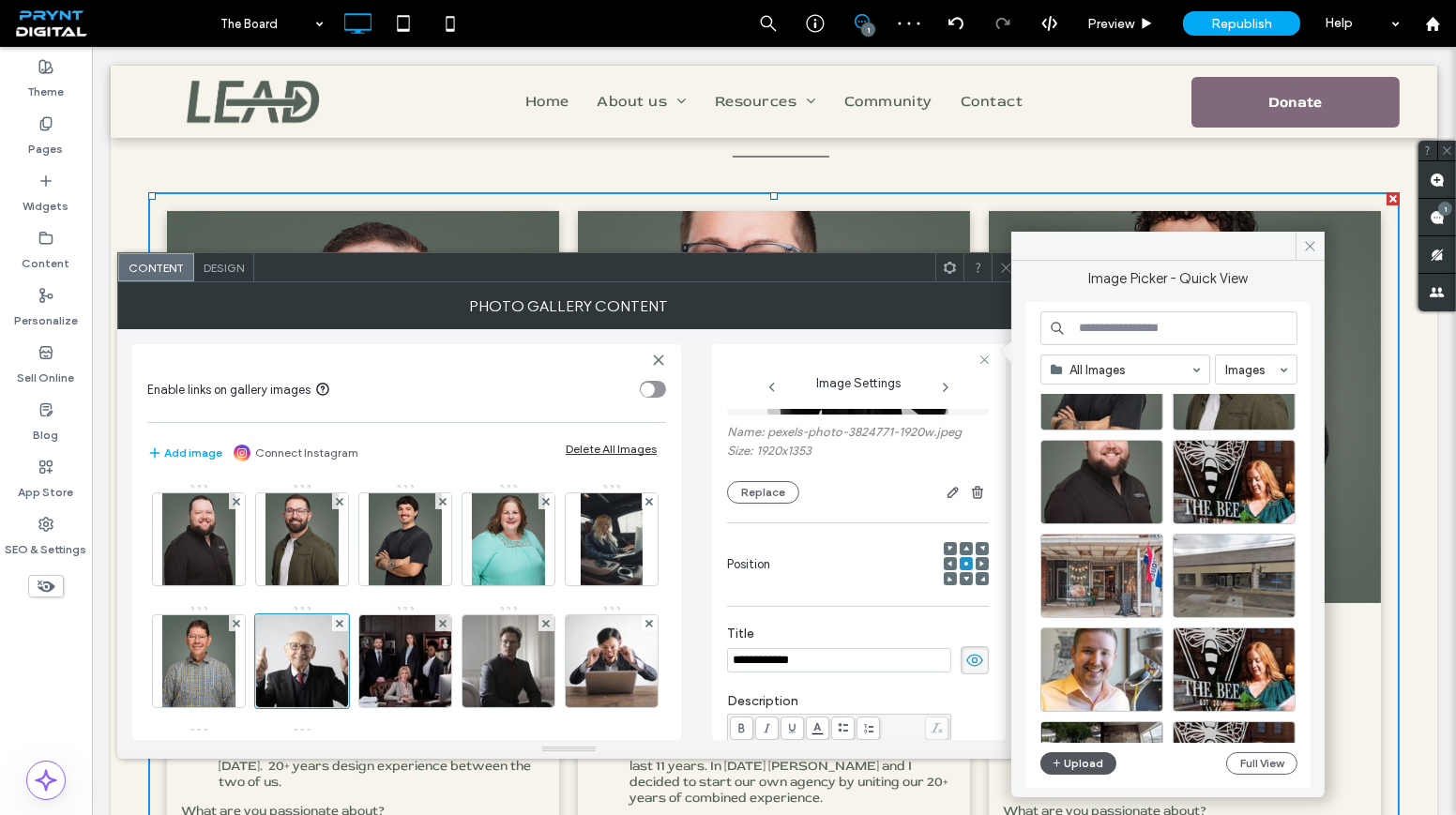
click at [1063, 766] on icon "button" at bounding box center [1058, 763] width 11 height 15
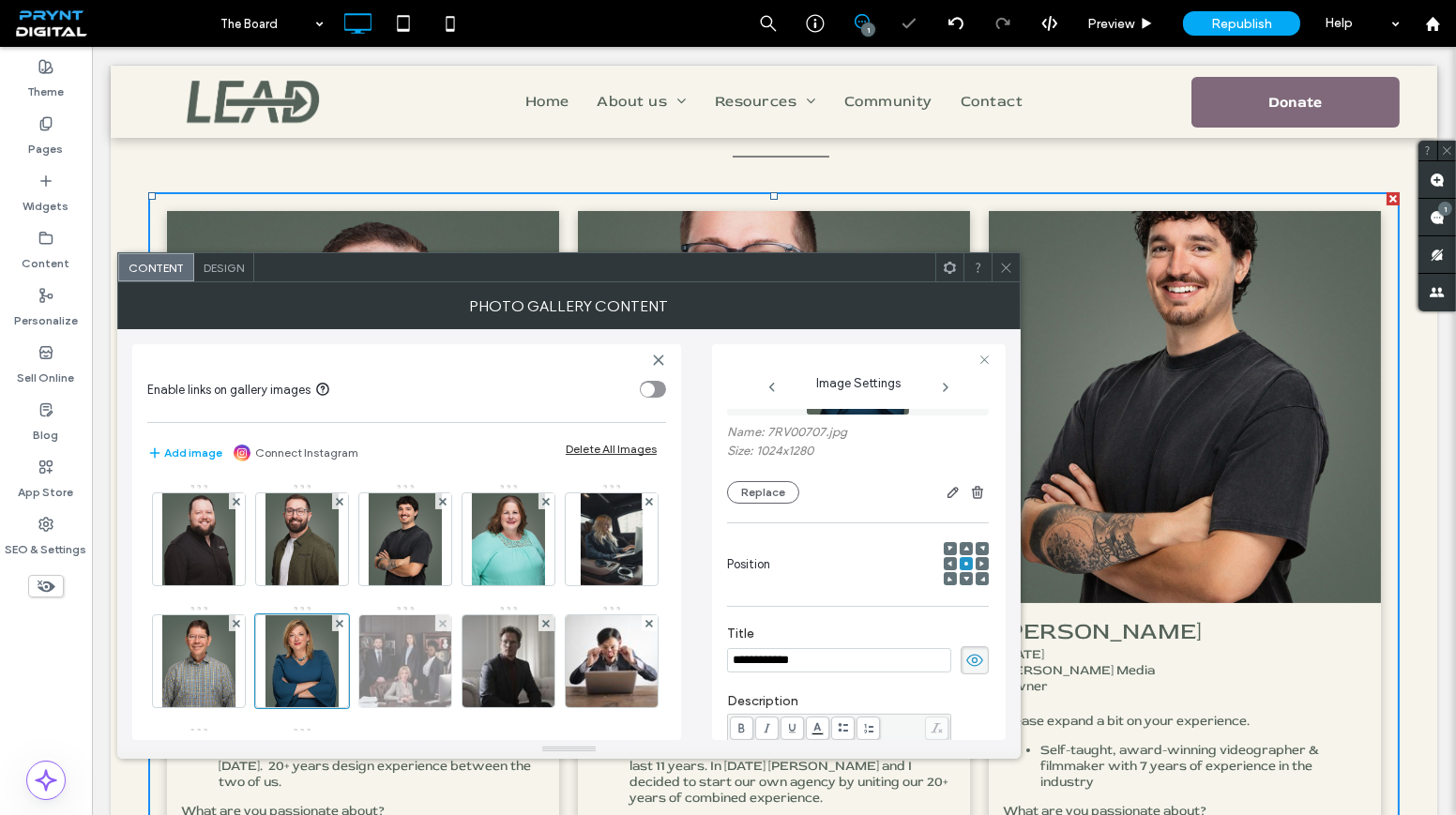
click at [475, 654] on img at bounding box center [406, 660] width 138 height 91
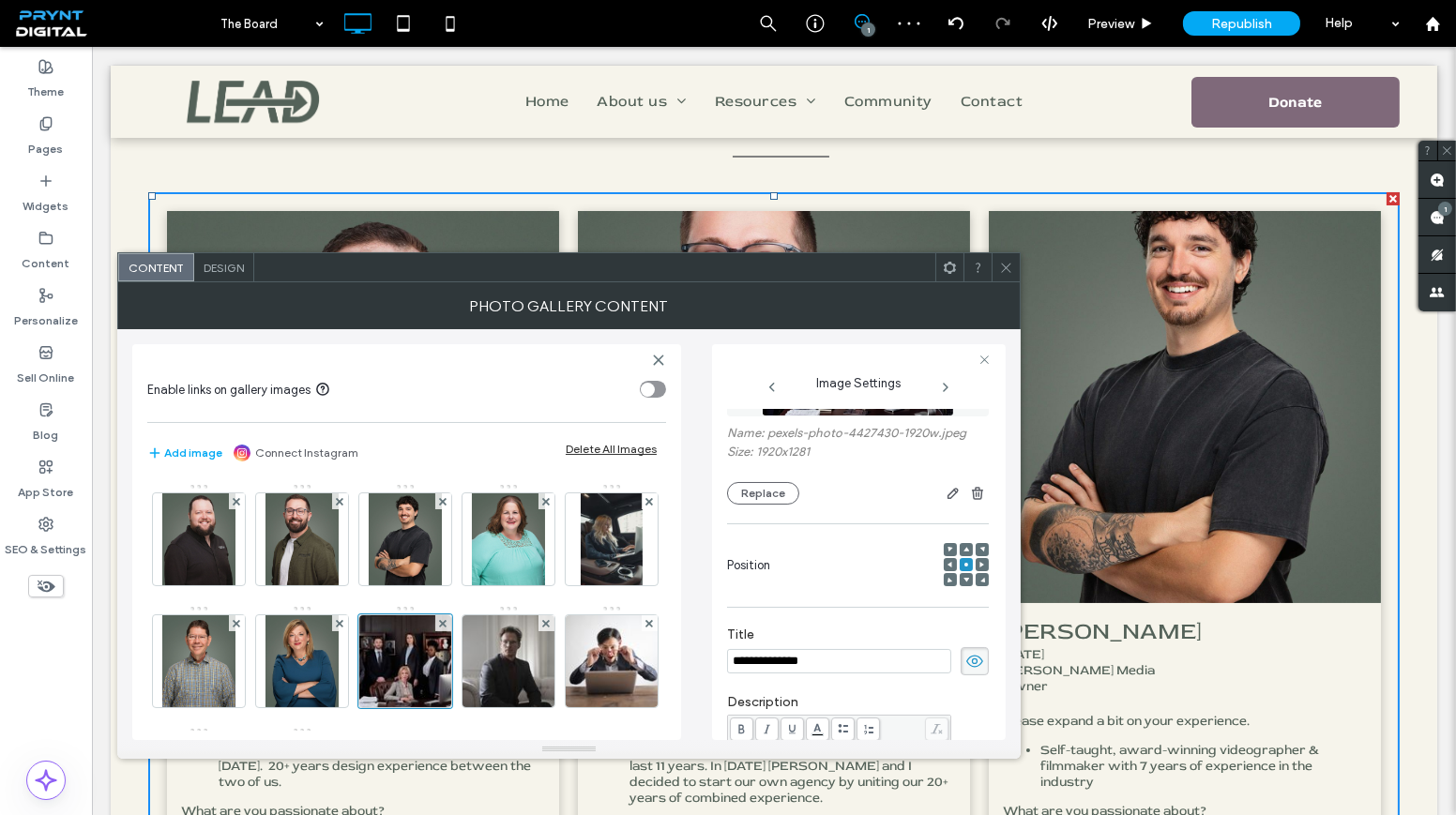
scroll to position [132, 0]
click at [778, 495] on button "Replace" at bounding box center [763, 492] width 73 height 23
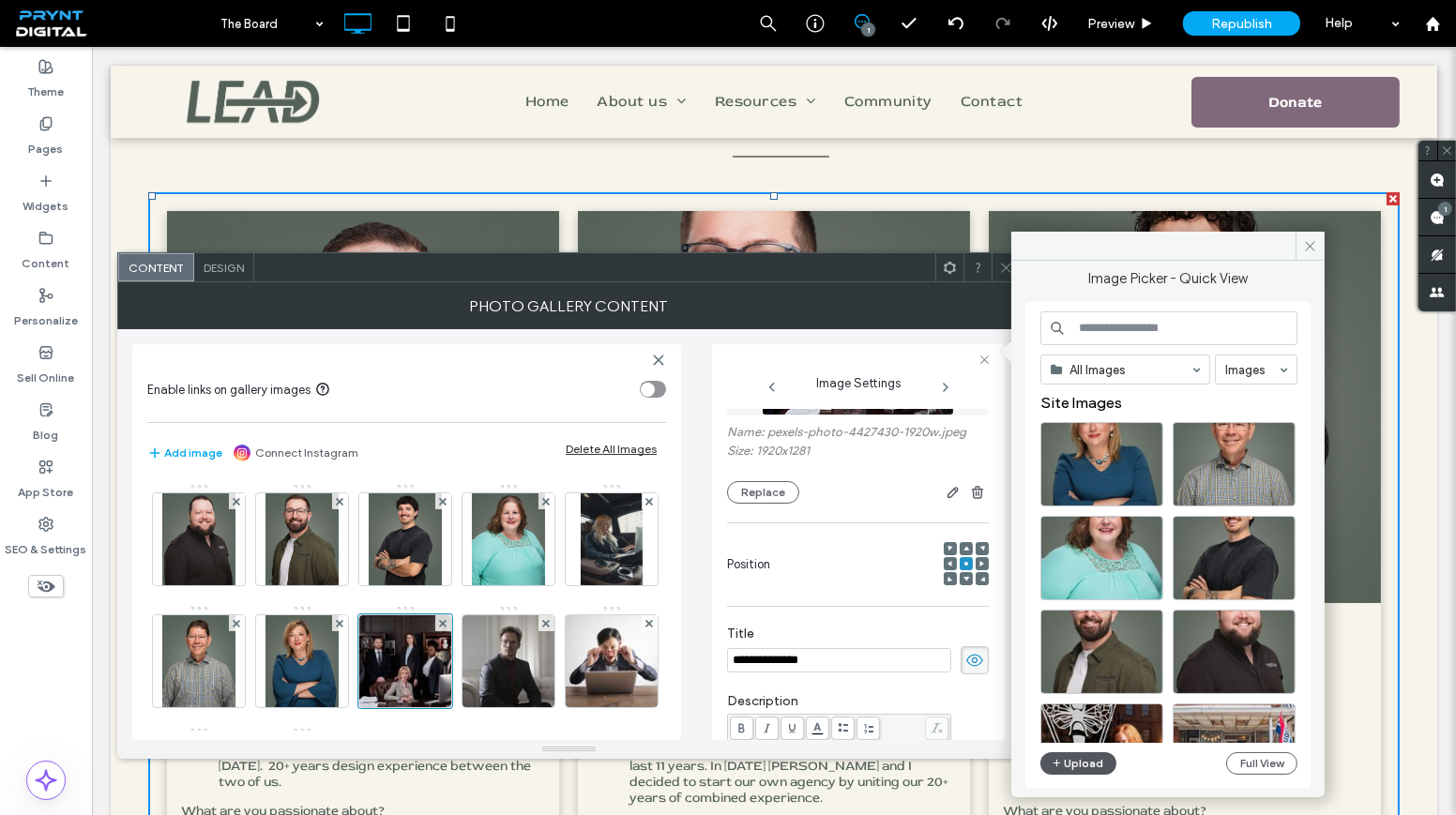
click at [1075, 755] on button "Upload" at bounding box center [1079, 763] width 77 height 23
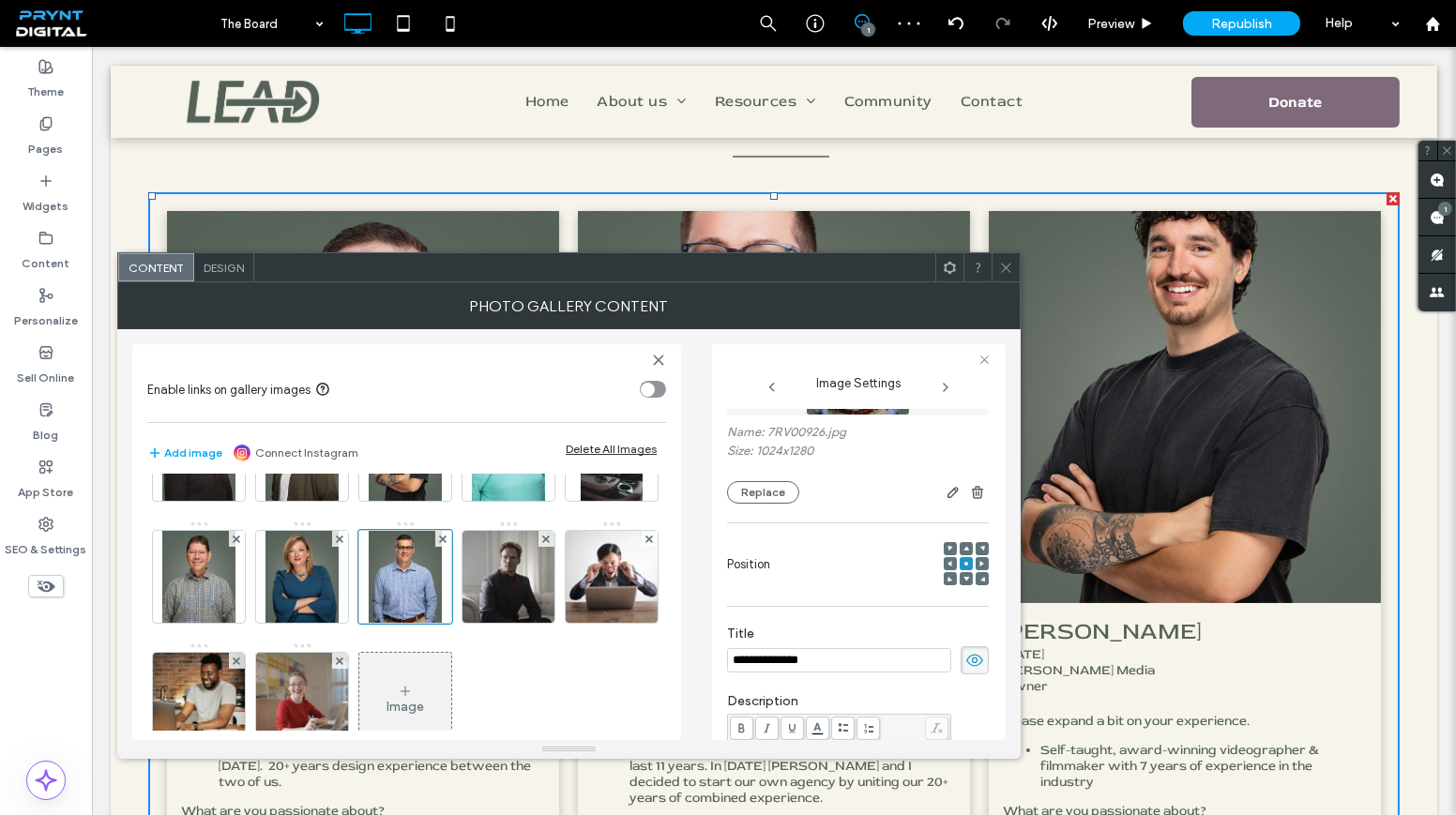
scroll to position [247, 0]
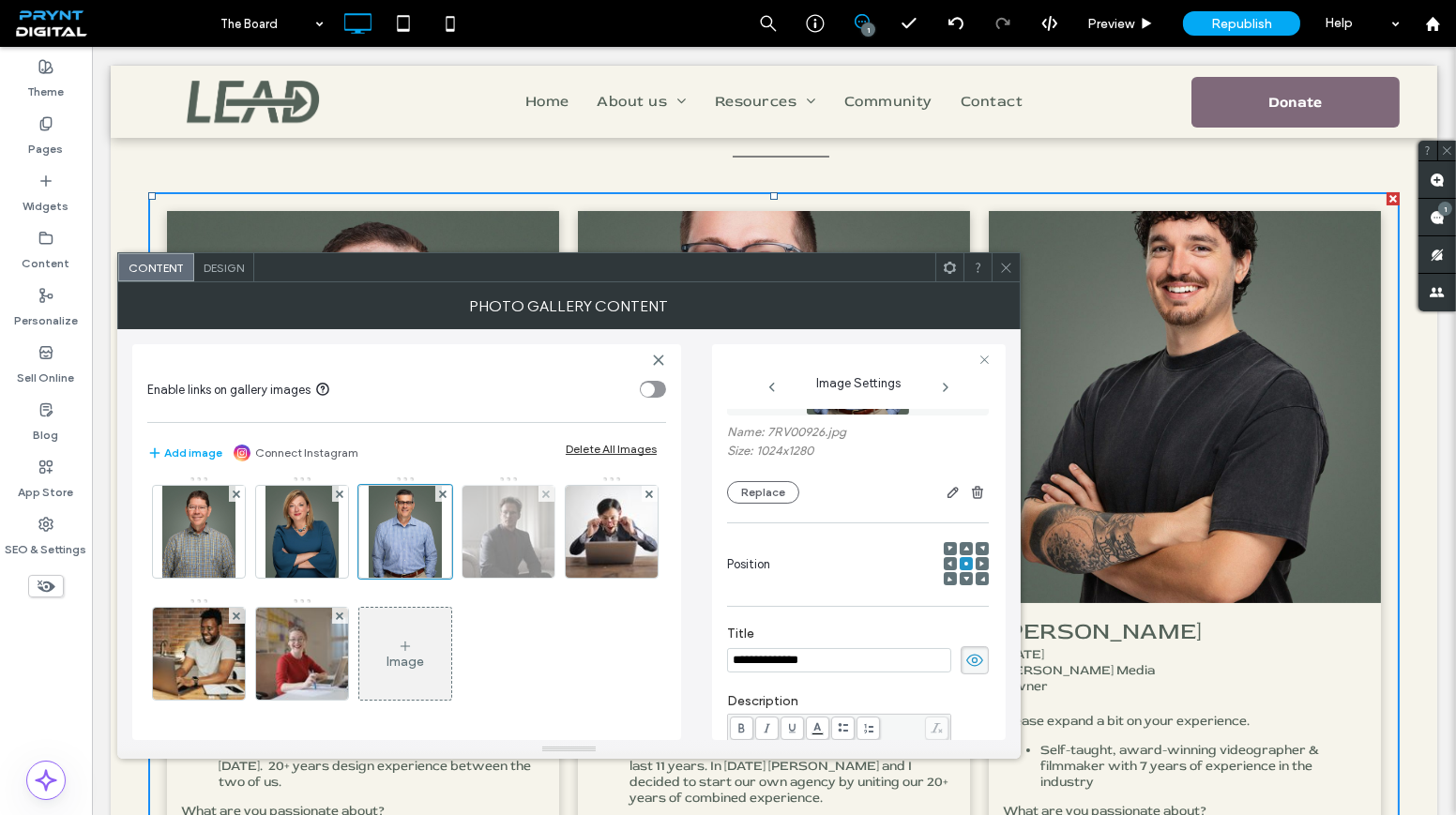
click at [444, 544] on img at bounding box center [508, 531] width 127 height 91
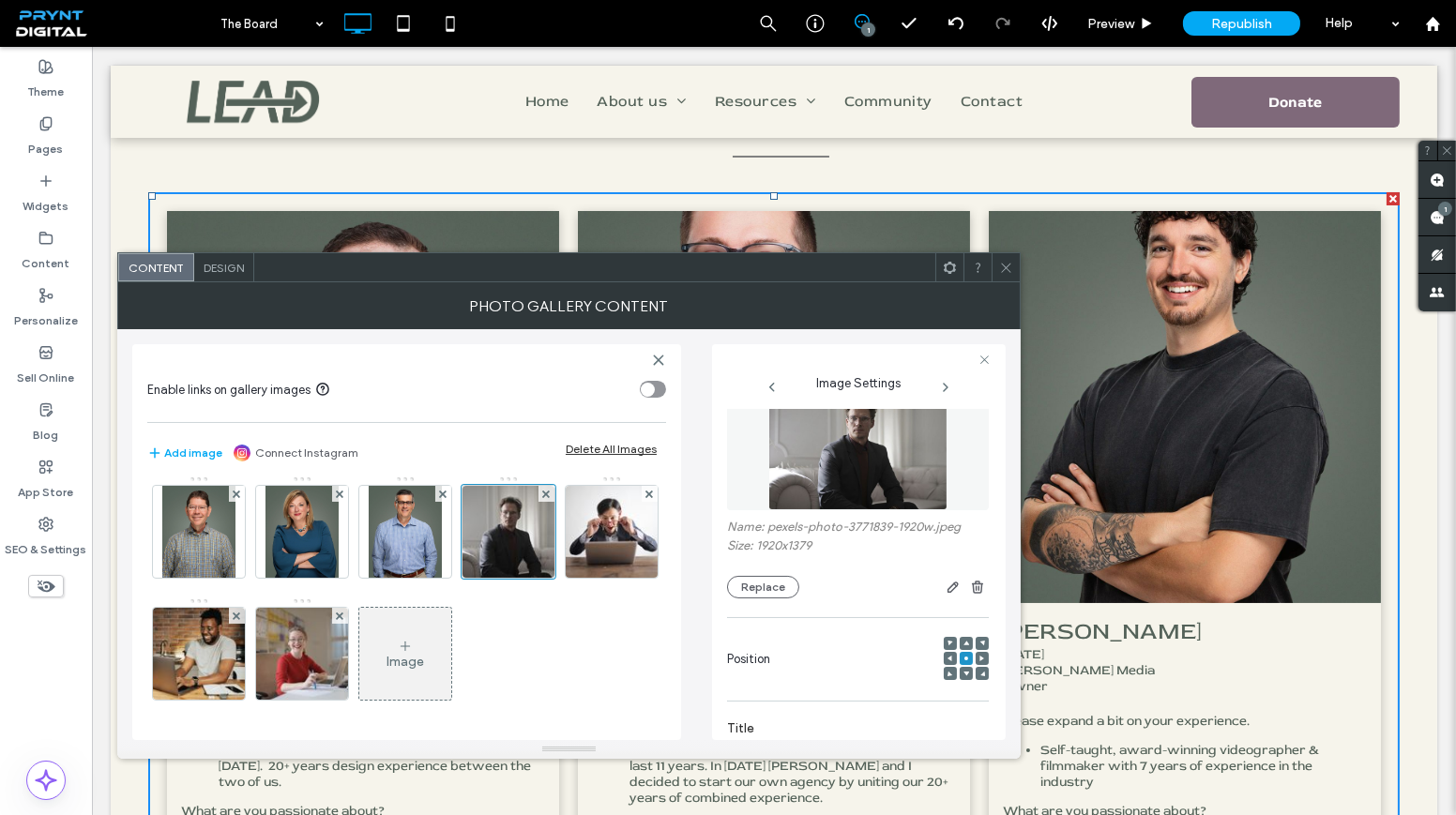
scroll to position [0, 0]
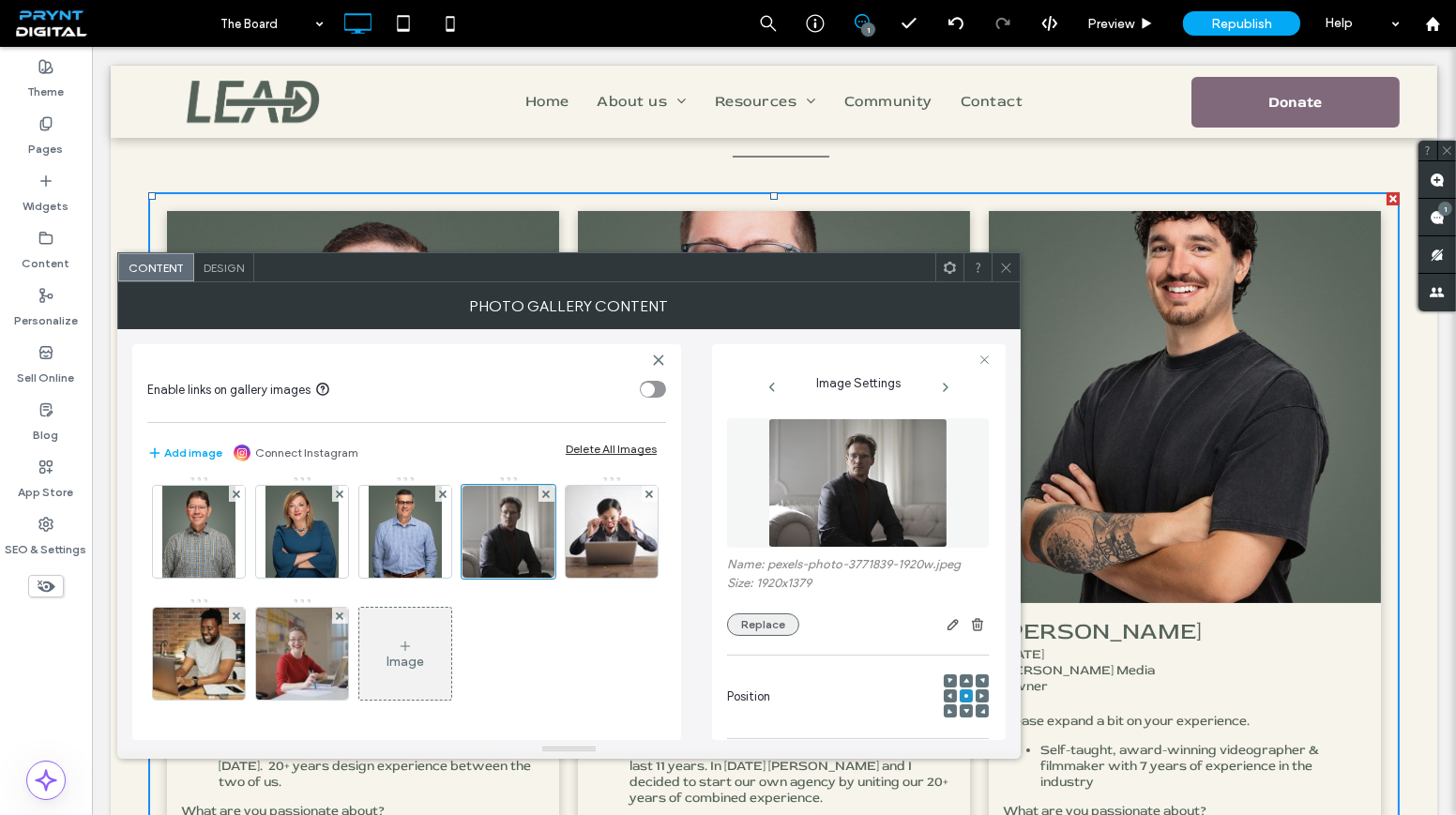
click at [775, 621] on button "Replace" at bounding box center [763, 624] width 73 height 23
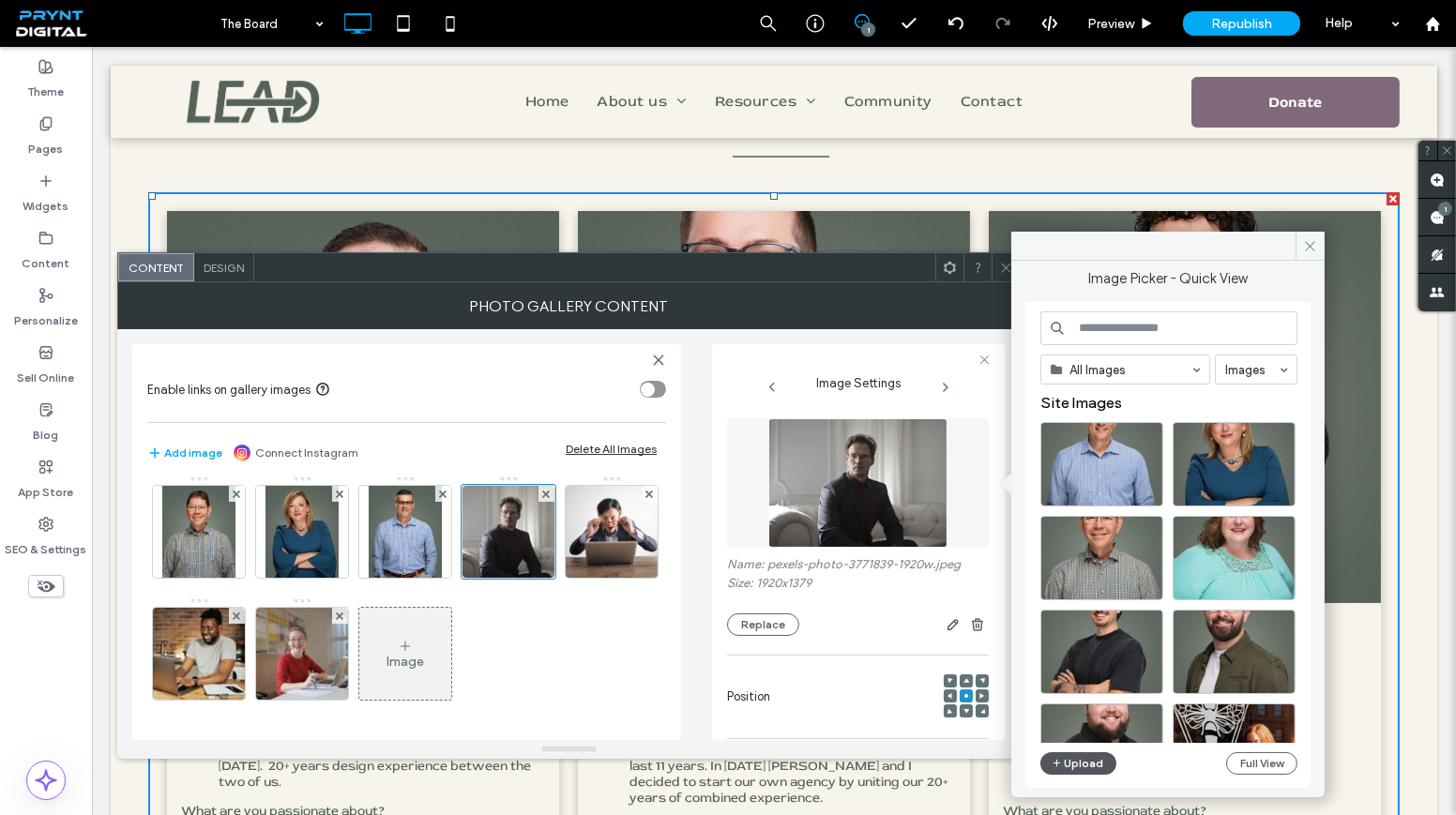
click at [1084, 761] on button "Upload" at bounding box center [1079, 763] width 77 height 23
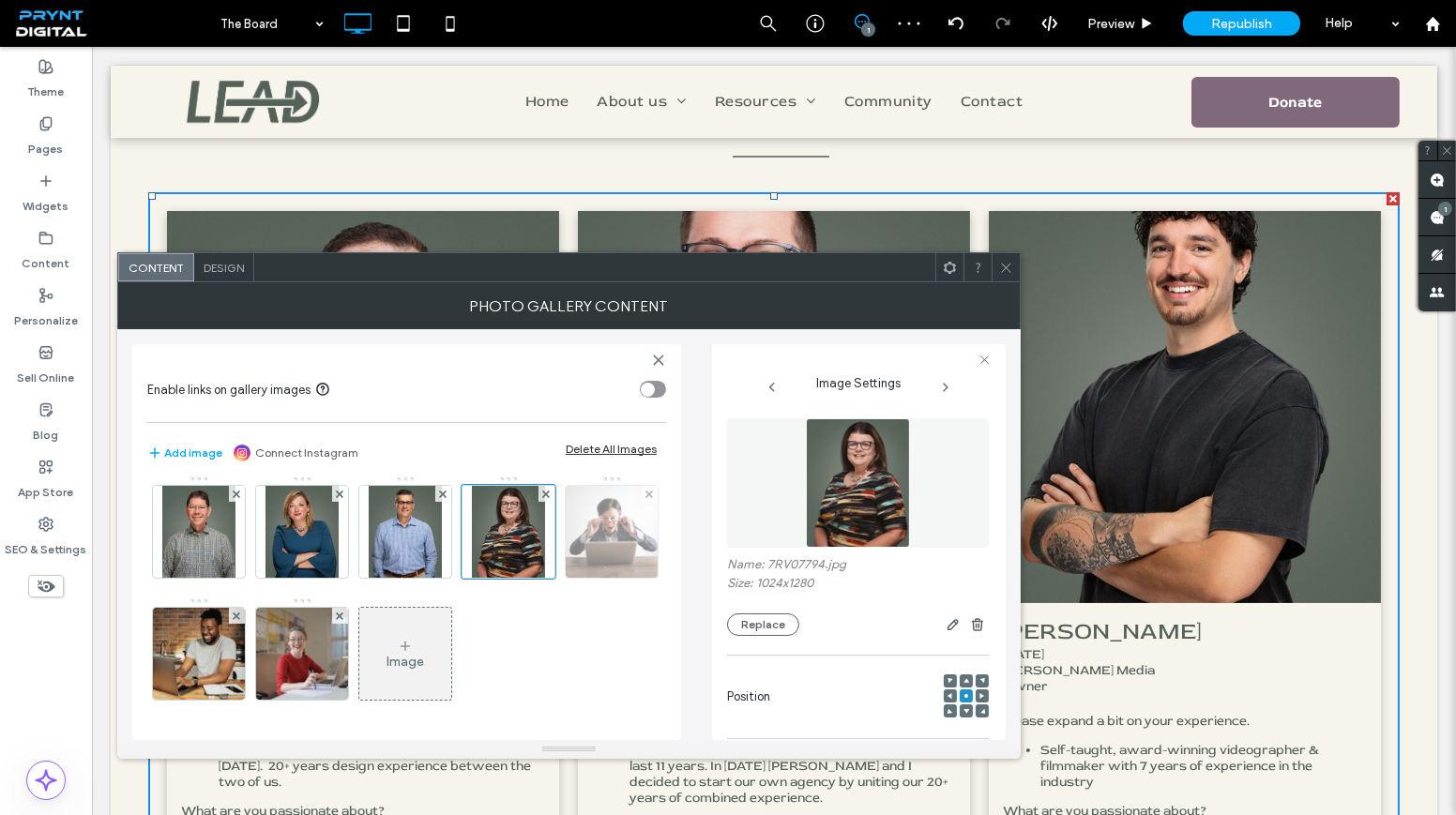
click at [544, 557] on img at bounding box center [612, 531] width 138 height 91
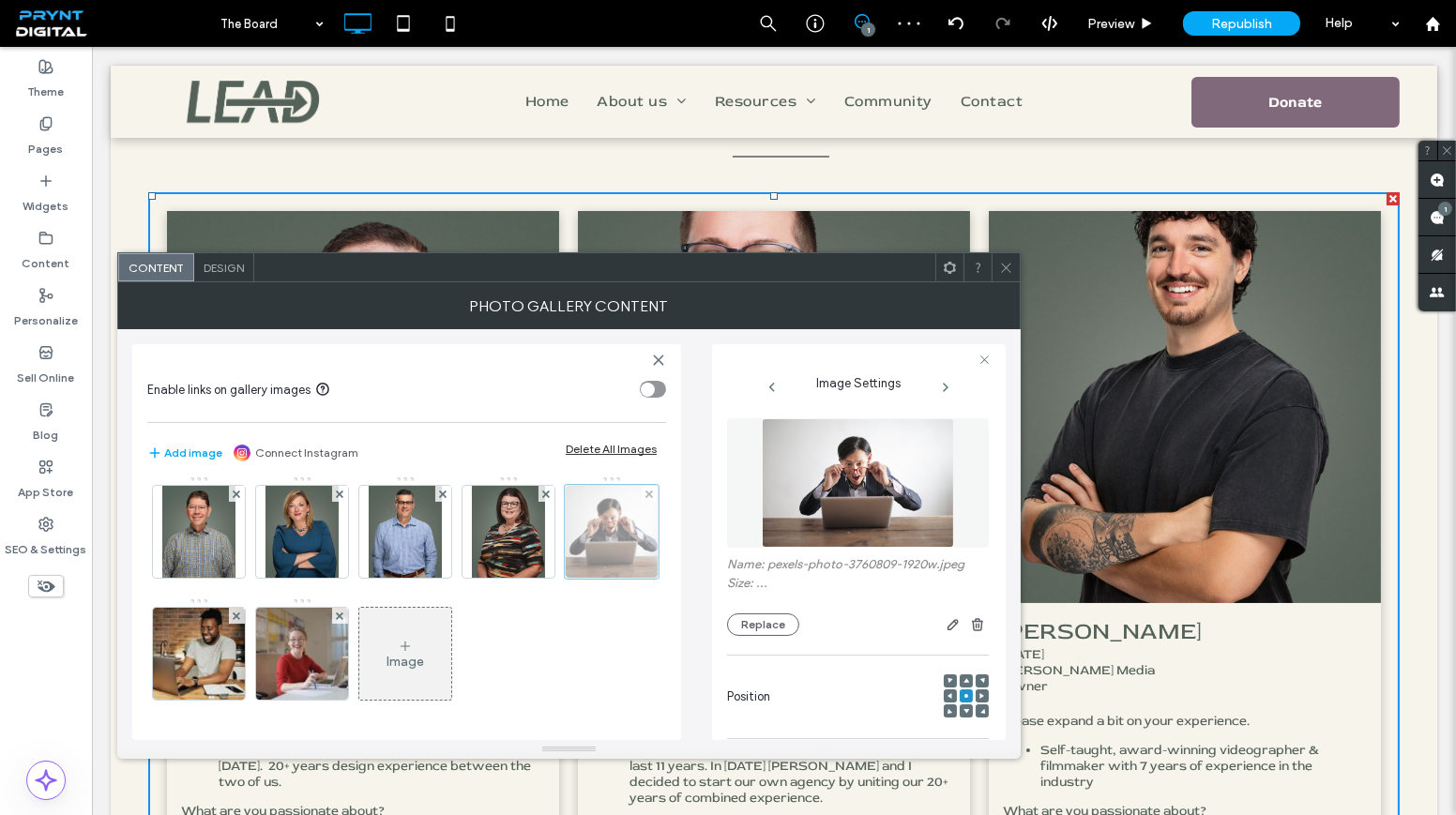
scroll to position [218, 0]
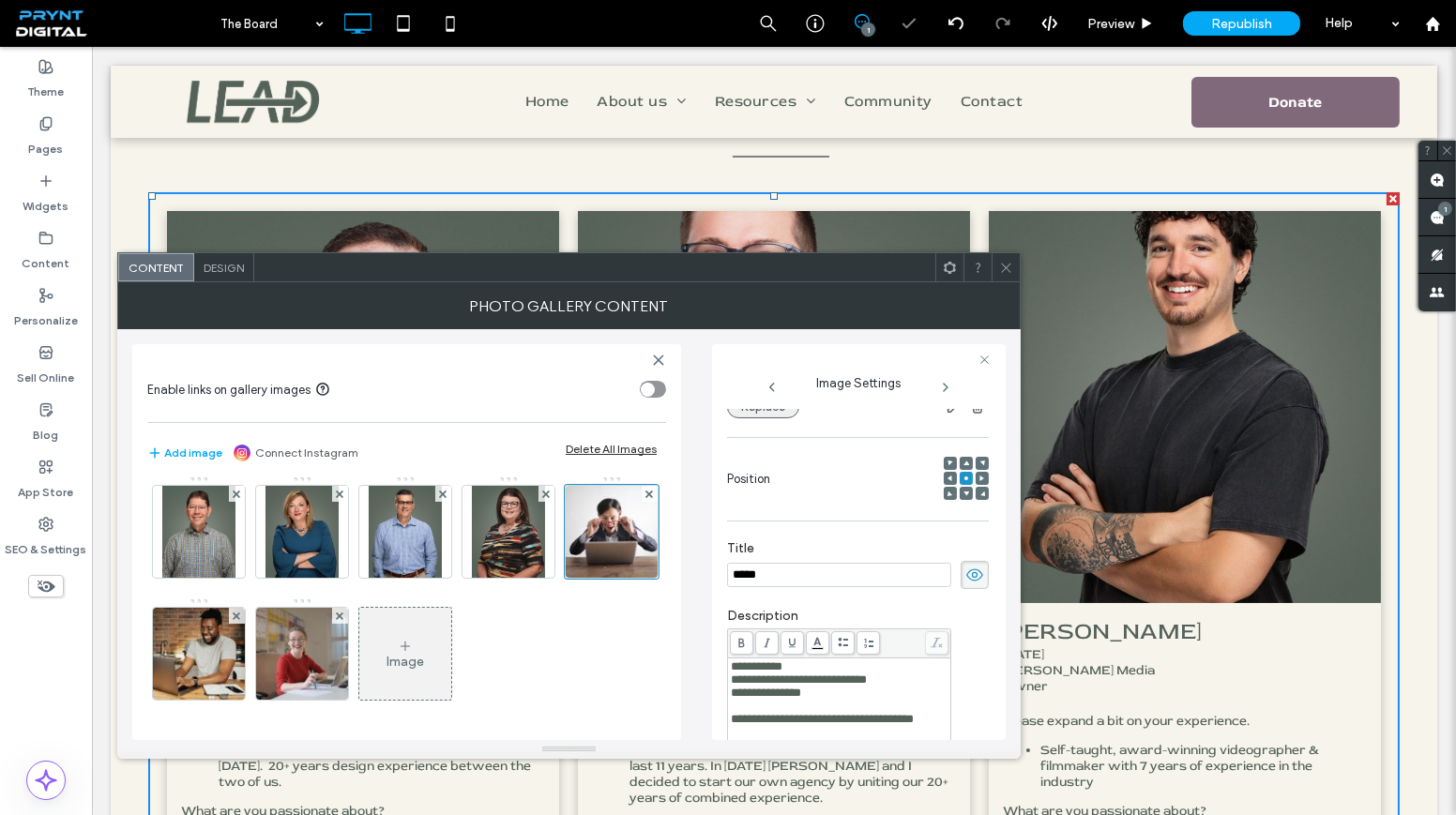
click at [775, 415] on button "Replace" at bounding box center [763, 408] width 73 height 23
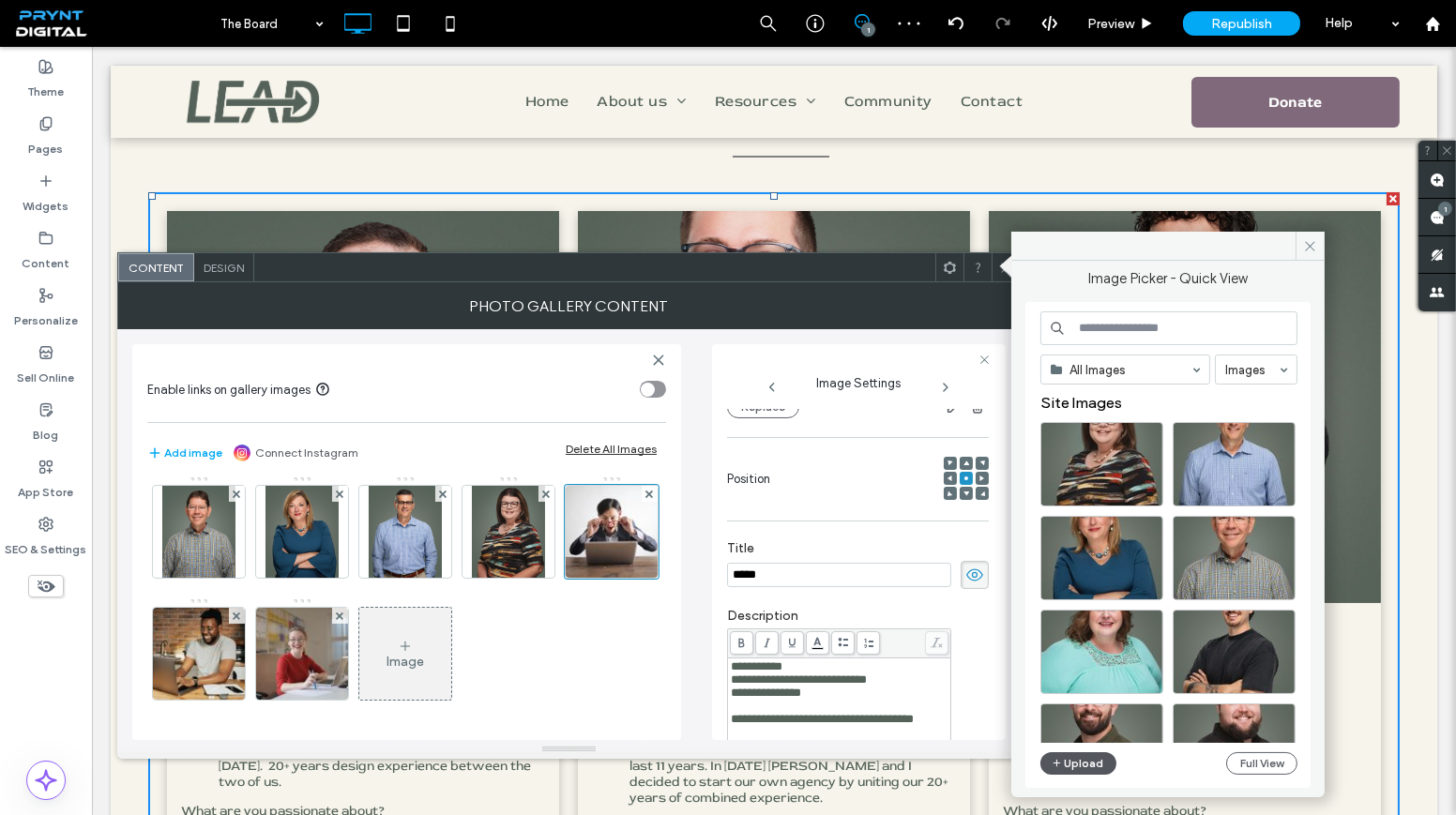
click at [1087, 757] on button "Upload" at bounding box center [1079, 763] width 77 height 23
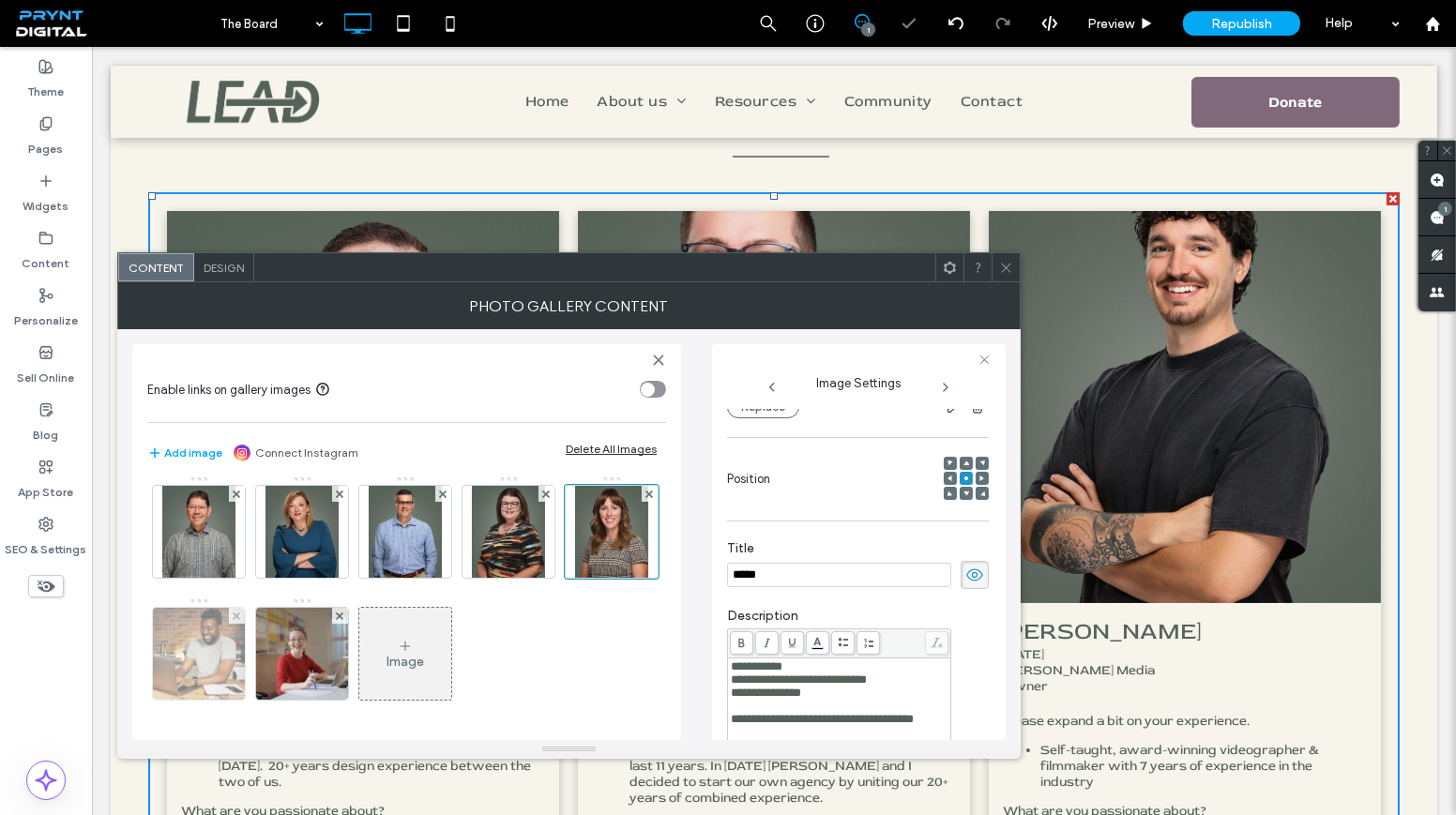
click at [268, 607] on img at bounding box center [199, 653] width 138 height 91
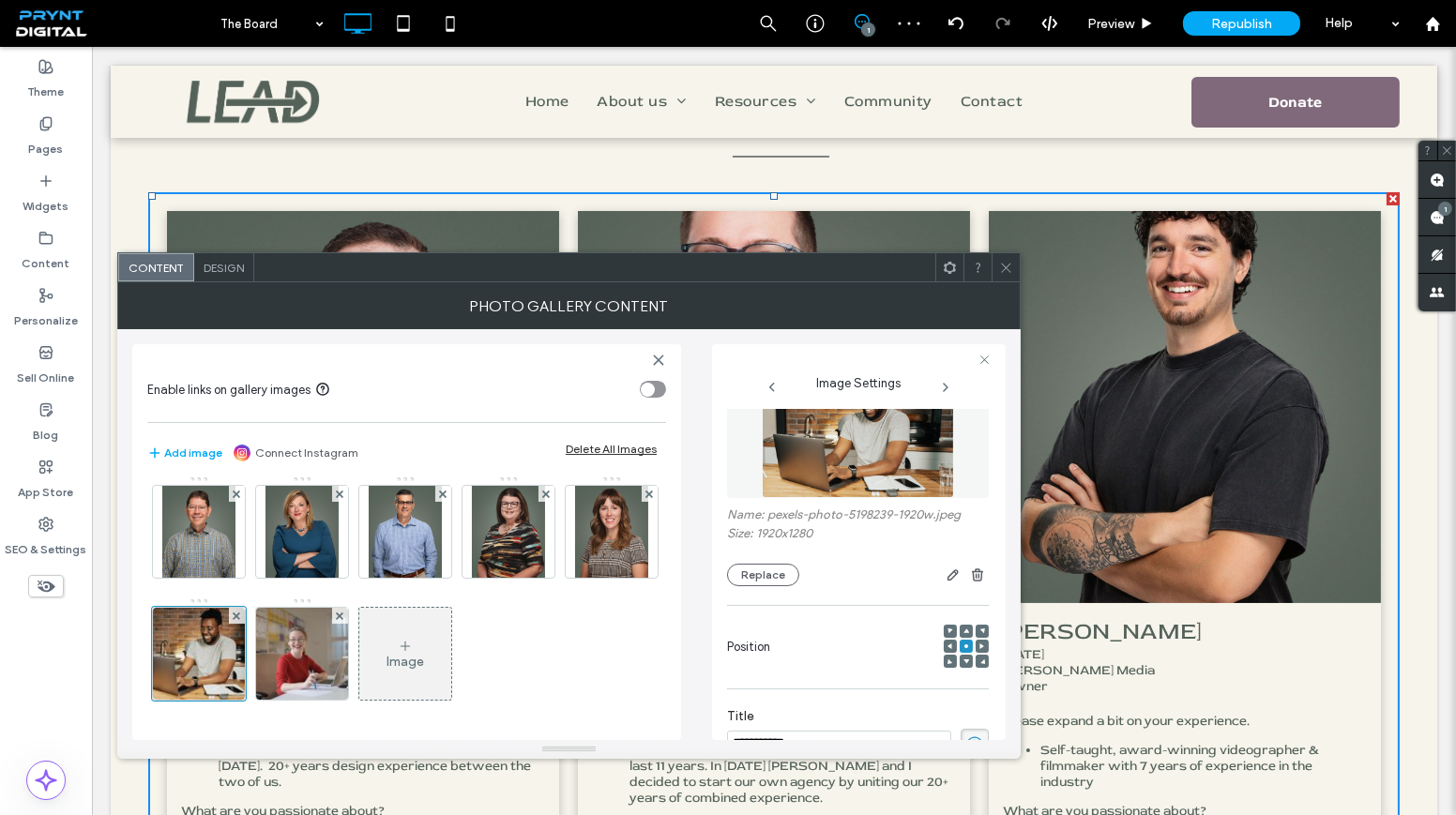
scroll to position [47, 0]
drag, startPoint x: 750, startPoint y: 553, endPoint x: 753, endPoint y: 567, distance: 14.3
click at [750, 557] on div "Name: pexels-photo-5198239-1920w.jpeg Size: 1920x1280 Replace" at bounding box center [858, 550] width 261 height 79
click at [754, 568] on button "Replace" at bounding box center [763, 578] width 73 height 23
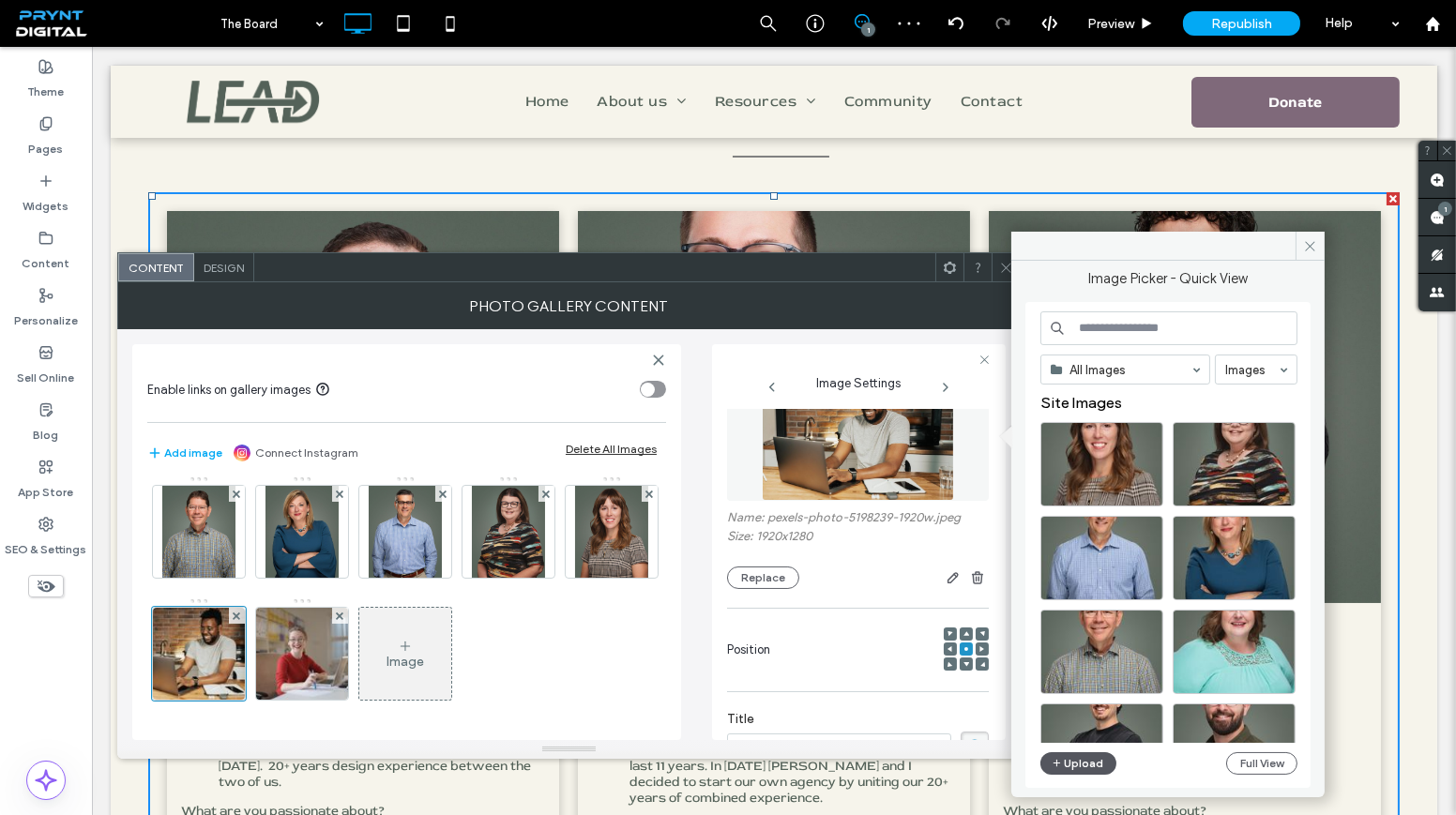
click at [1079, 763] on button "Upload" at bounding box center [1079, 763] width 77 height 23
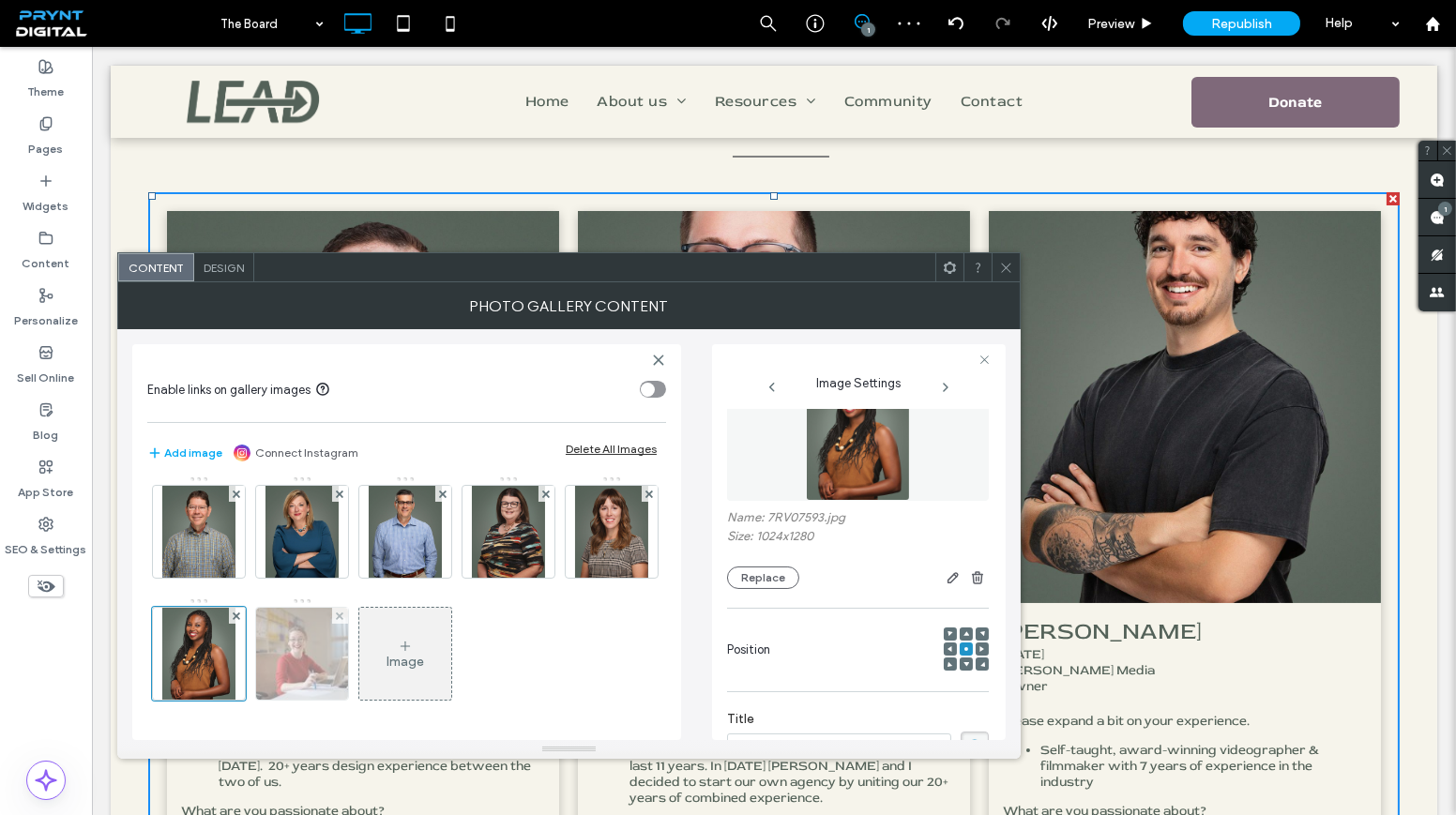
click at [372, 607] on img at bounding box center [302, 653] width 140 height 91
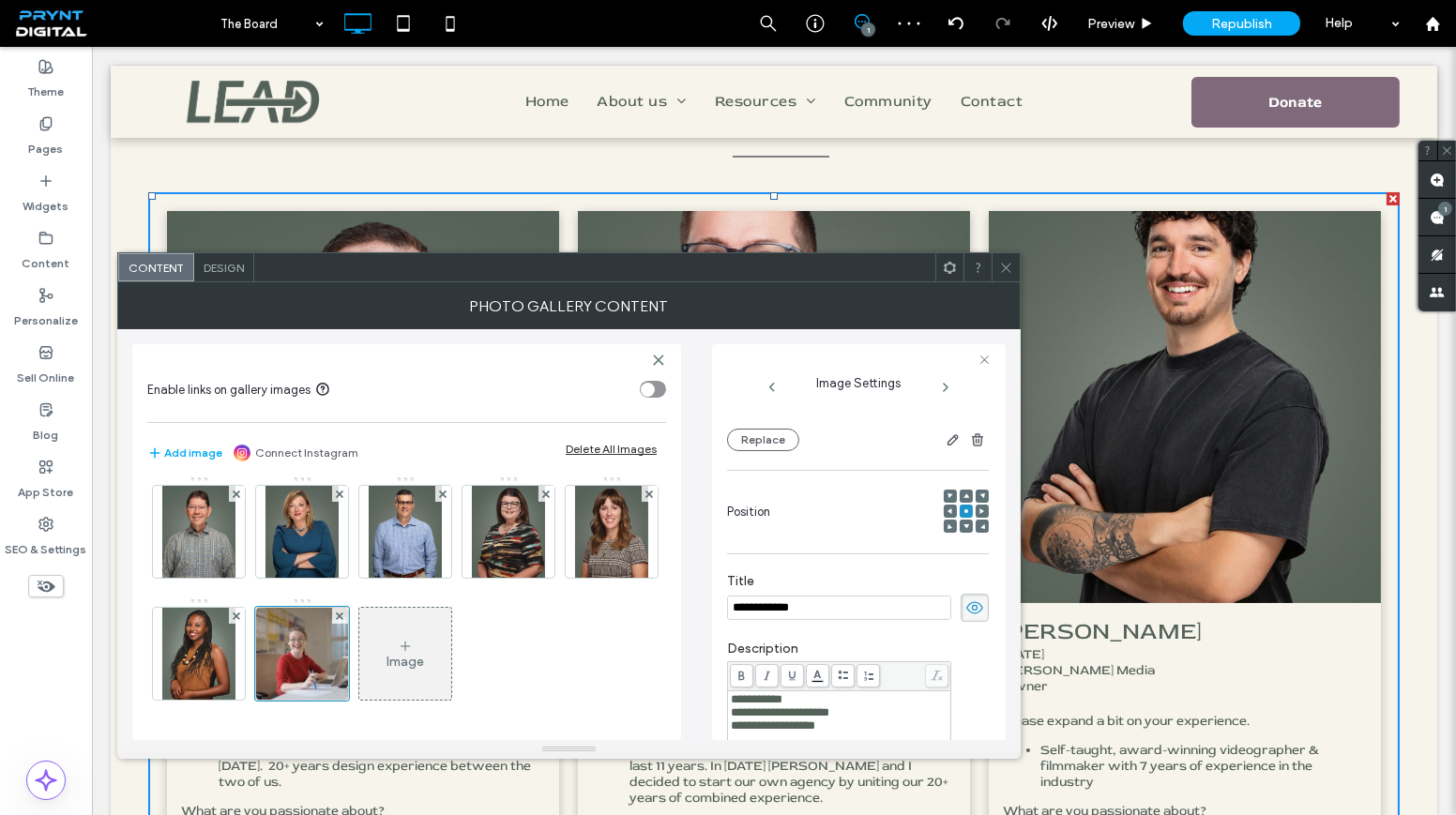
scroll to position [148, 0]
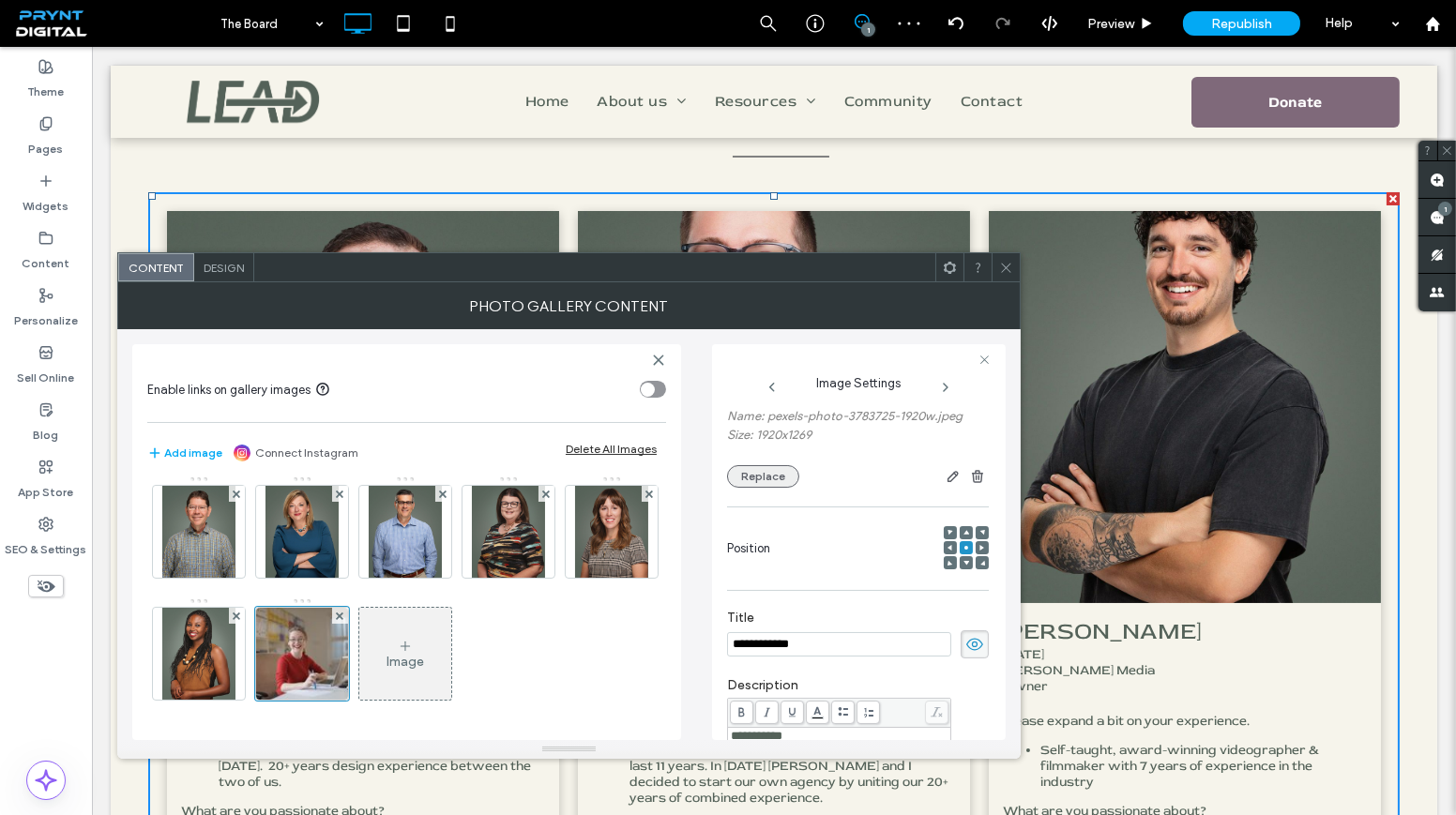
click at [770, 466] on button "Replace" at bounding box center [763, 476] width 73 height 23
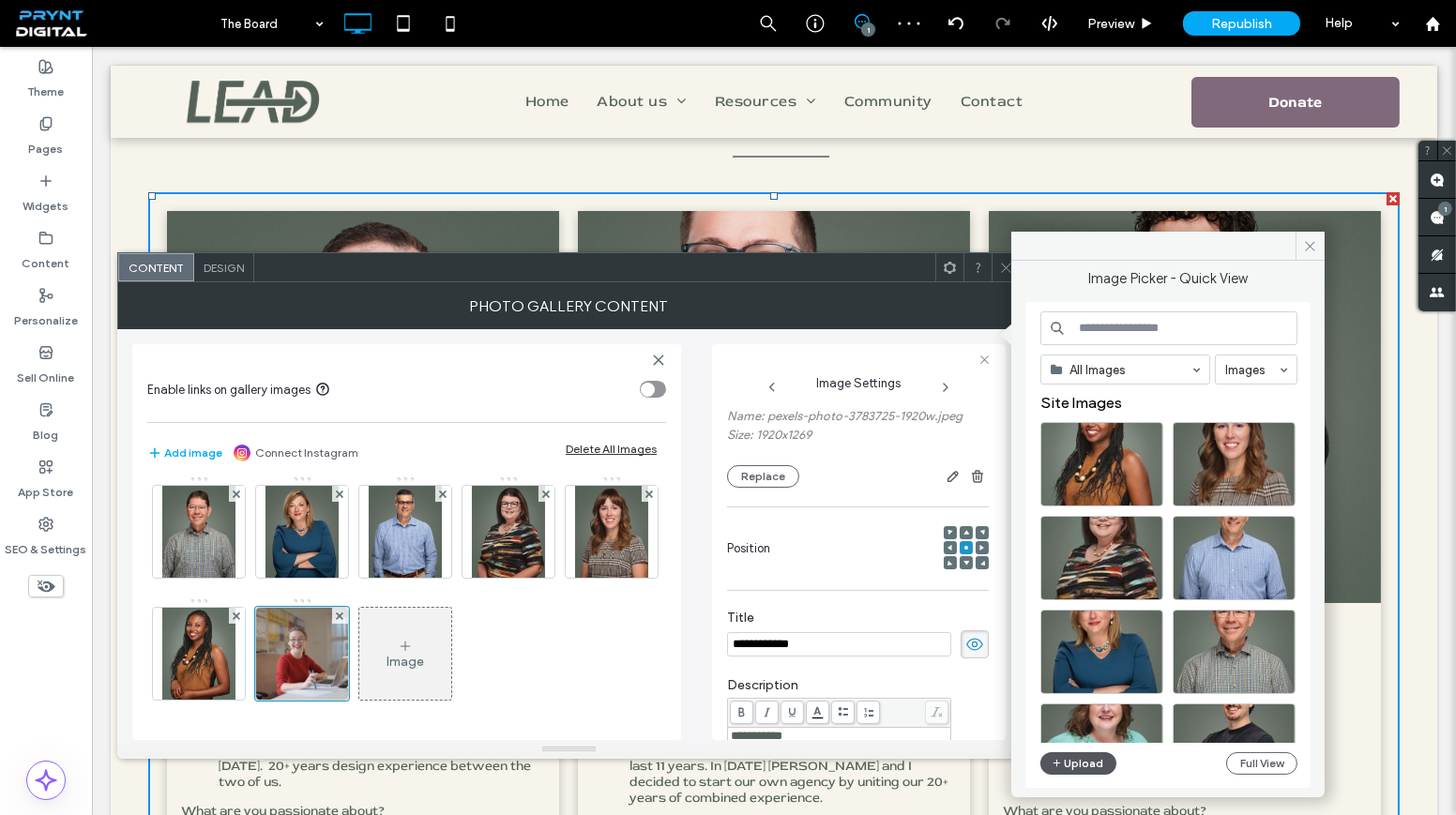
click at [1093, 758] on button "Upload" at bounding box center [1079, 763] width 77 height 23
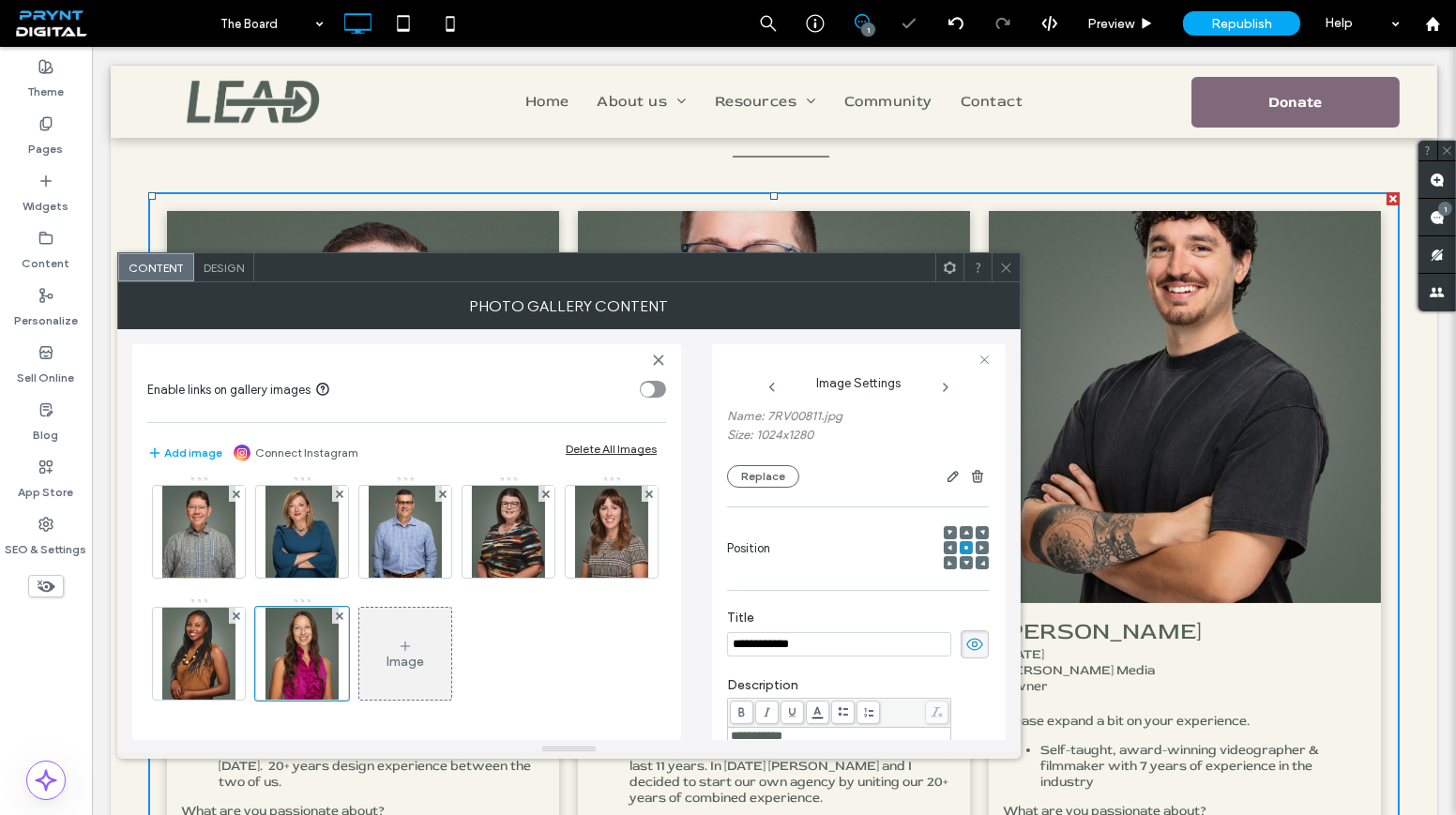
click at [1009, 265] on icon at bounding box center [1006, 267] width 14 height 14
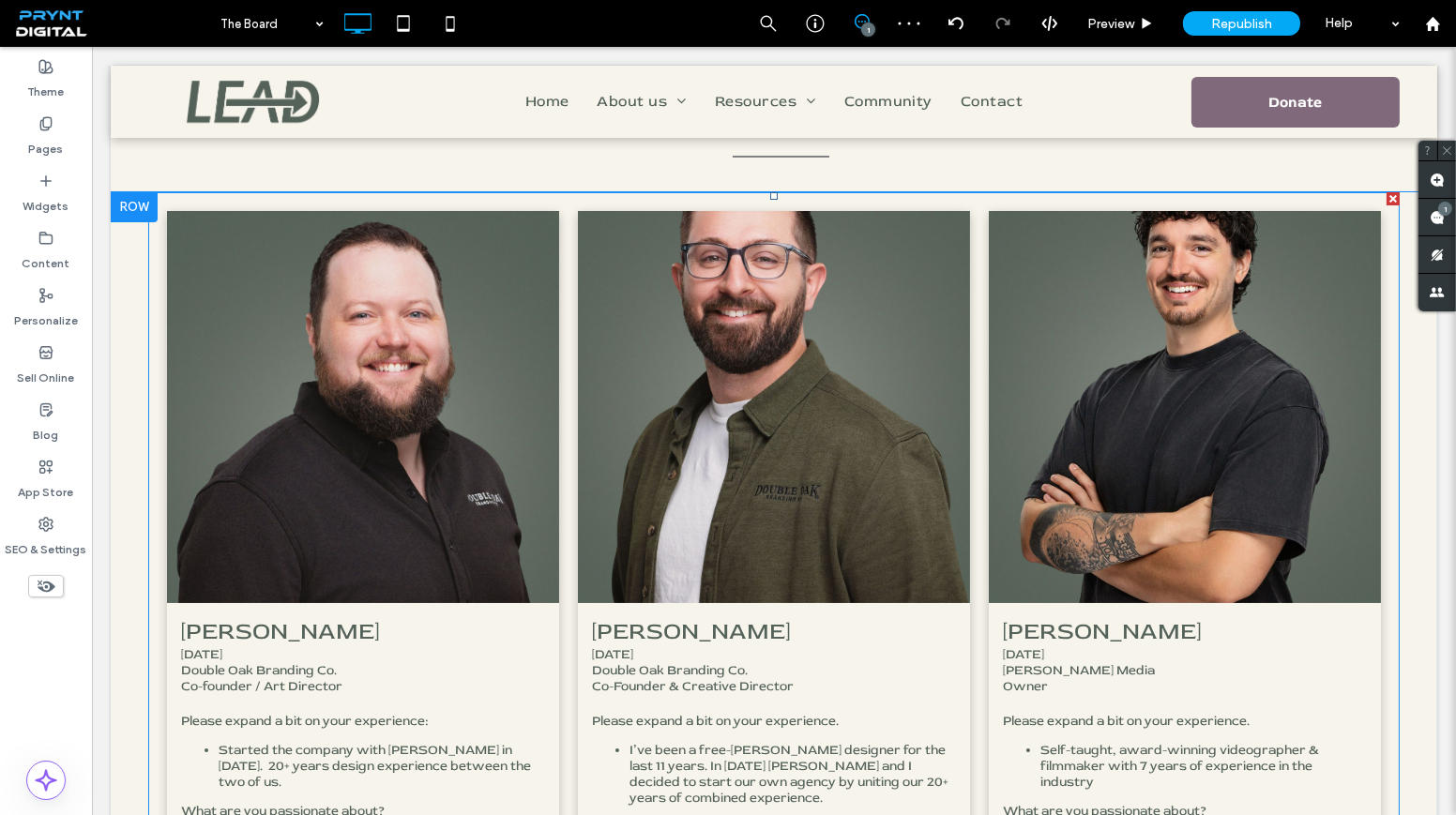
click at [1210, 346] on link at bounding box center [1185, 408] width 393 height 392
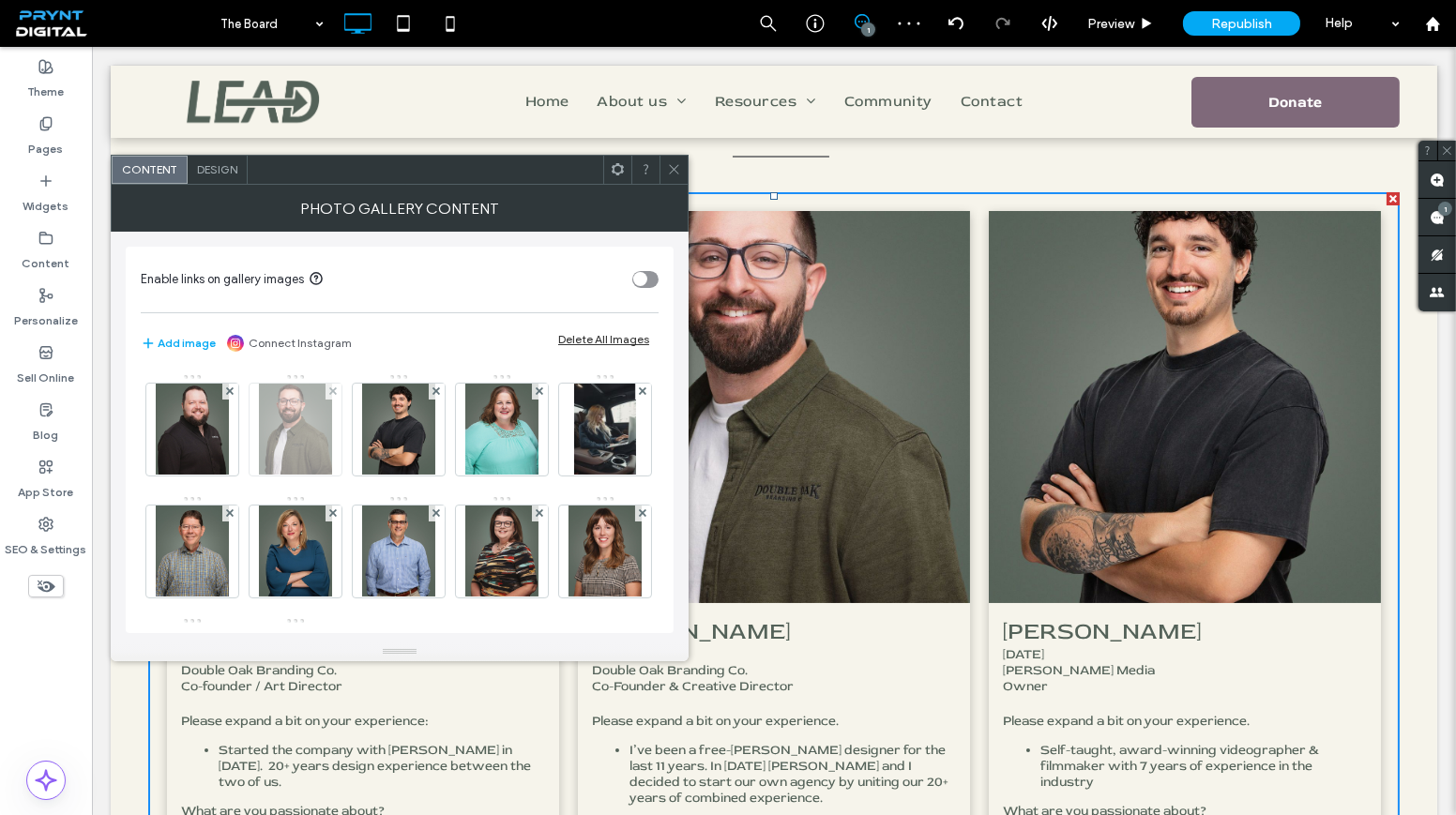
click at [288, 441] on img at bounding box center [295, 429] width 74 height 91
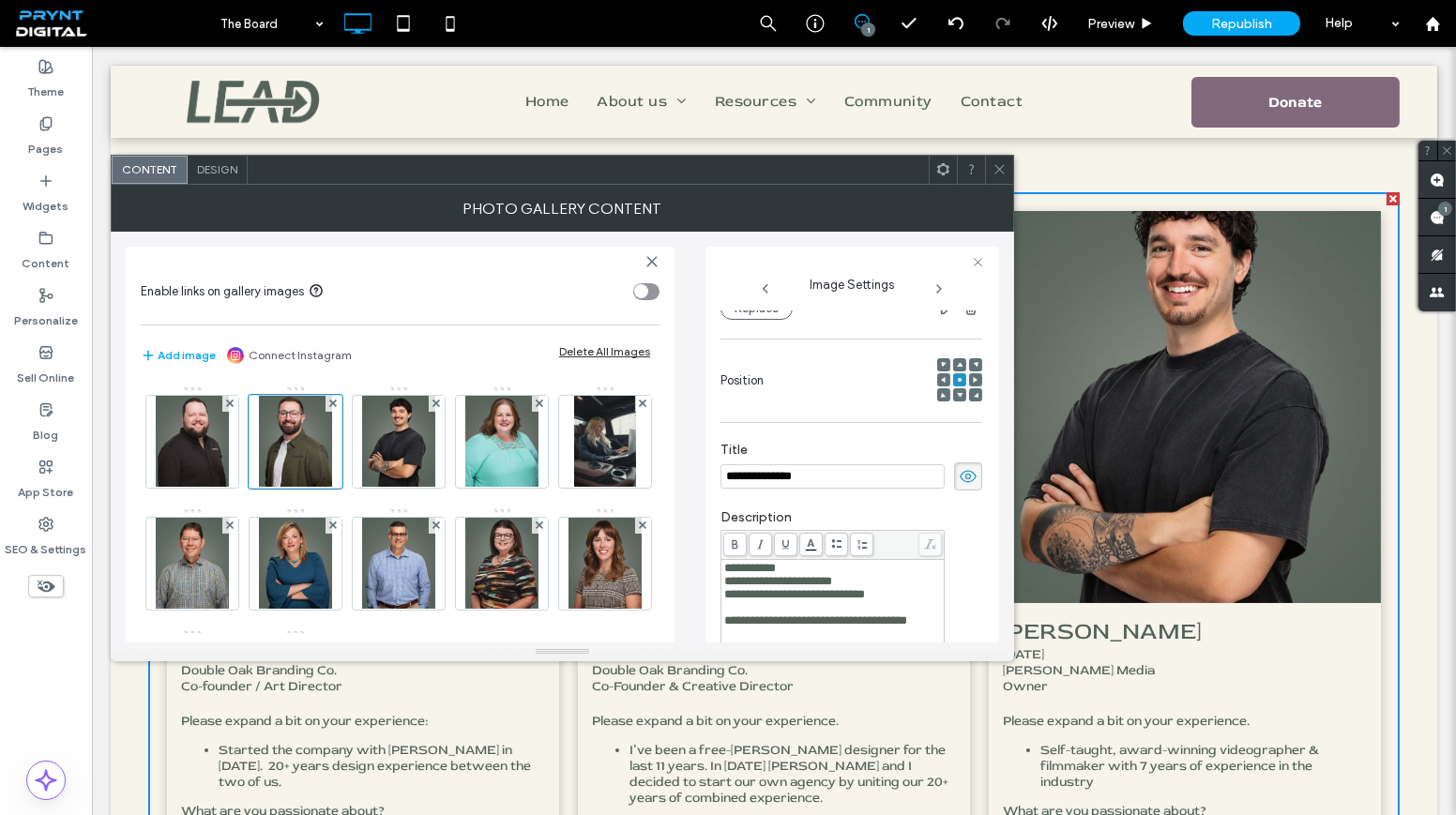
scroll to position [0, 0]
click at [957, 362] on use at bounding box center [960, 364] width 6 height 5
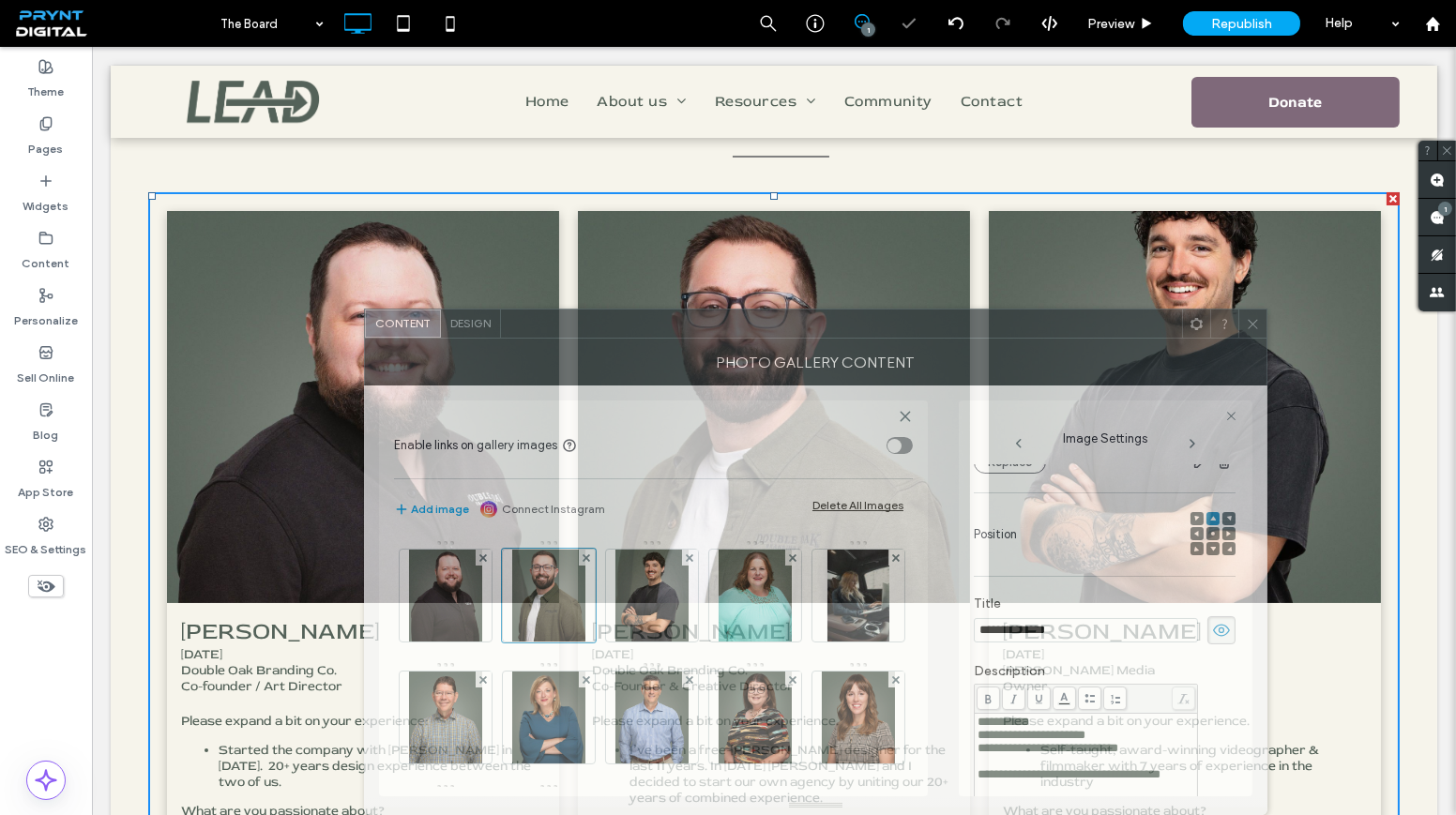
drag, startPoint x: 660, startPoint y: 182, endPoint x: 852, endPoint y: 450, distance: 329.7
click at [857, 446] on div "**********" at bounding box center [816, 561] width 904 height 507
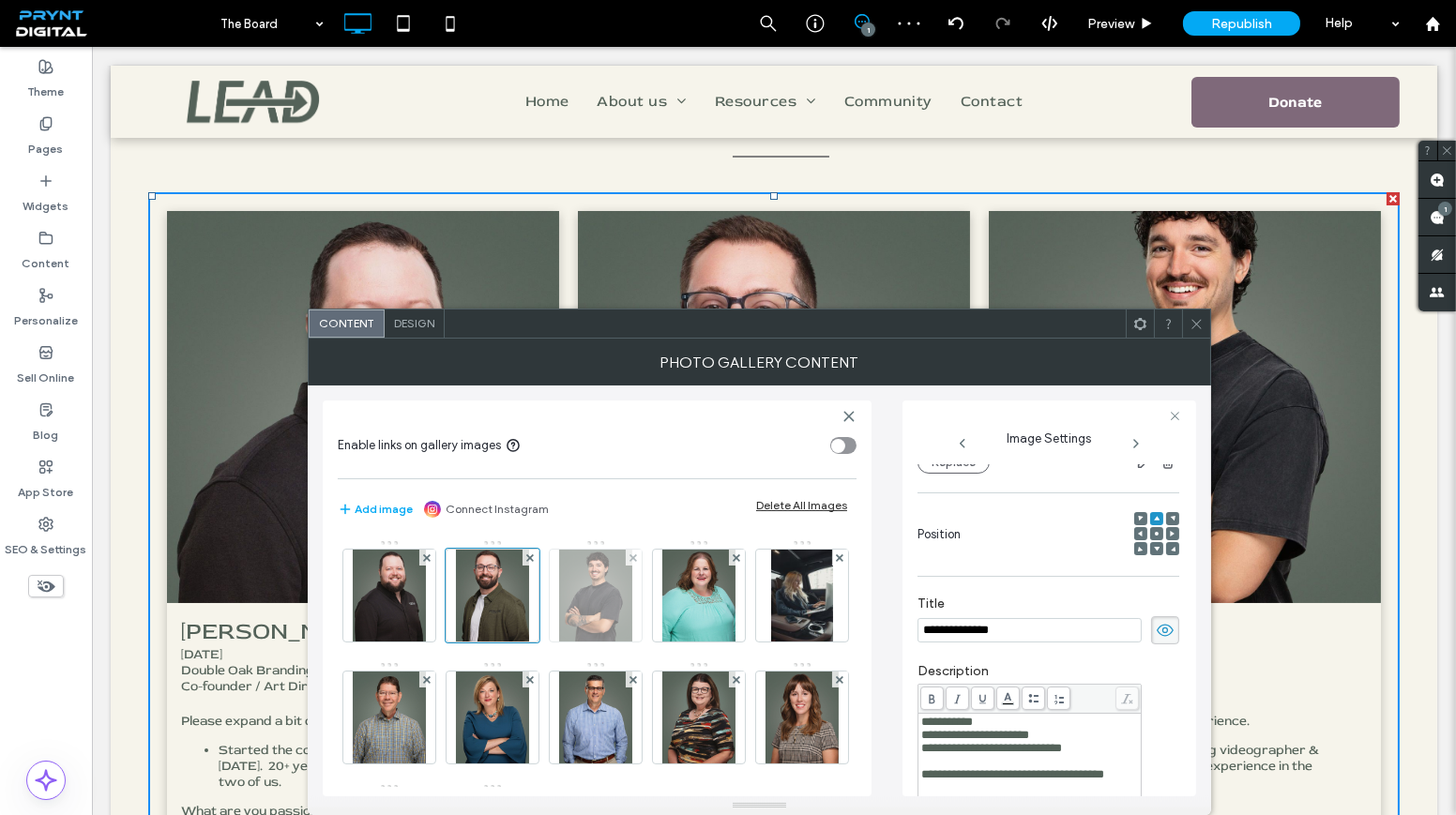
click at [599, 624] on img at bounding box center [596, 595] width 74 height 91
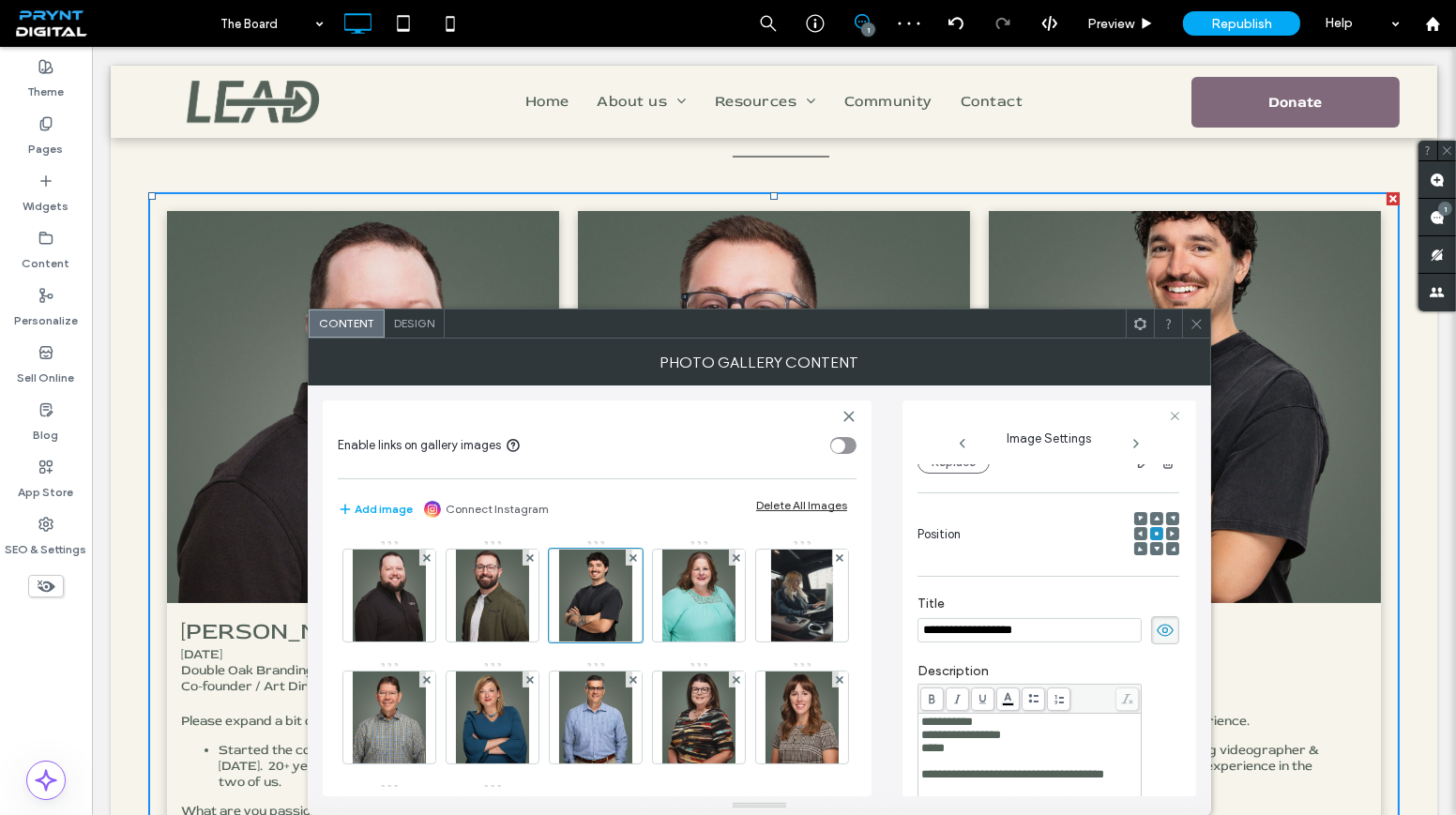
click at [1154, 516] on icon at bounding box center [1157, 519] width 6 height 6
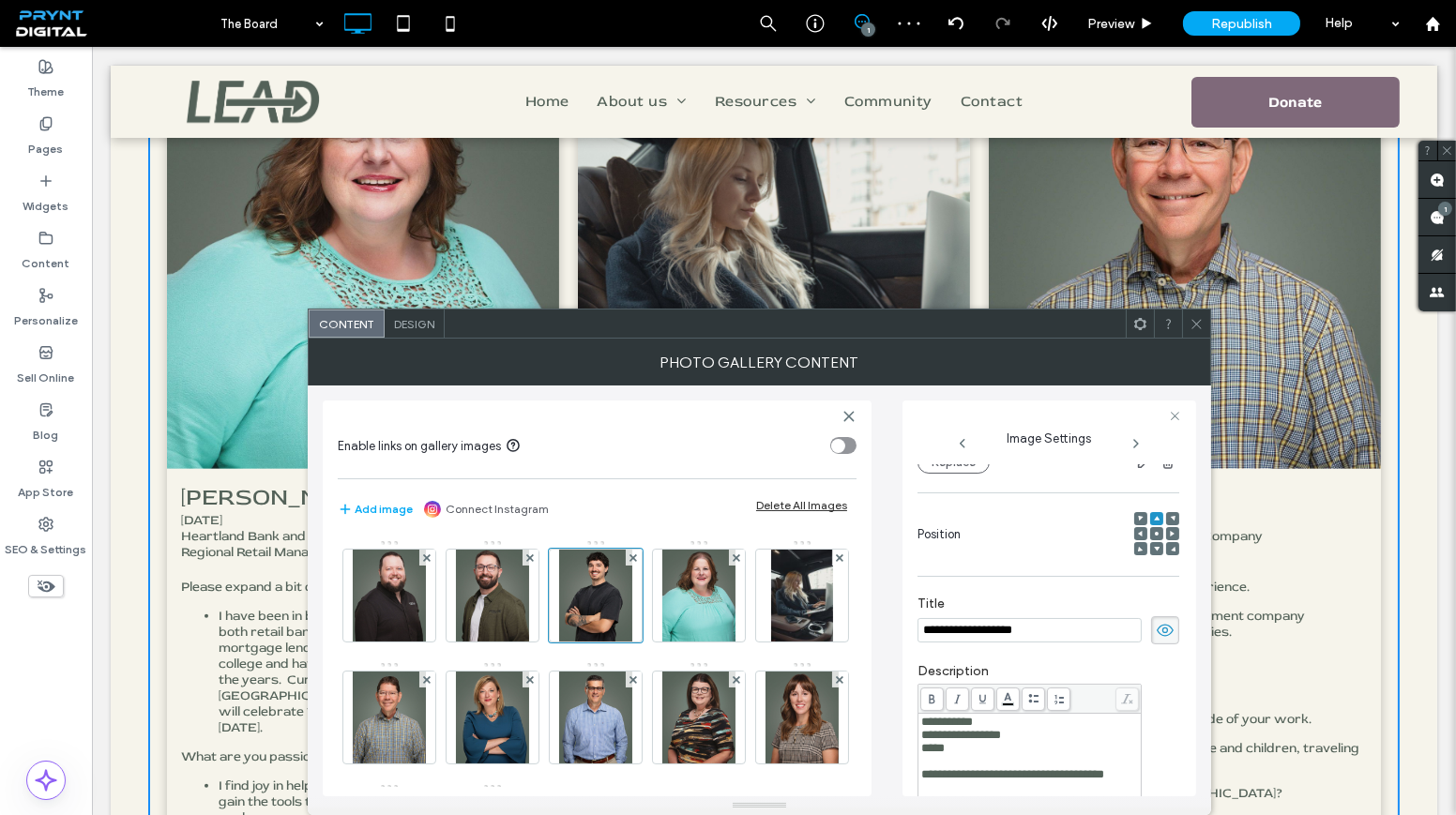
scroll to position [1107, 0]
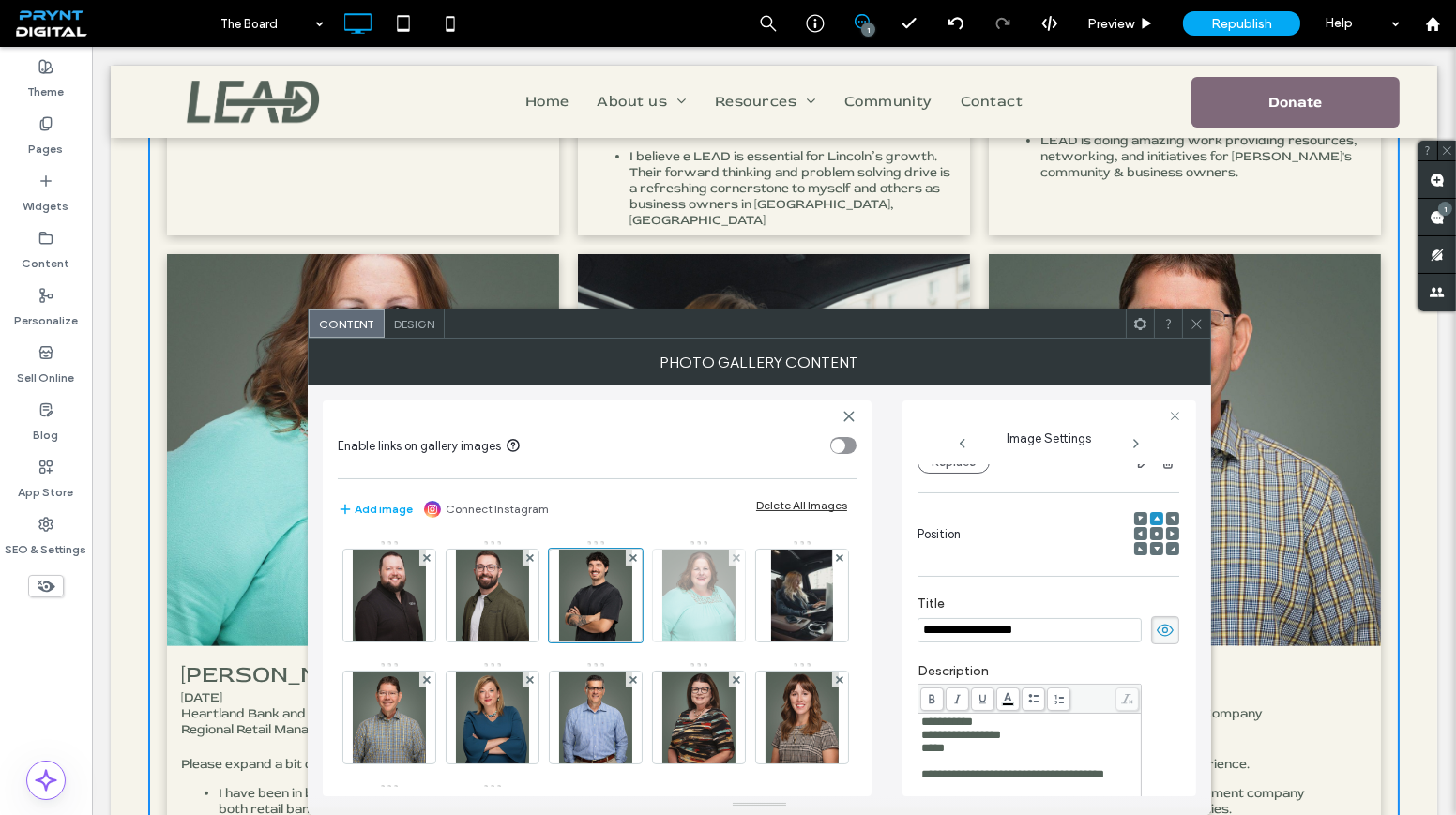
click at [728, 613] on img at bounding box center [699, 595] width 74 height 91
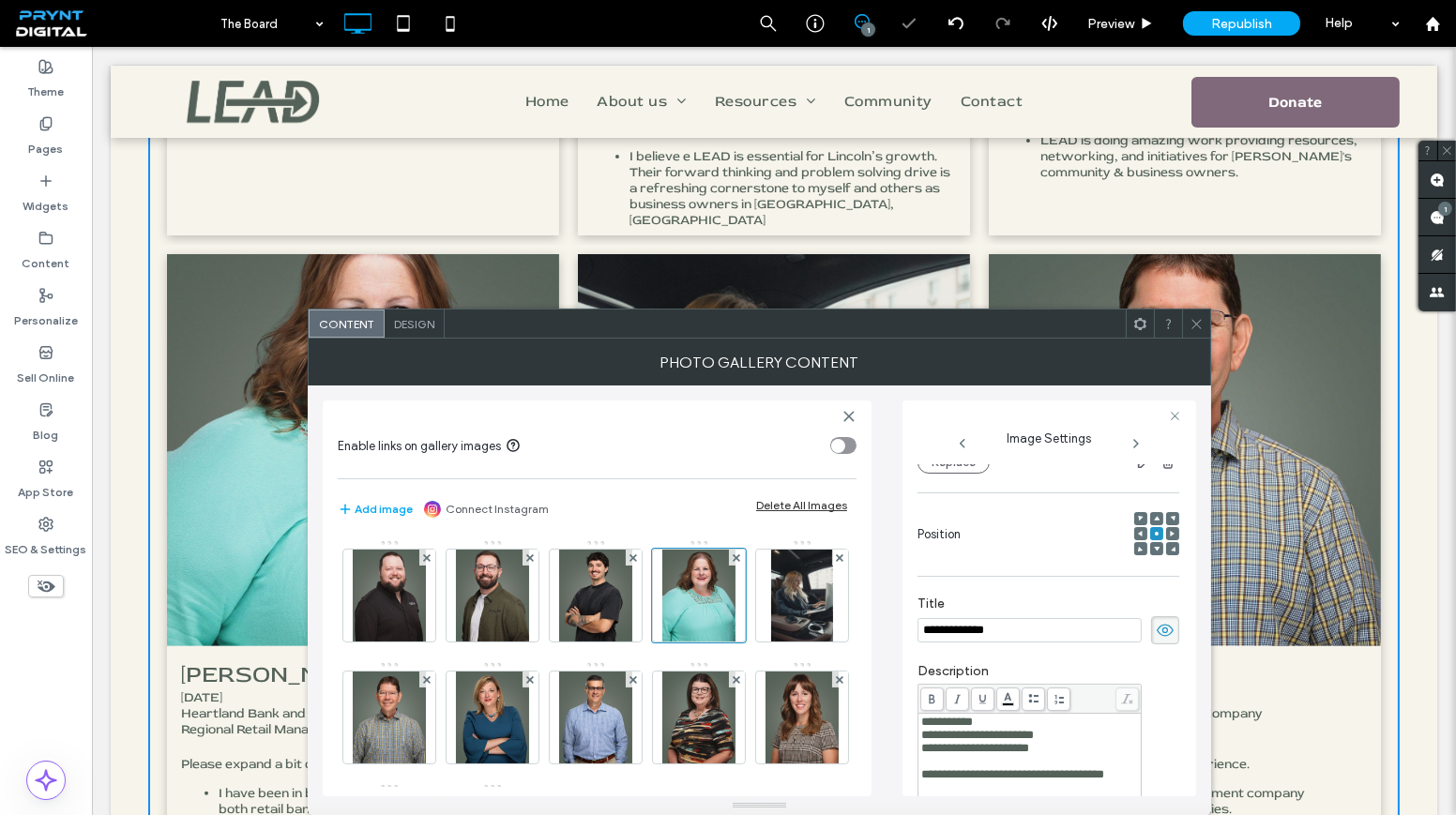
click at [1154, 516] on icon at bounding box center [1157, 519] width 6 height 6
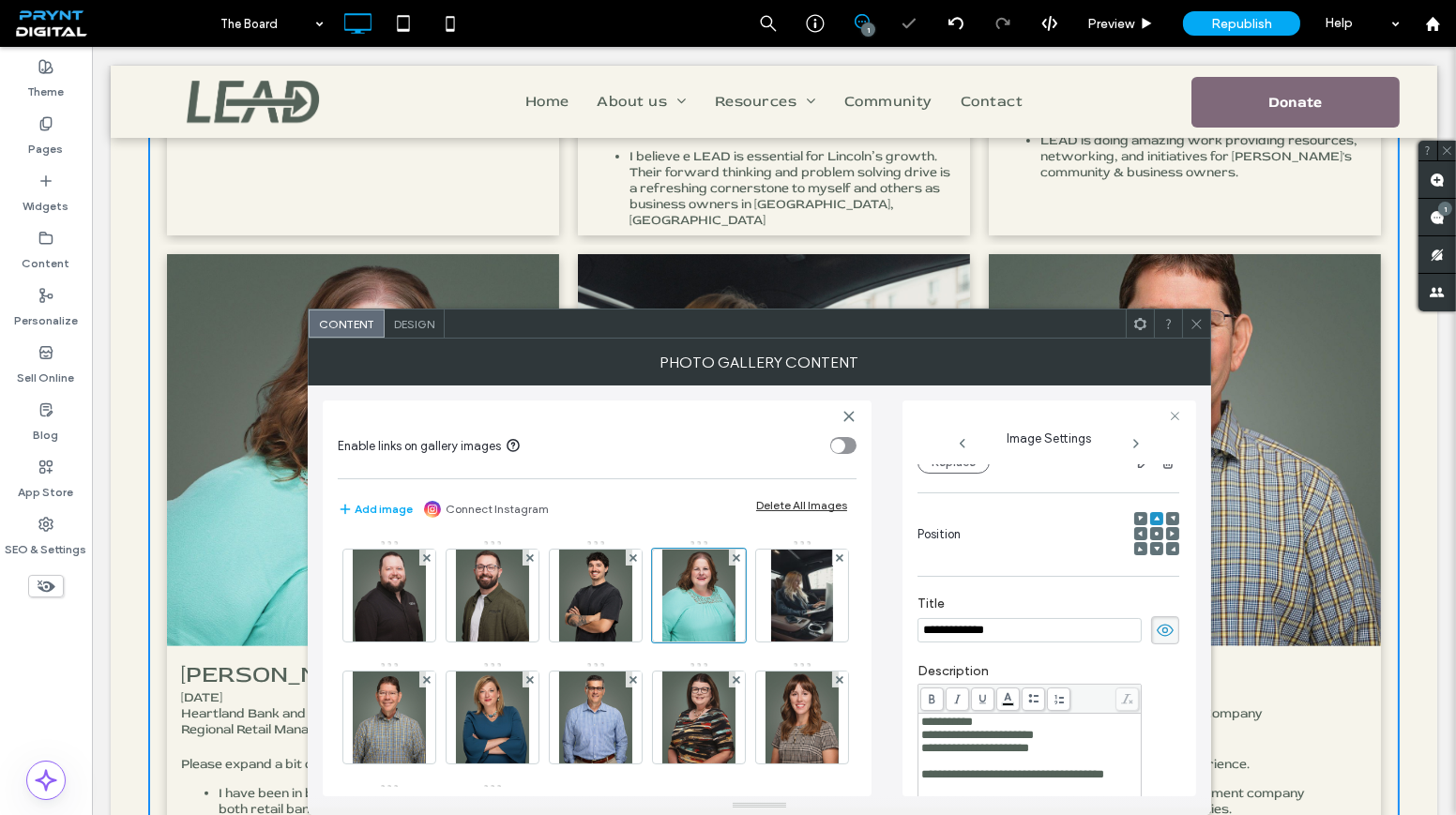
scroll to position [1278, 0]
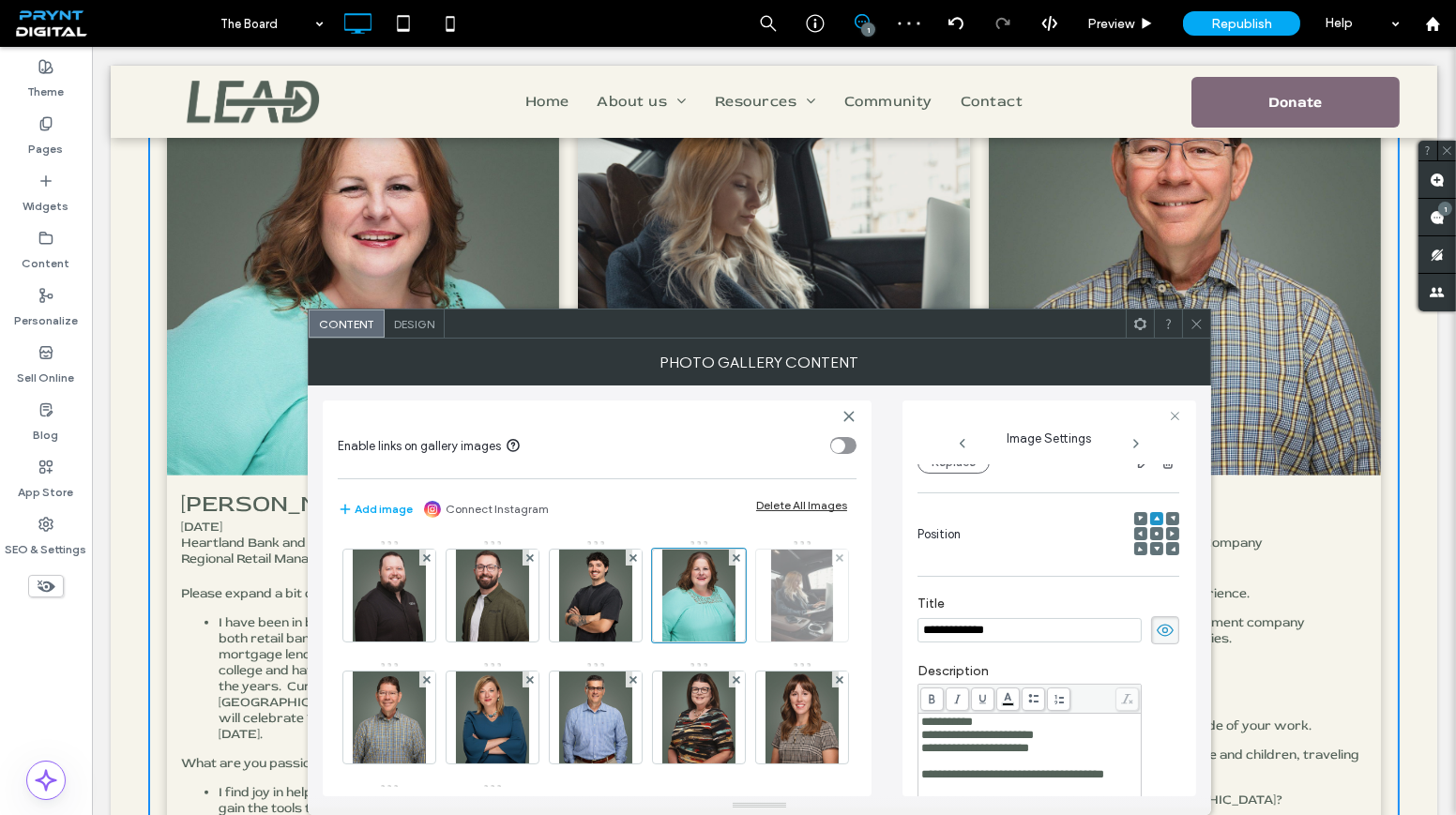
click at [771, 641] on img at bounding box center [801, 595] width 61 height 91
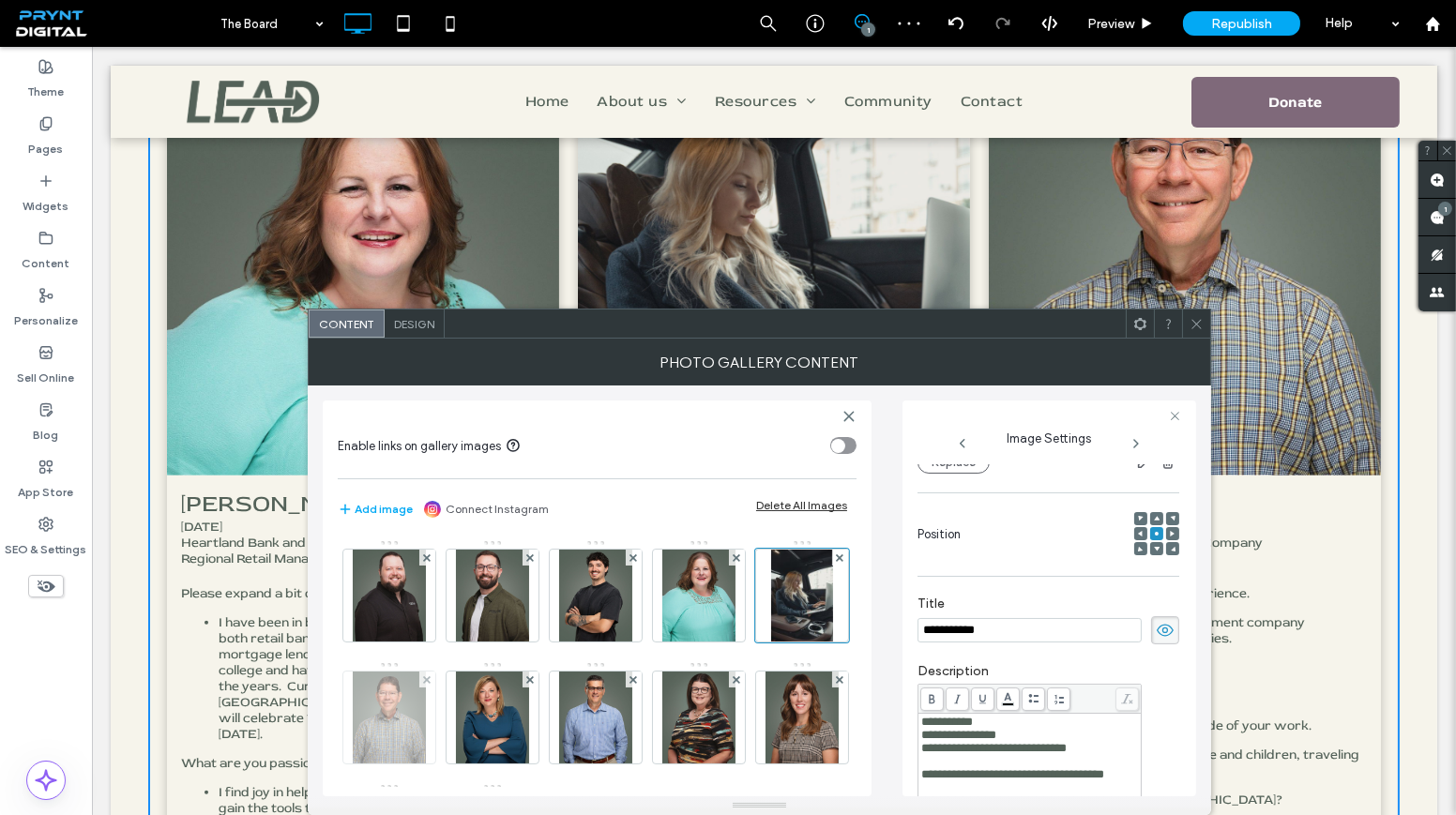
click at [426, 727] on img at bounding box center [390, 717] width 74 height 91
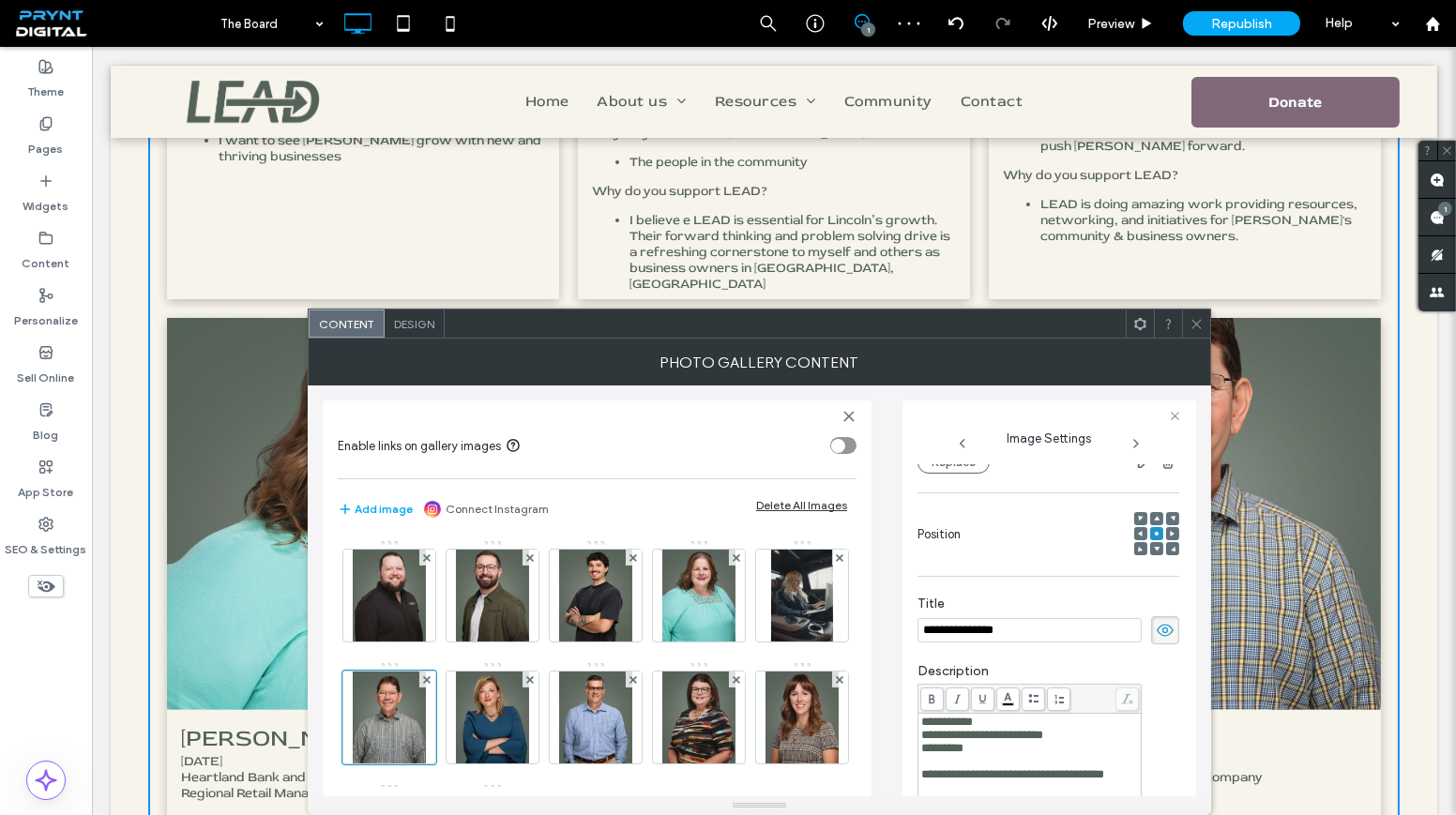
scroll to position [1023, 0]
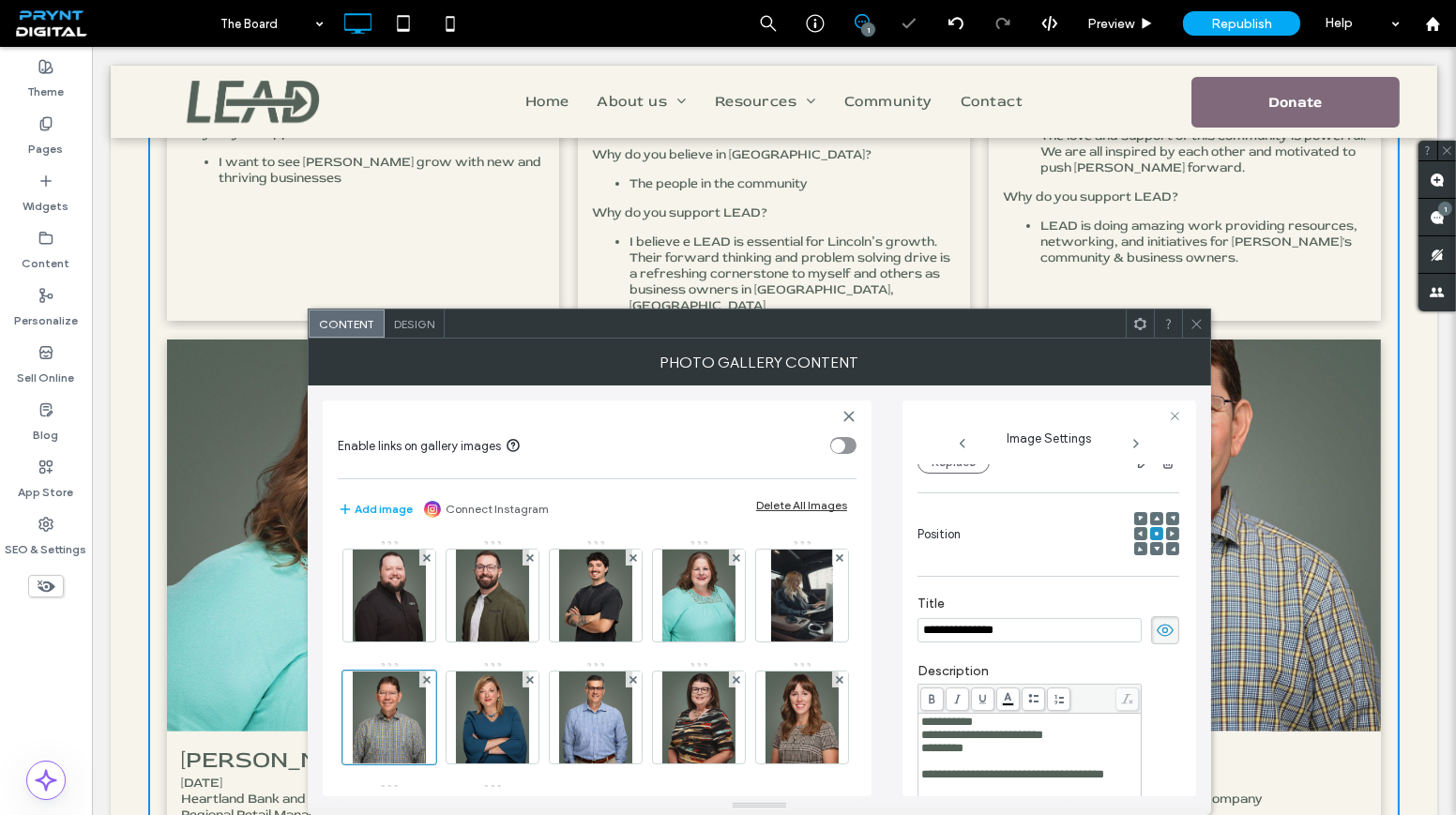
click at [1150, 521] on div at bounding box center [1157, 519] width 13 height 13
click at [1154, 517] on use at bounding box center [1157, 519] width 6 height 5
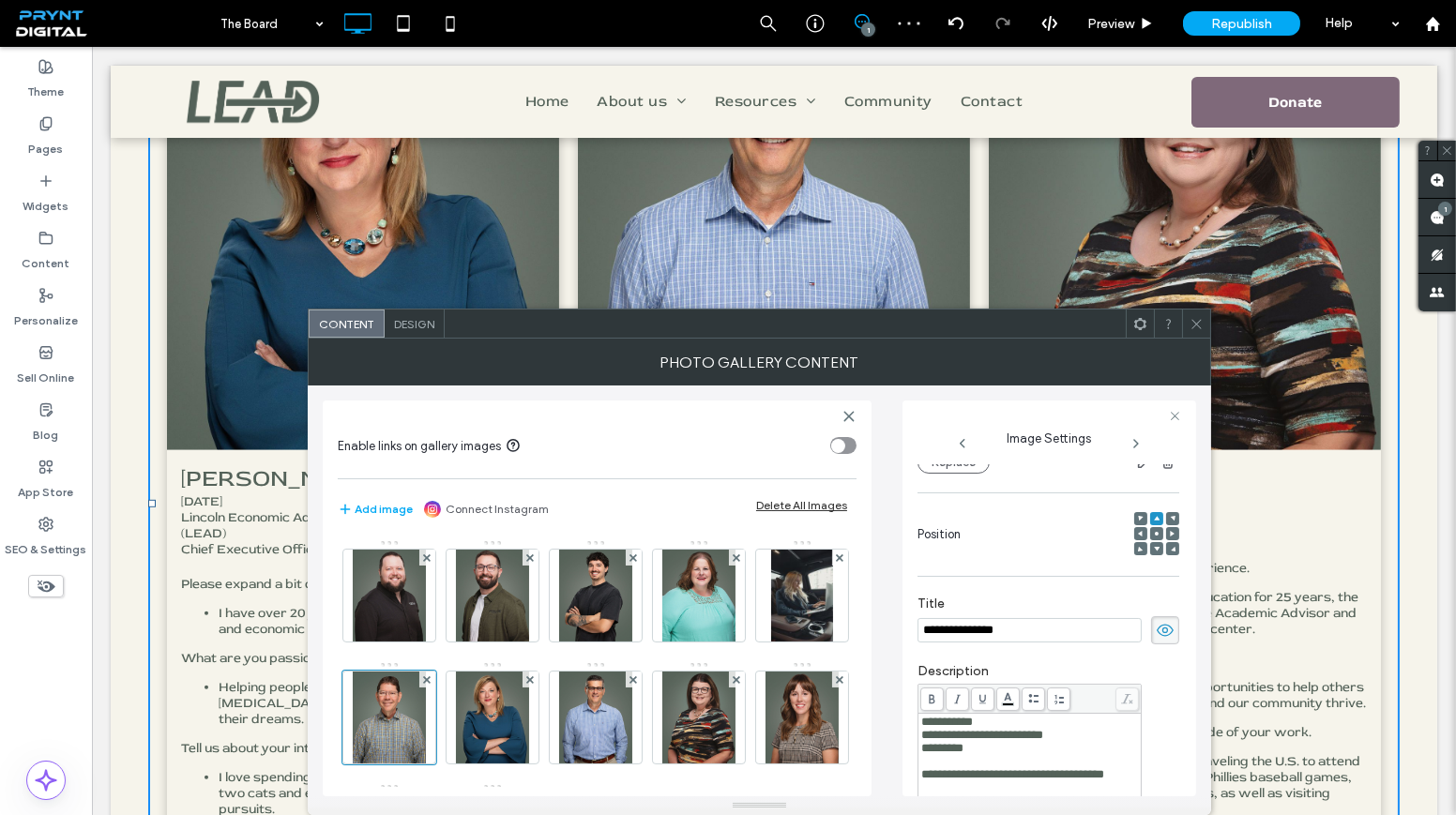
scroll to position [2472, 0]
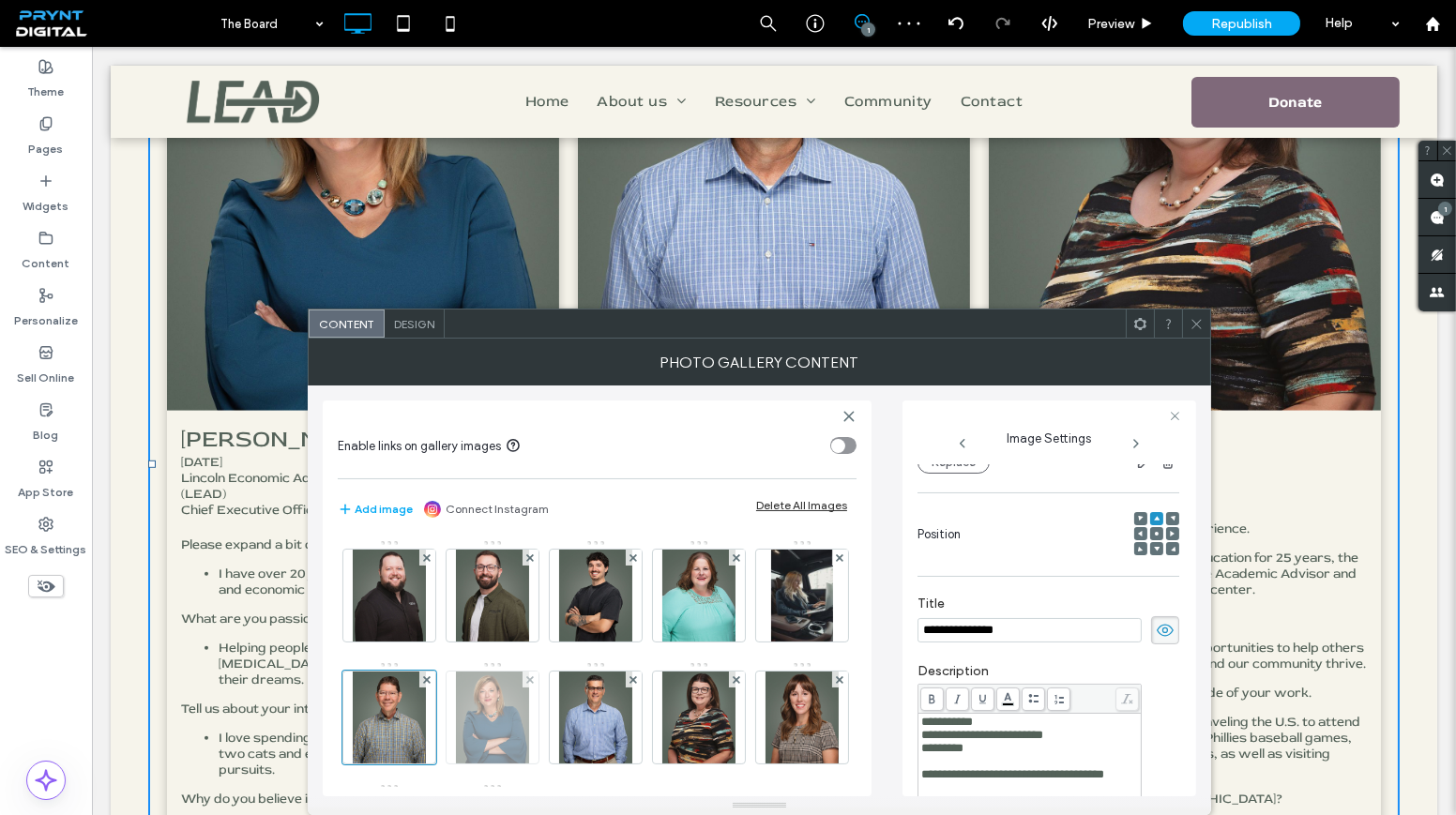
click at [529, 720] on img at bounding box center [493, 717] width 74 height 91
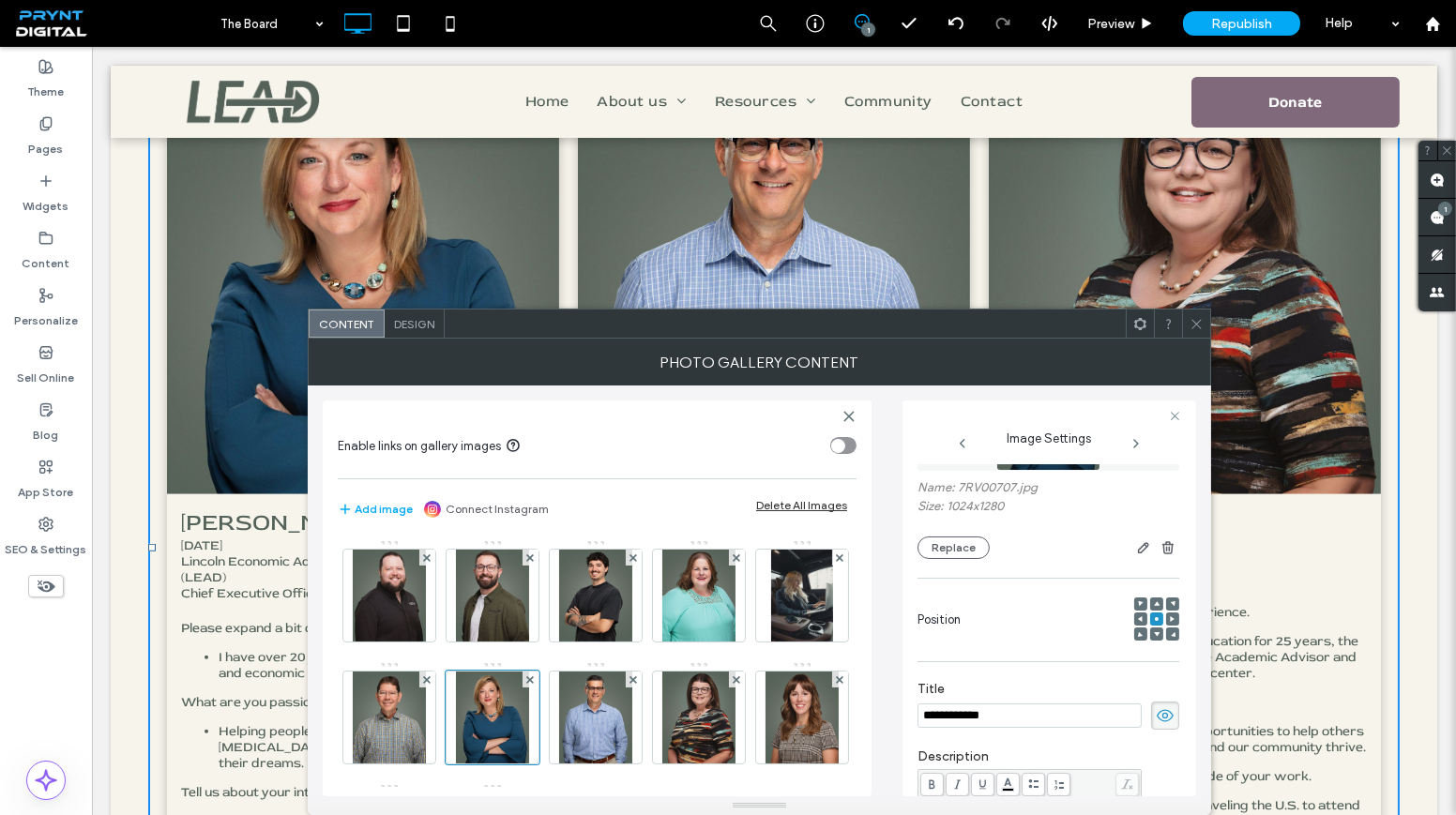
scroll to position [2387, 0]
click at [1154, 599] on span at bounding box center [1157, 604] width 6 height 13
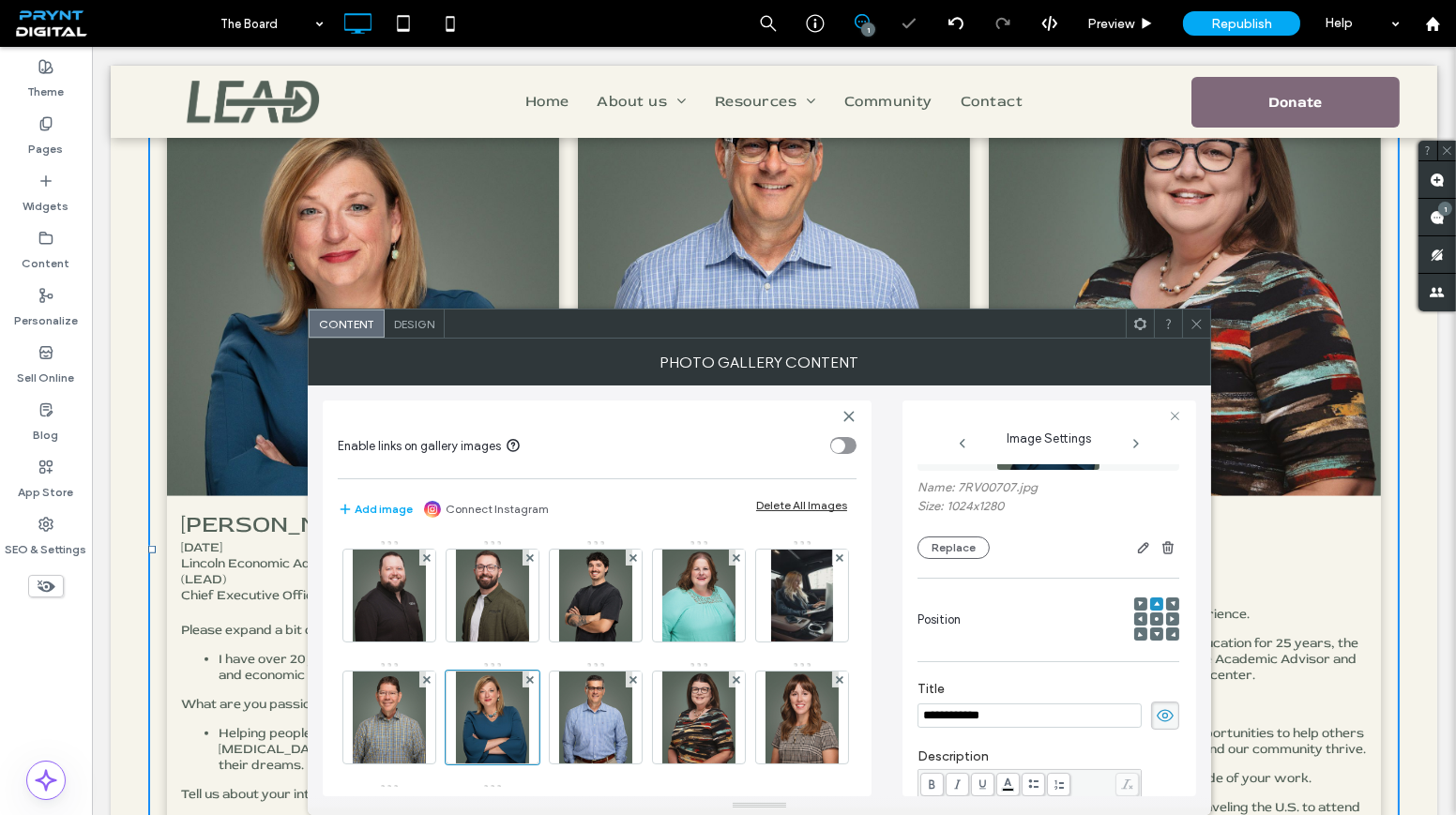
scroll to position [2302, 0]
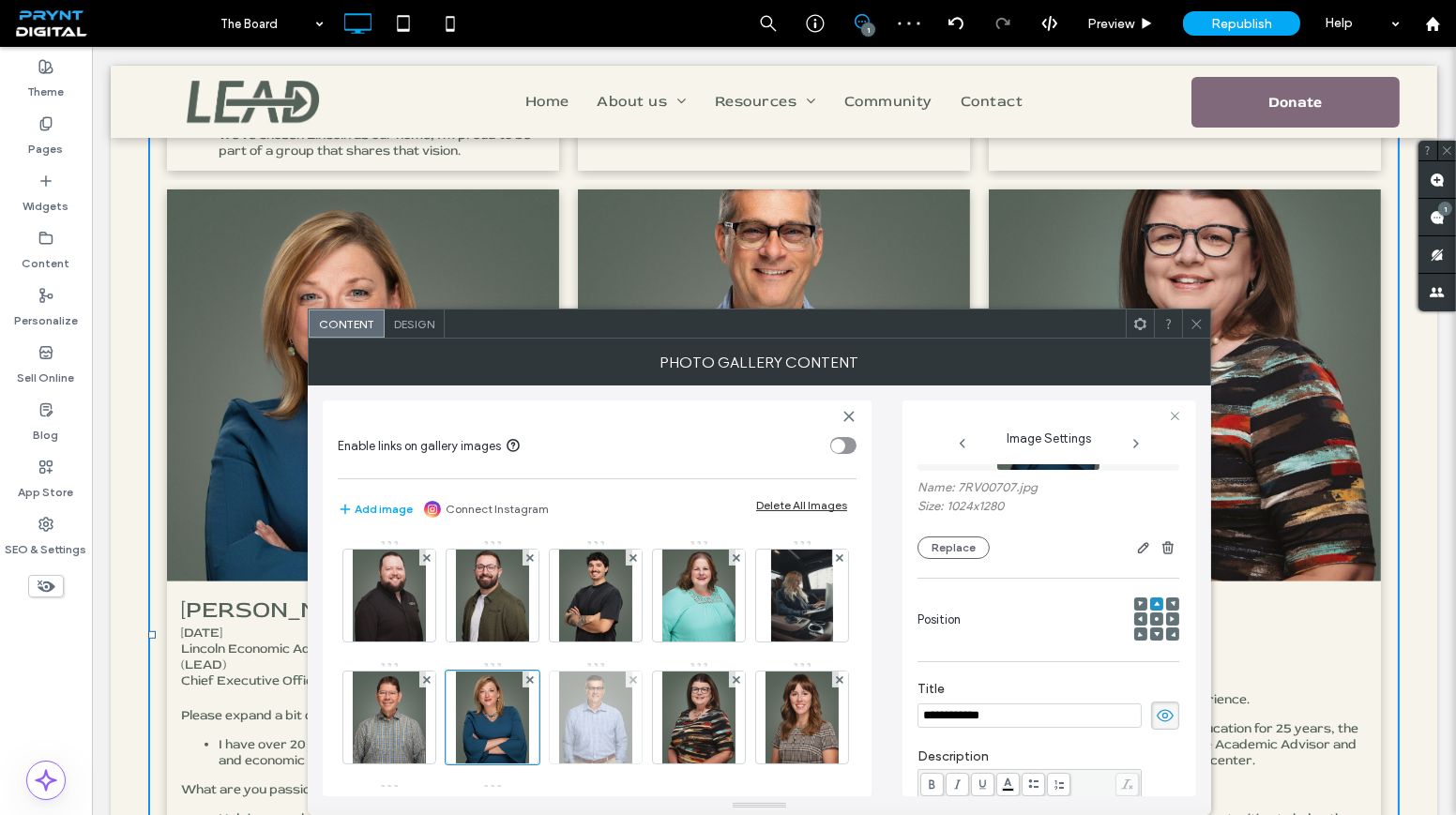
click at [632, 731] on img at bounding box center [596, 717] width 74 height 91
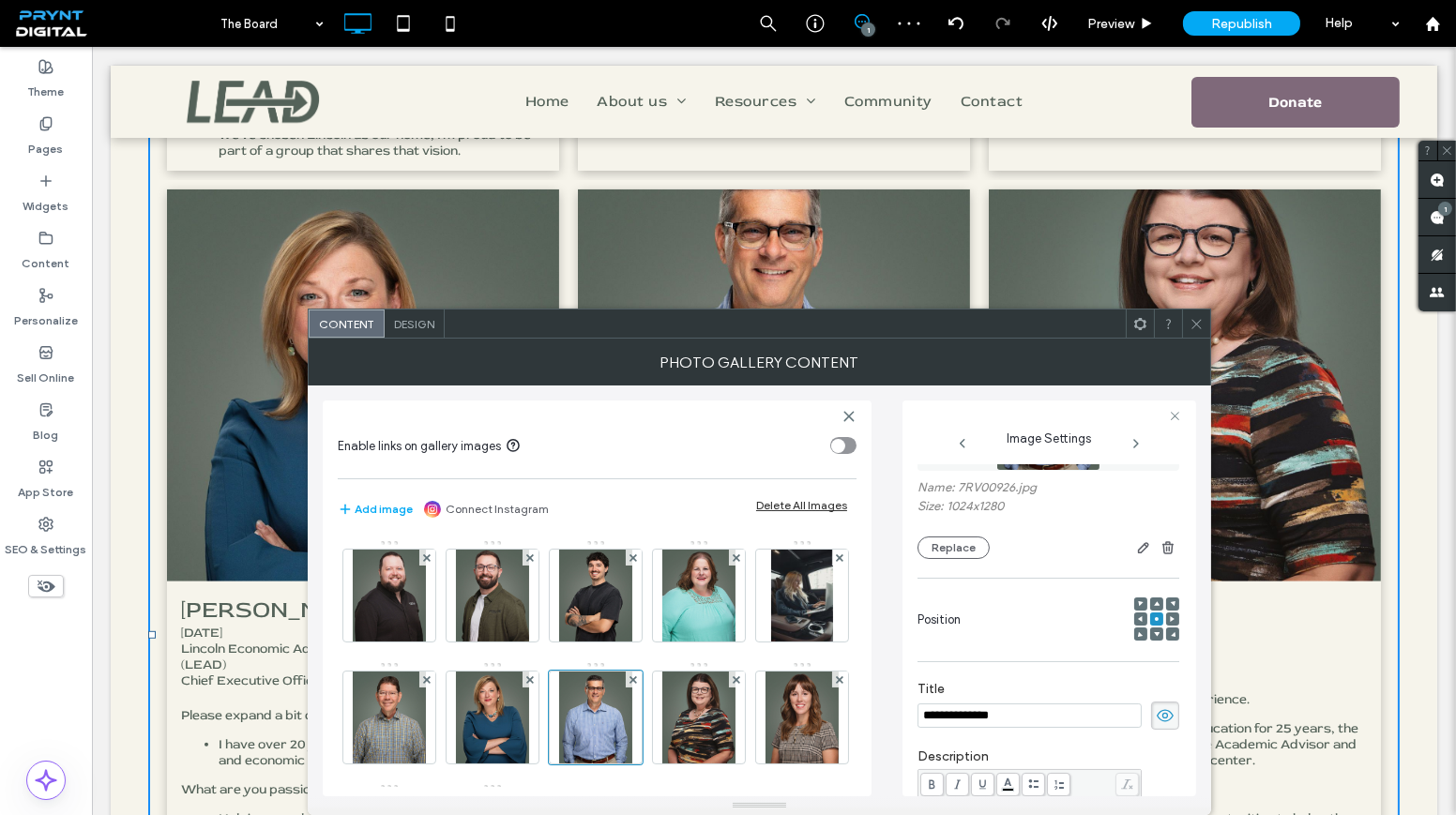
click at [1150, 601] on div at bounding box center [1157, 604] width 13 height 13
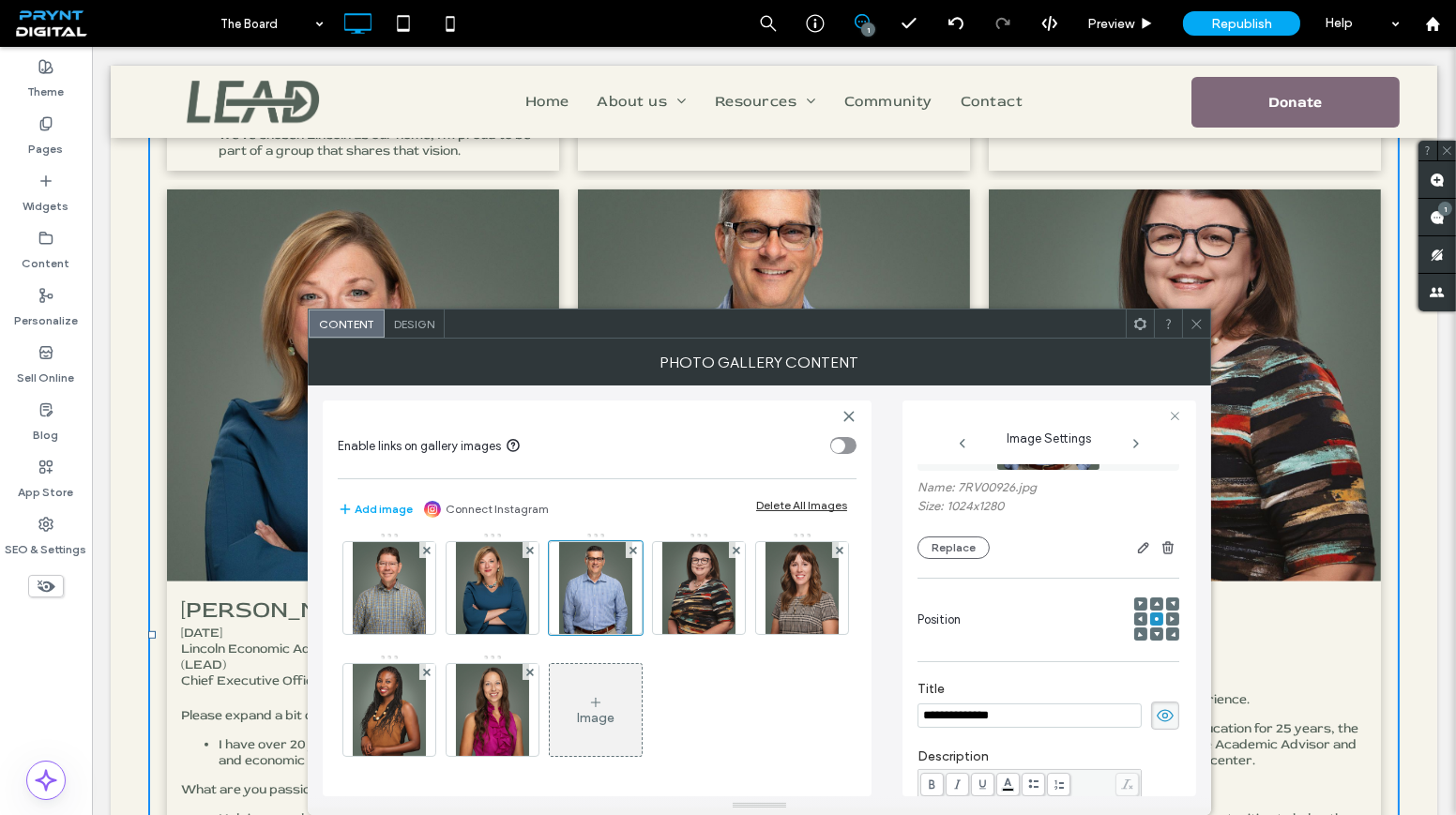
scroll to position [162, 0]
click at [1154, 597] on span at bounding box center [1157, 604] width 6 height 13
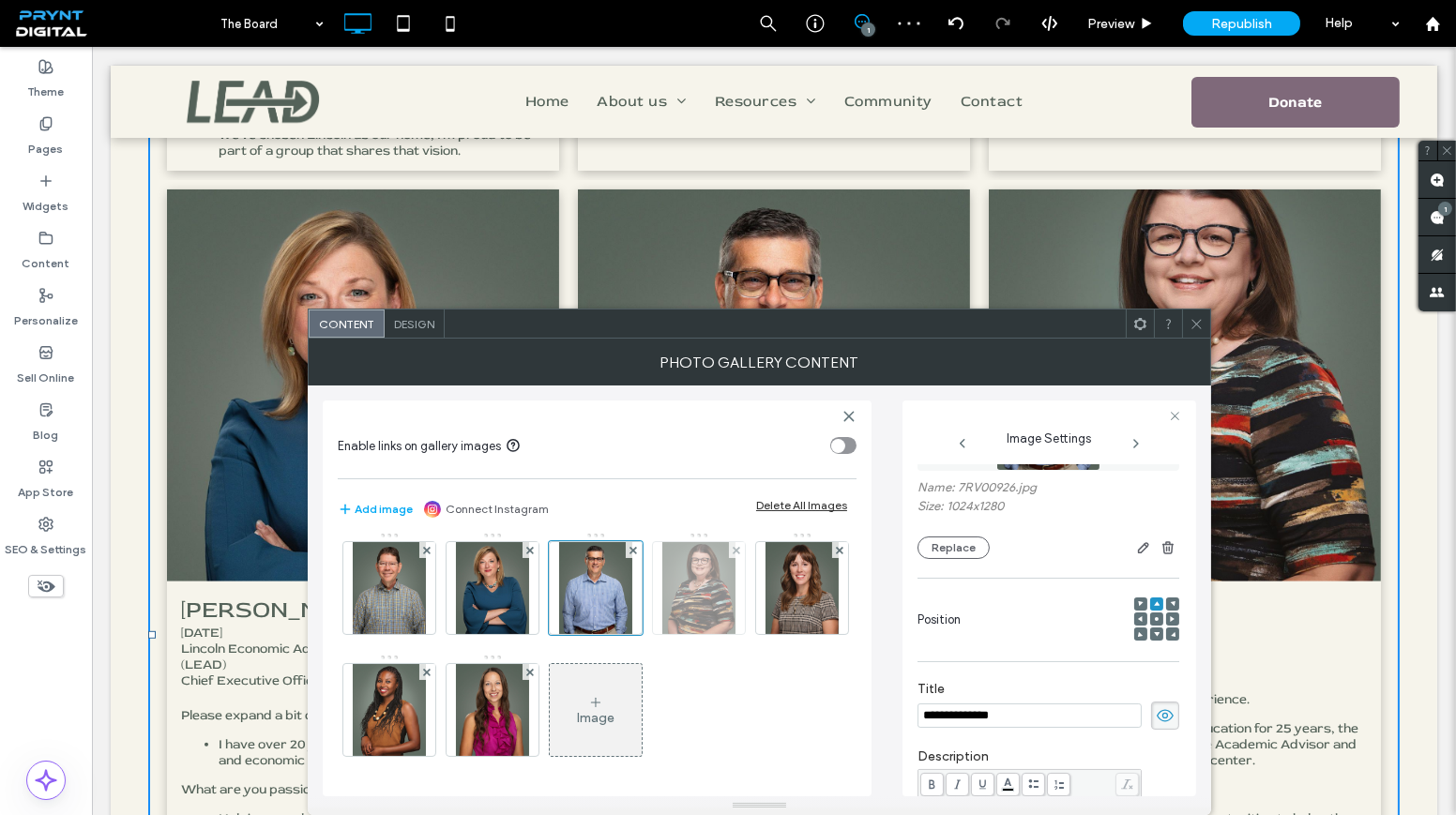
click at [662, 634] on img at bounding box center [699, 588] width 74 height 91
click at [1154, 604] on use at bounding box center [1157, 604] width 6 height 5
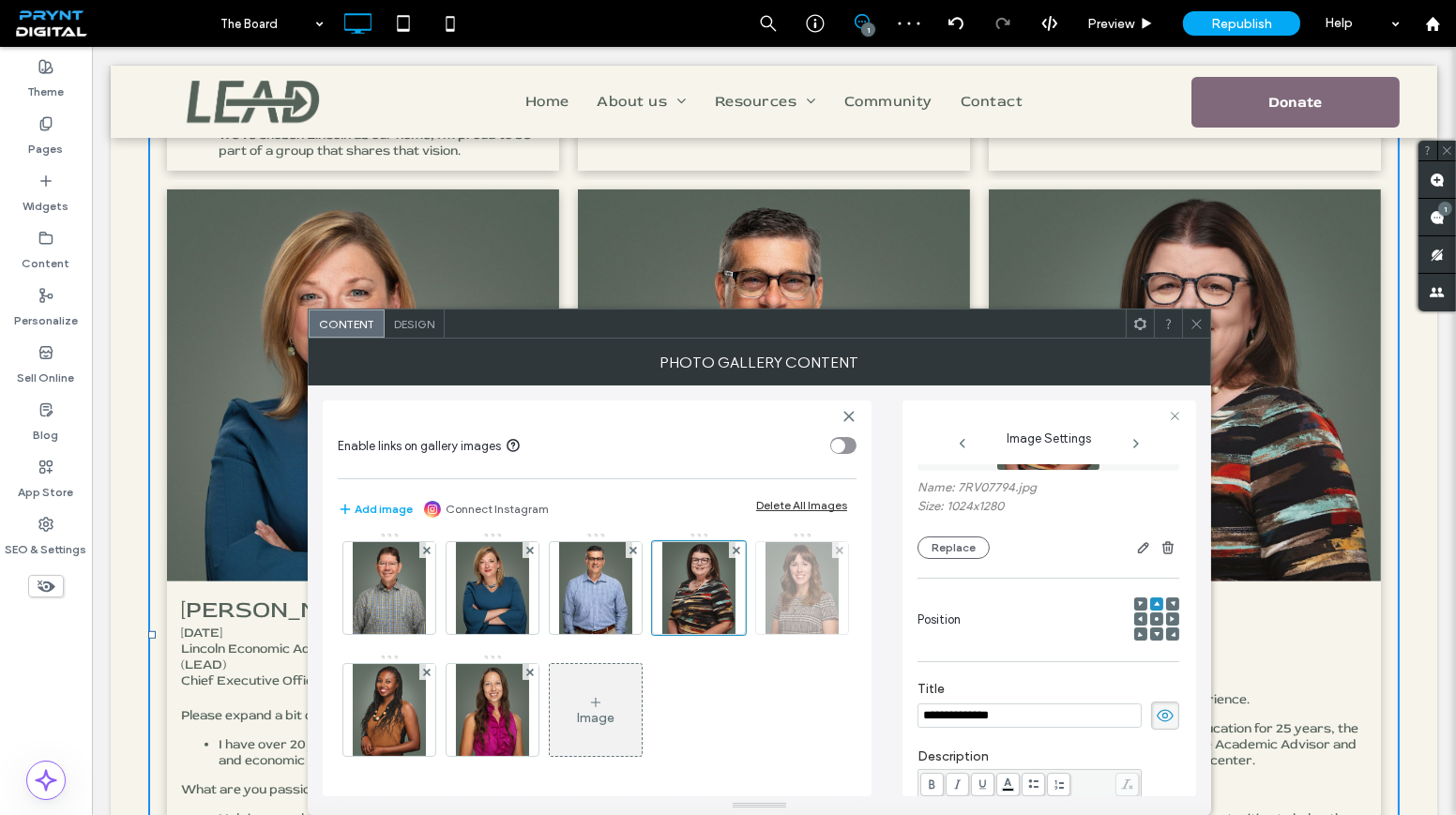
click at [765, 634] on img at bounding box center [802, 588] width 74 height 91
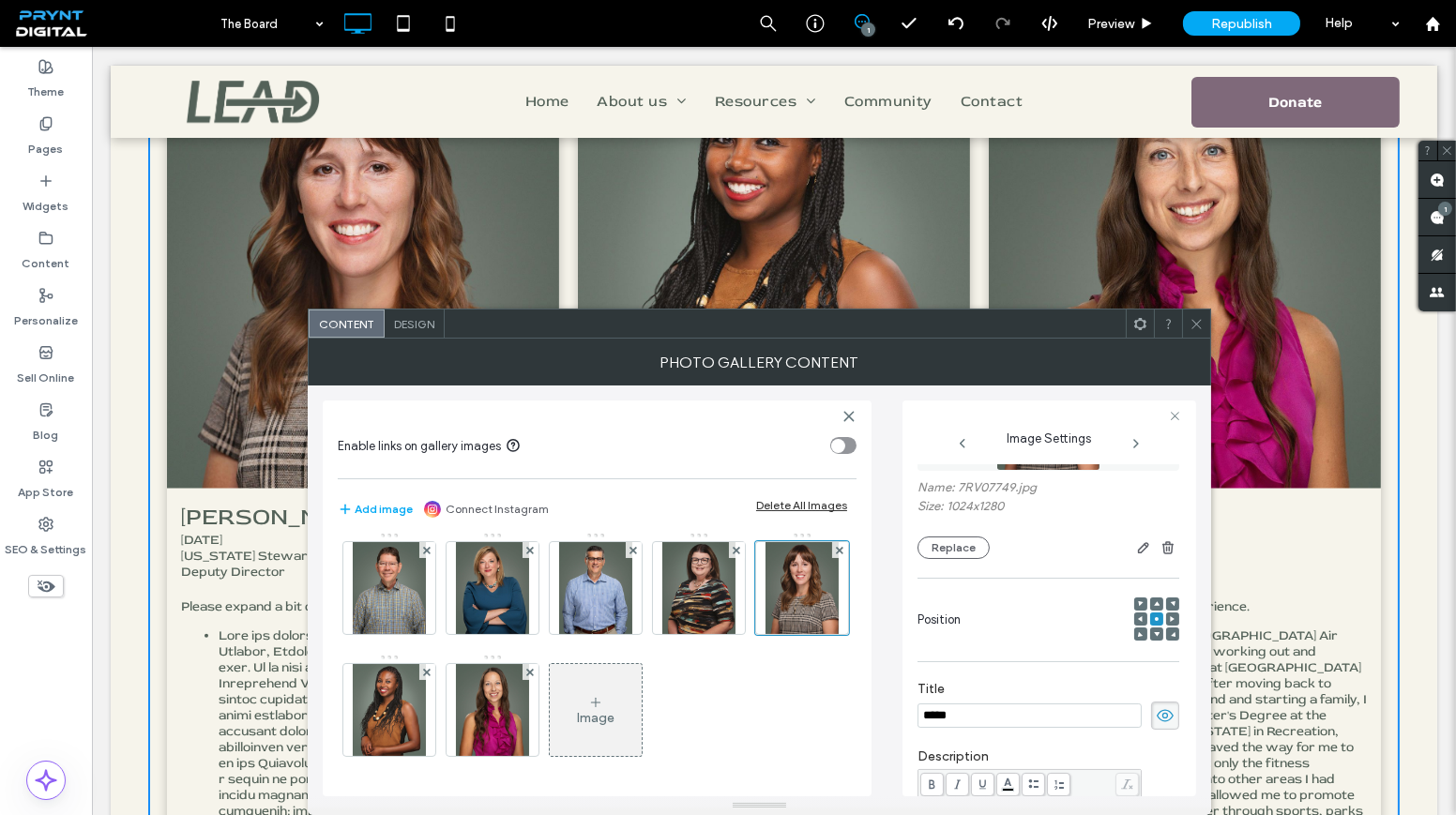
scroll to position [3410, 0]
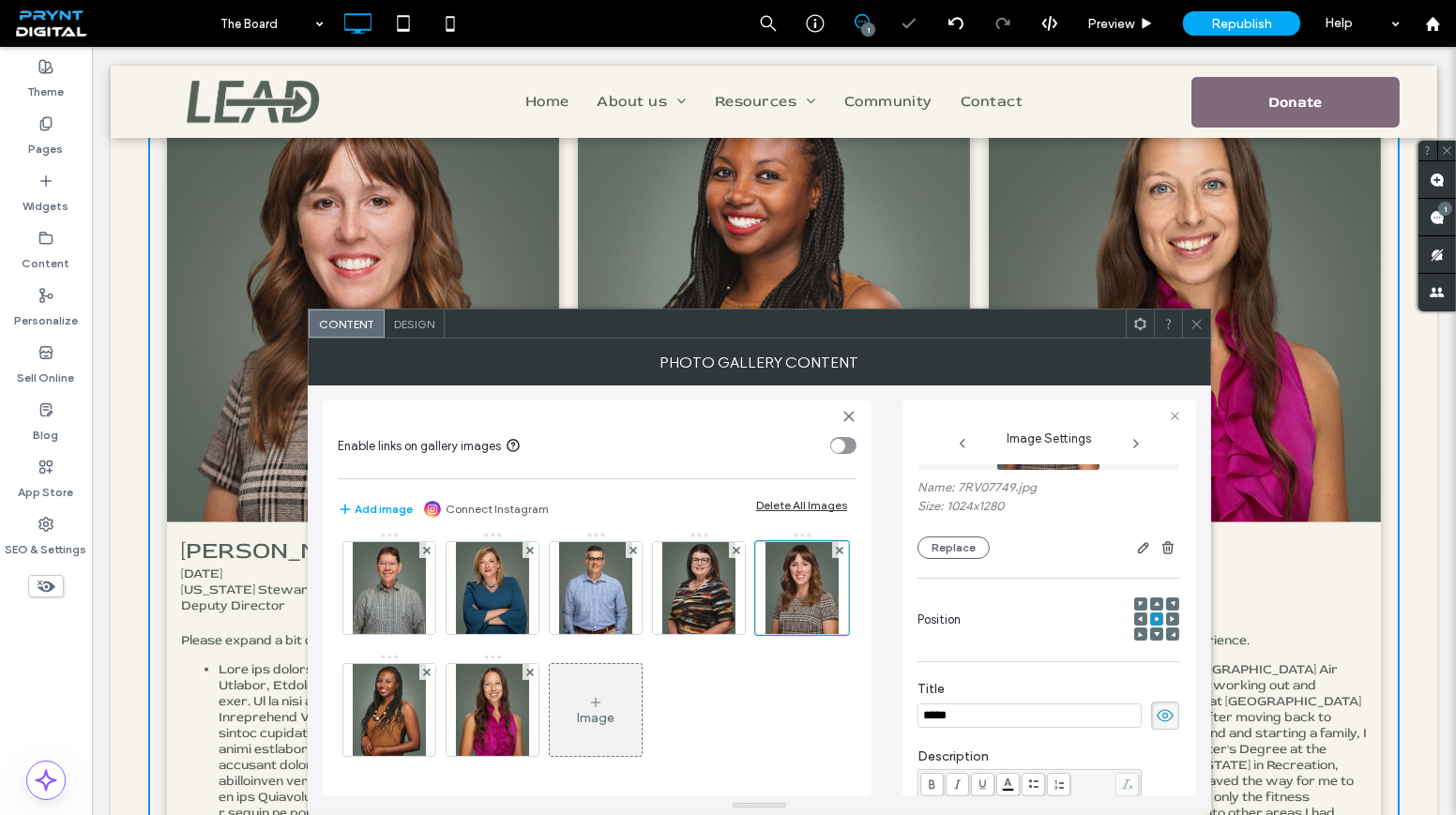
click at [1154, 601] on icon at bounding box center [1157, 604] width 6 height 6
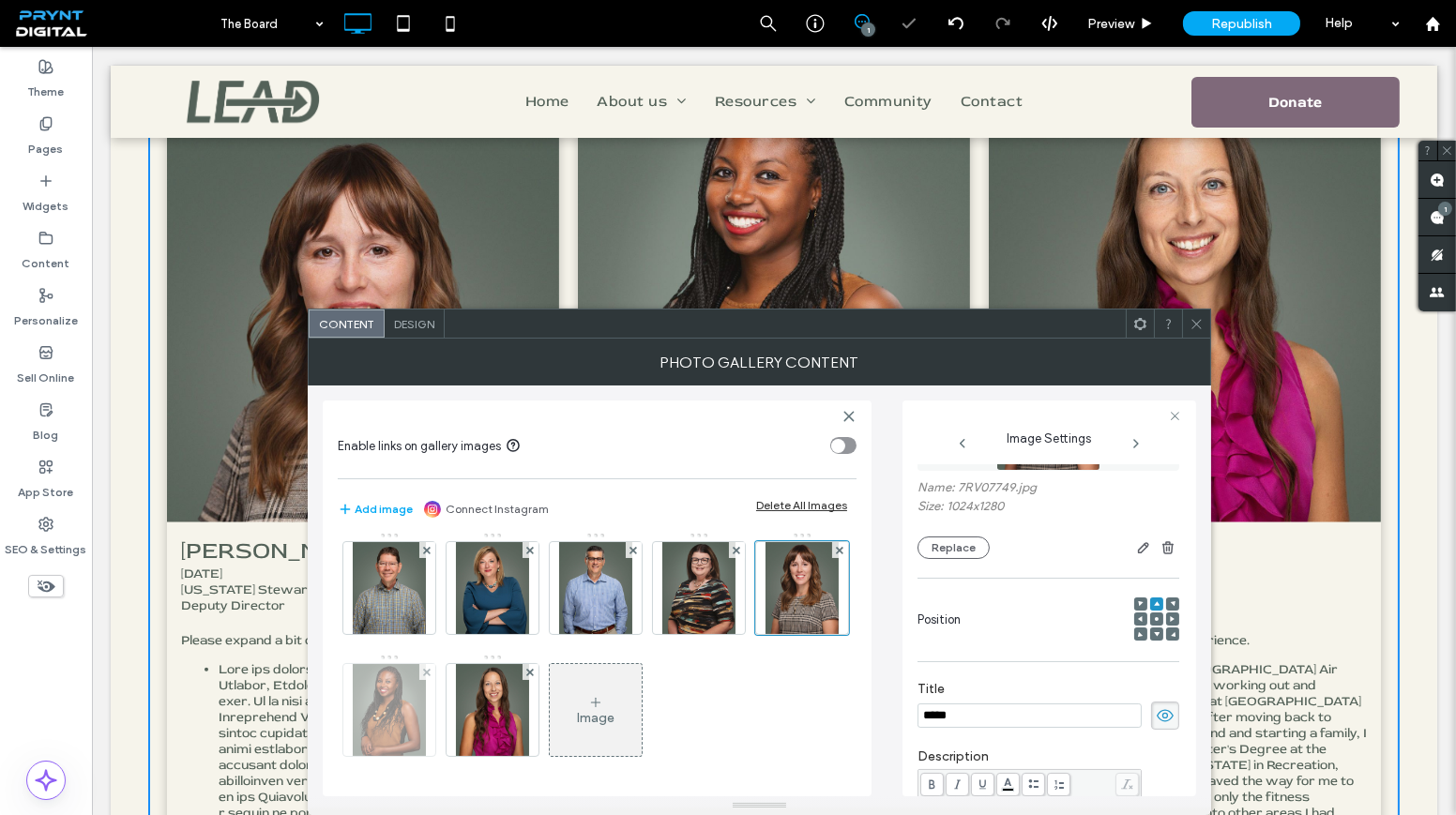
click at [426, 678] on img at bounding box center [390, 709] width 74 height 91
click at [1153, 607] on div at bounding box center [1157, 604] width 13 height 13
click at [1154, 598] on span at bounding box center [1157, 604] width 6 height 13
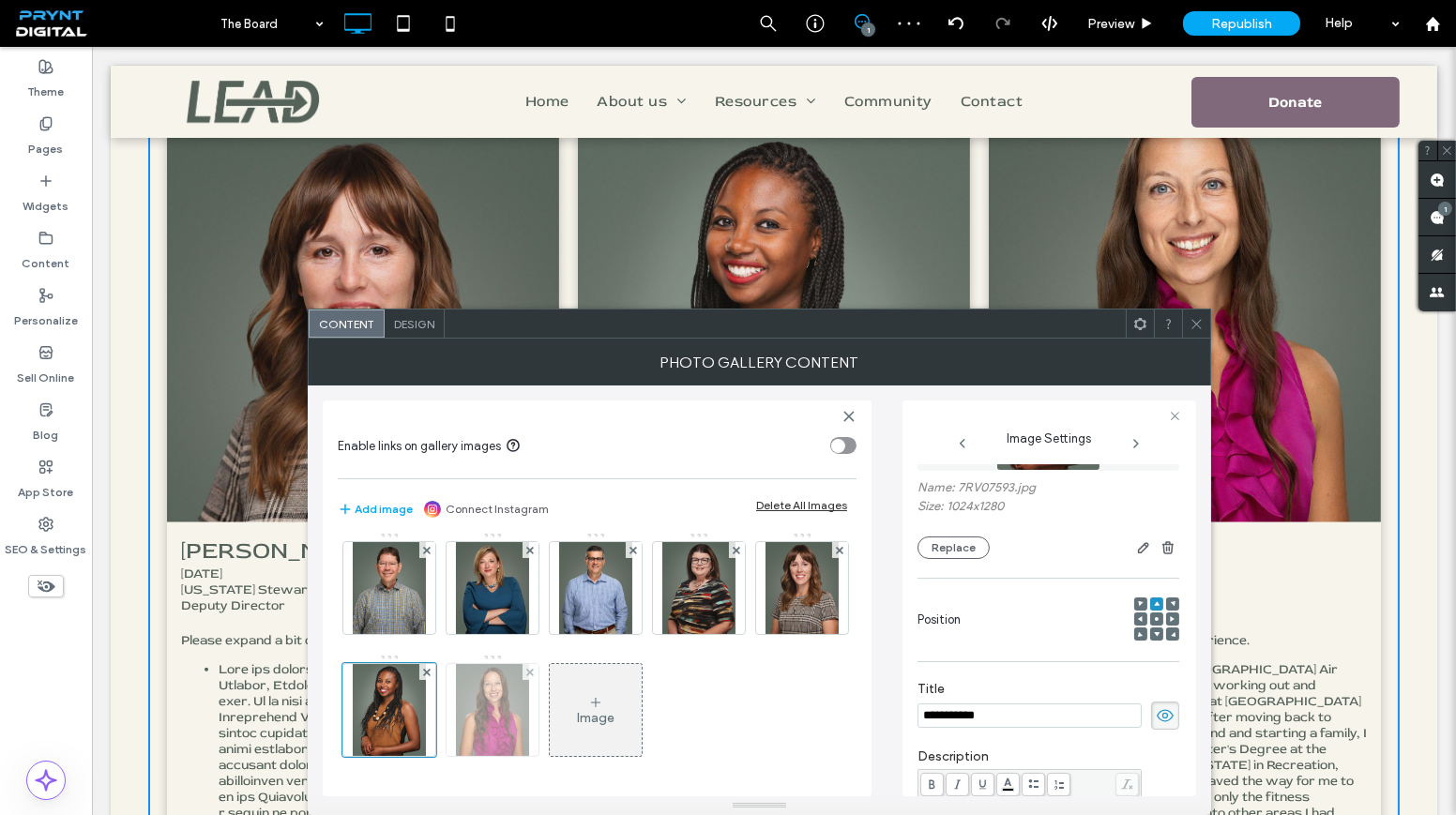
click at [529, 675] on img at bounding box center [493, 709] width 74 height 91
click at [1150, 604] on div at bounding box center [1157, 604] width 13 height 13
click at [1154, 599] on span at bounding box center [1157, 604] width 6 height 13
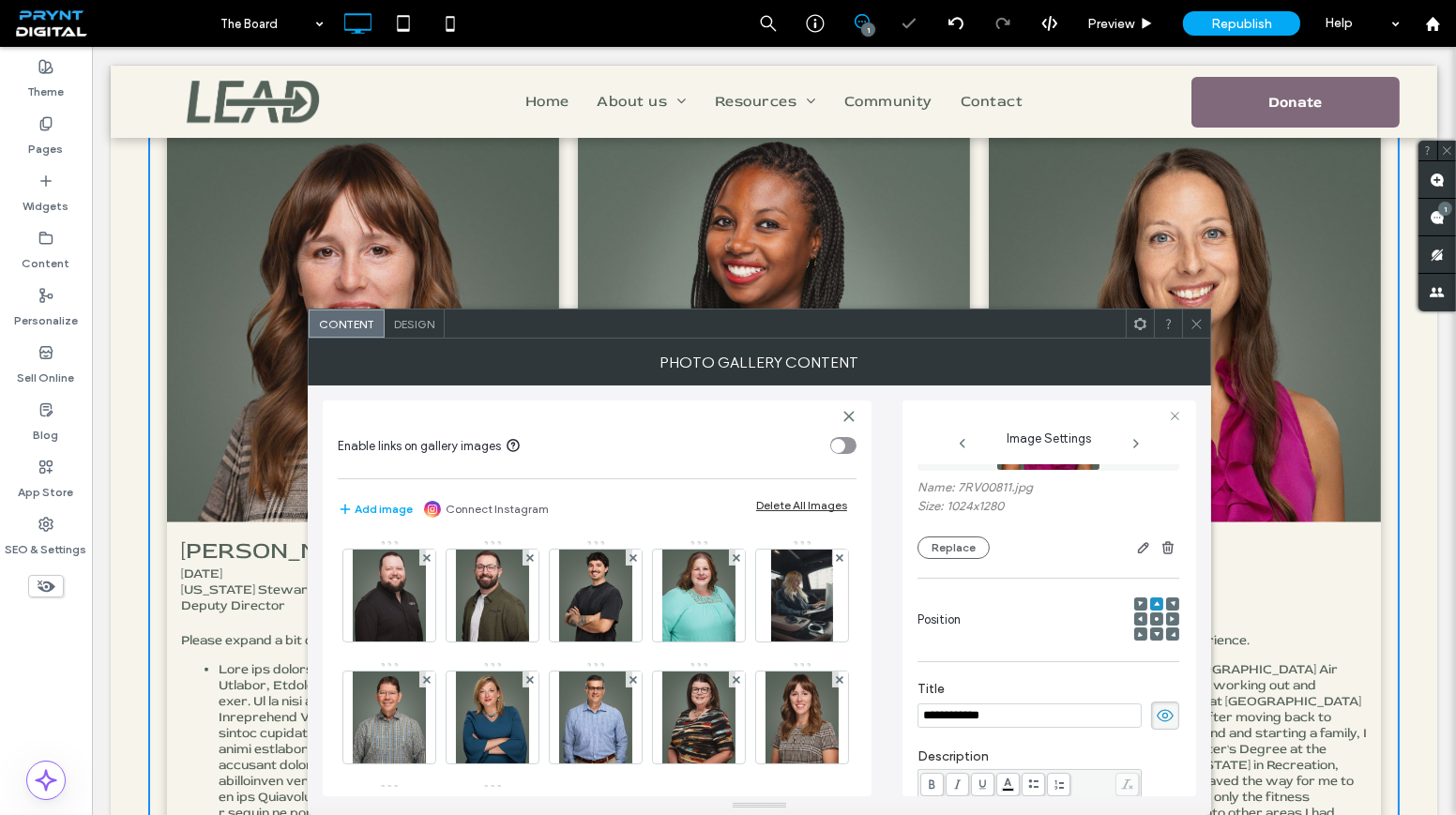
scroll to position [0, 0]
click at [771, 641] on img at bounding box center [801, 595] width 61 height 91
click at [1201, 328] on icon at bounding box center [1197, 324] width 14 height 14
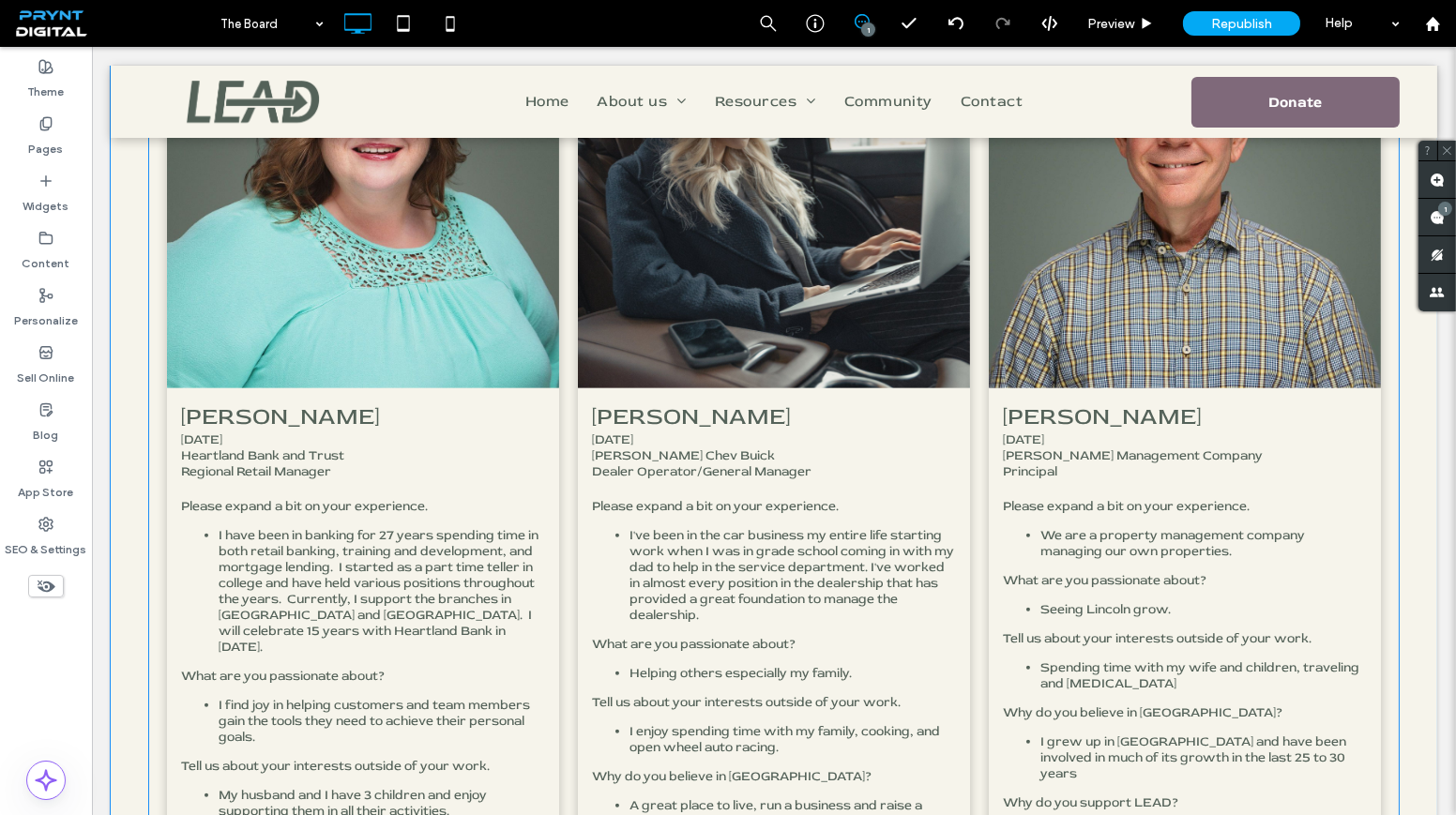
scroll to position [1449, 0]
